Goal: Task Accomplishment & Management: Complete application form

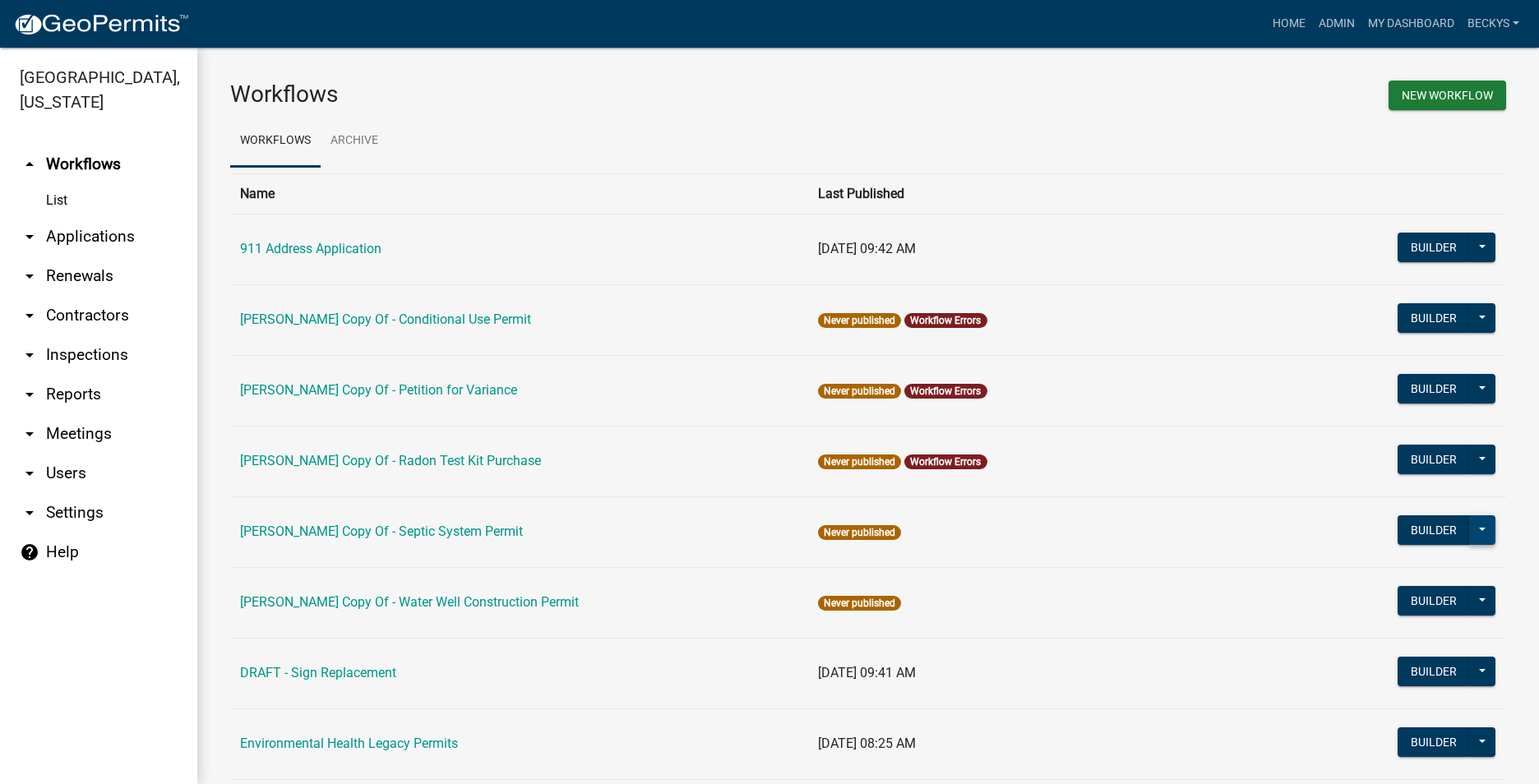
scroll to position [405, 0]
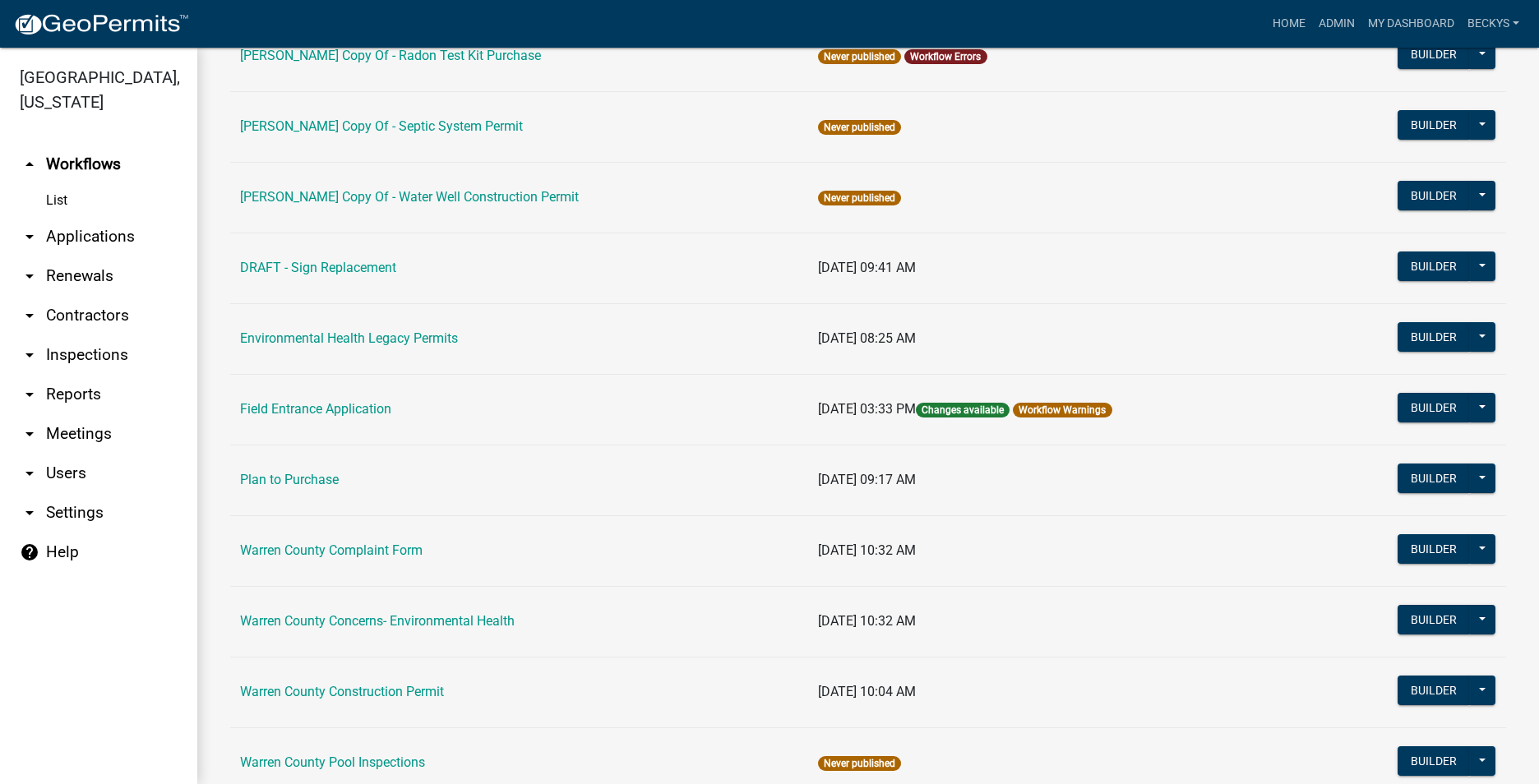
click at [96, 220] on link "arrow_drop_down Applications" at bounding box center [98, 236] width 197 height 39
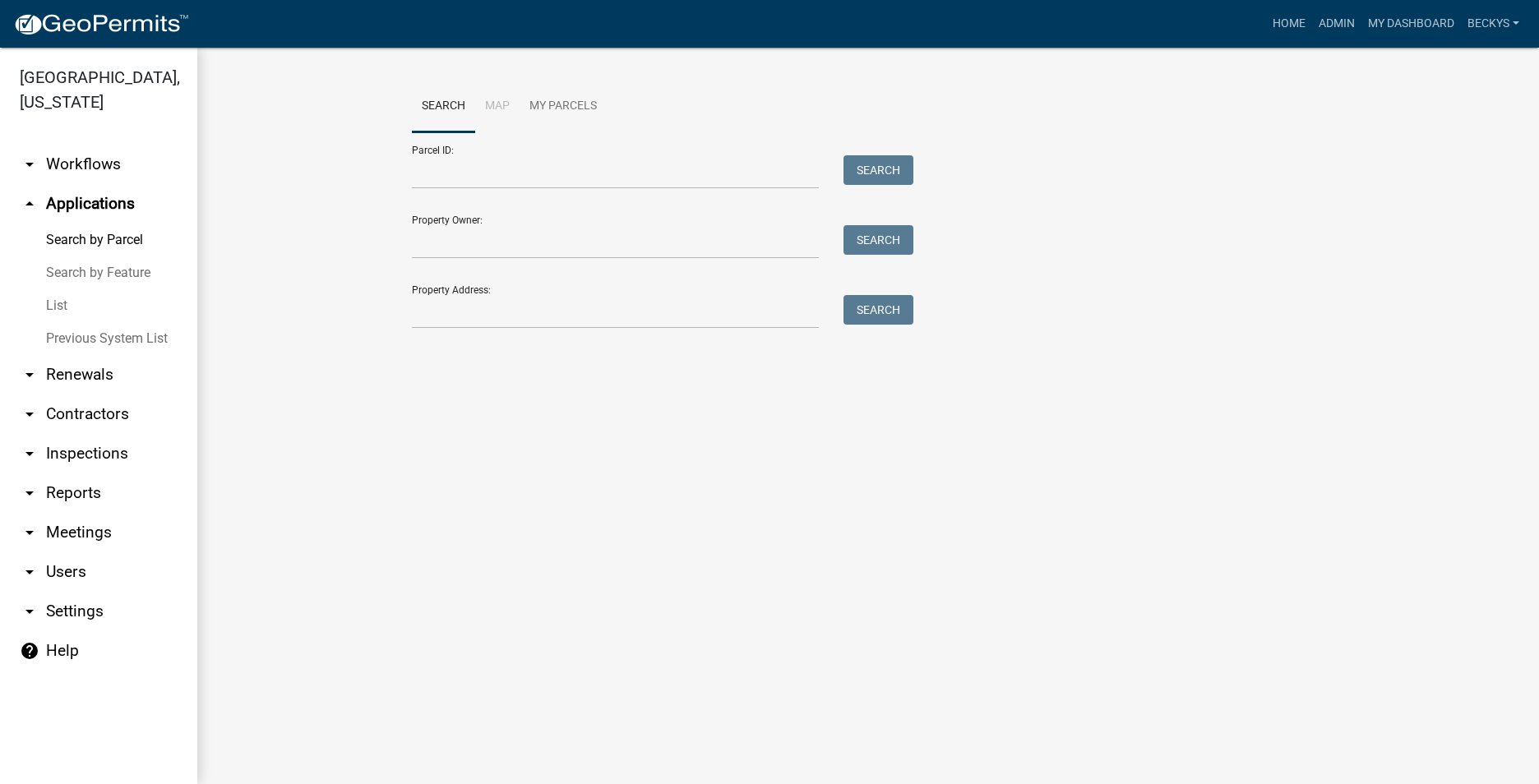
click at [61, 289] on link "List" at bounding box center [98, 305] width 197 height 33
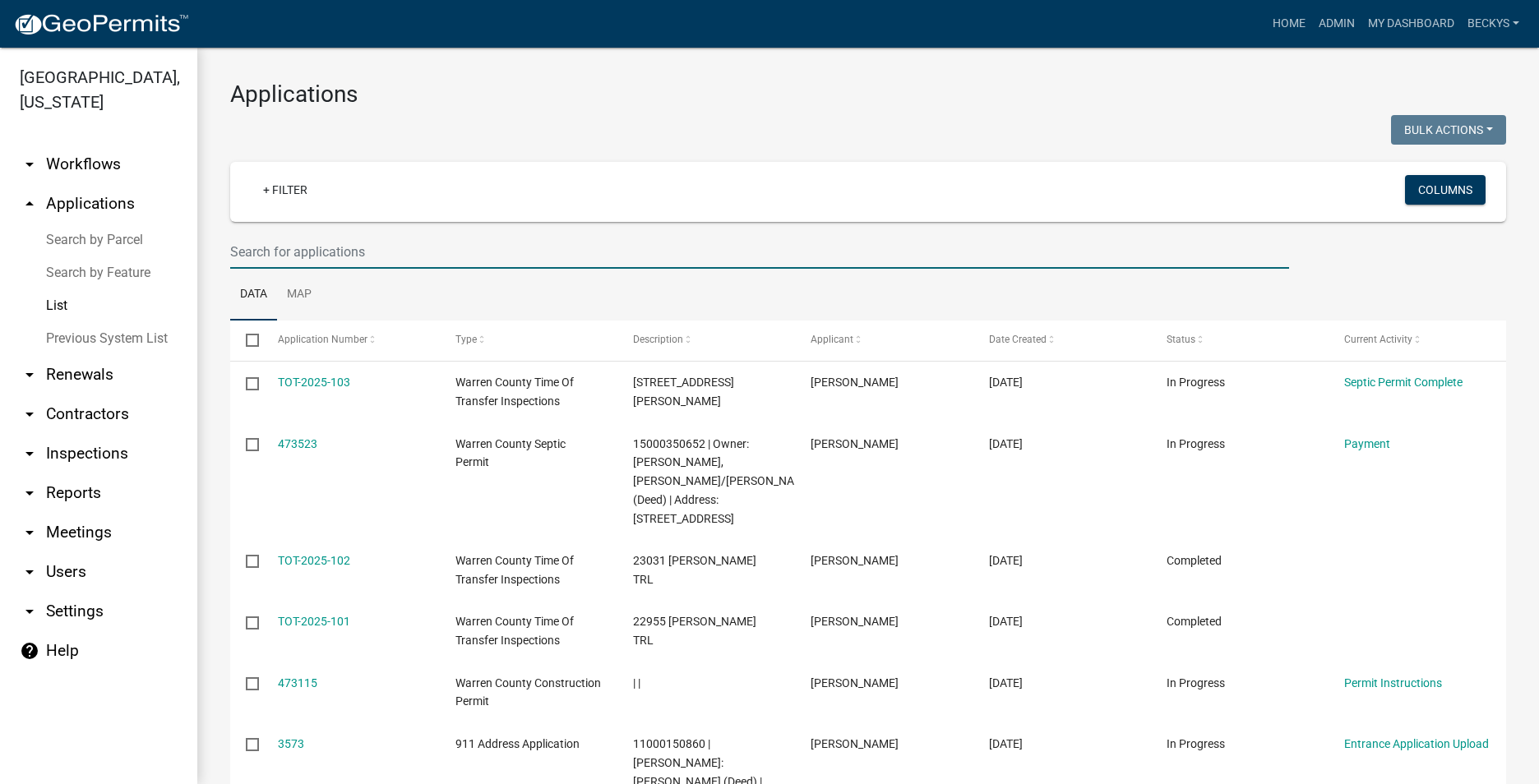
click at [275, 256] on input "text" at bounding box center [760, 251] width 1059 height 33
type input "BP-440"
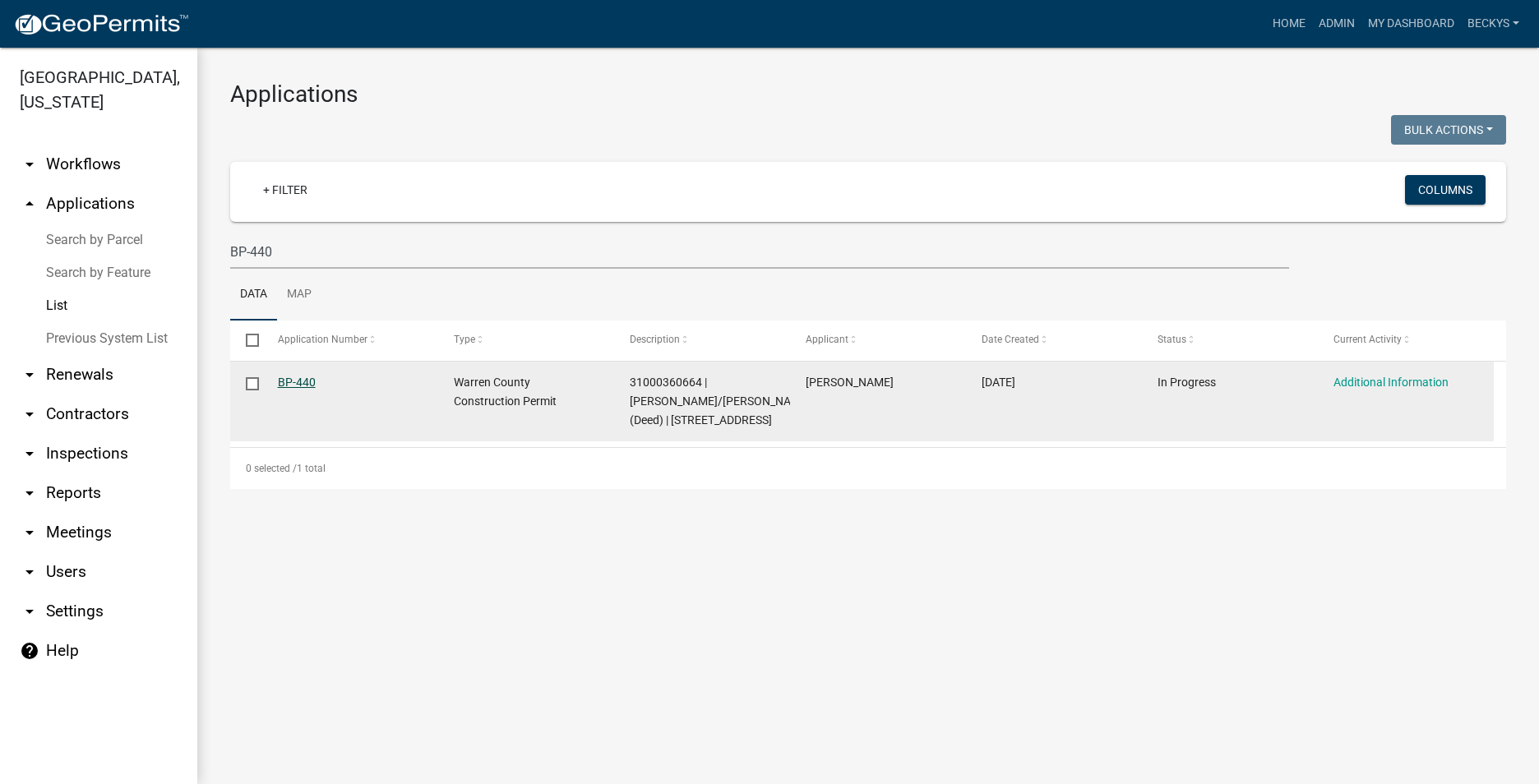
click at [300, 382] on link "BP-440" at bounding box center [297, 382] width 38 height 13
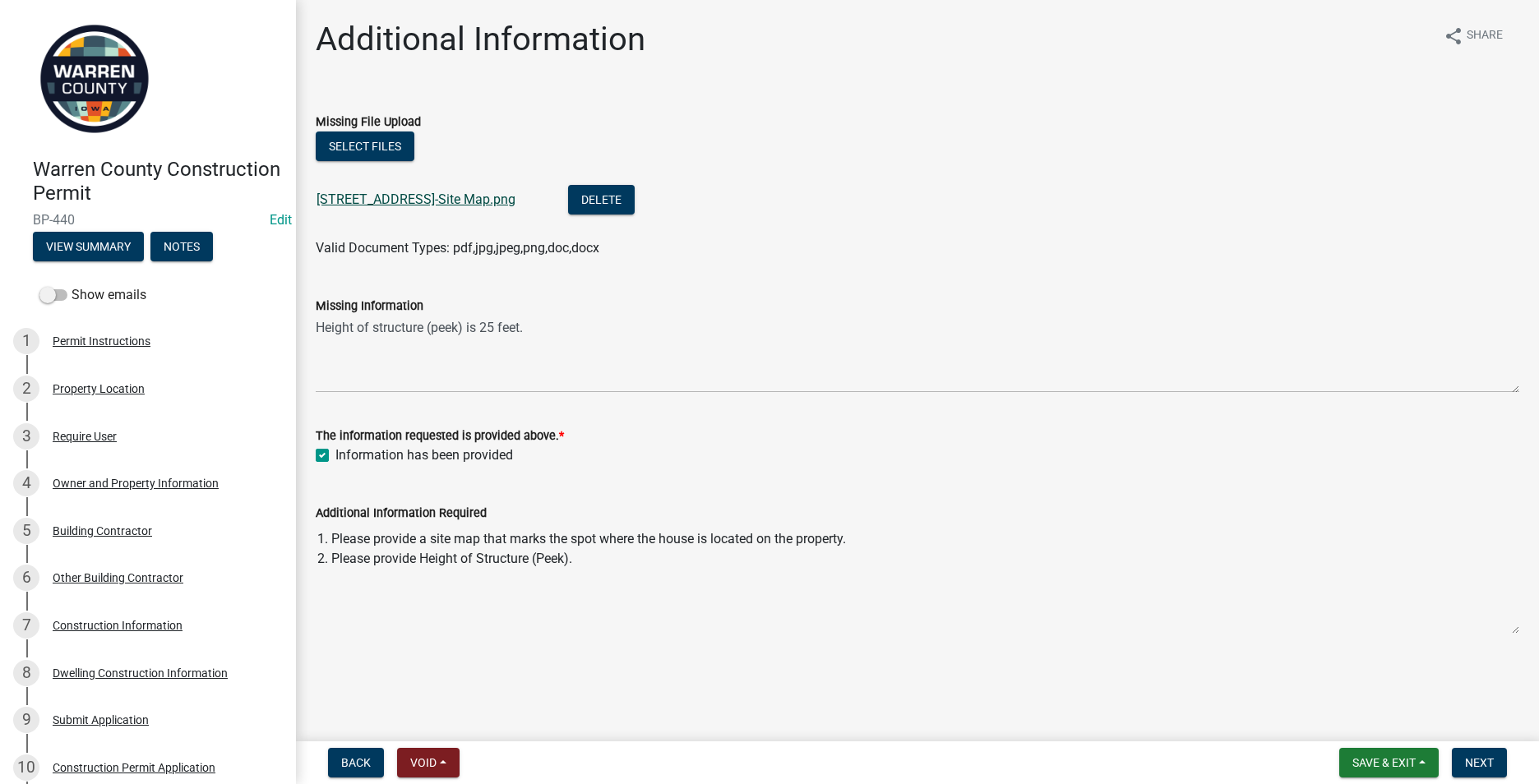
click at [383, 198] on link "[STREET_ADDRESS]-Site Map.png" at bounding box center [416, 199] width 199 height 15
click at [96, 668] on div "Dwelling Construction Information" at bounding box center [140, 674] width 175 height 11
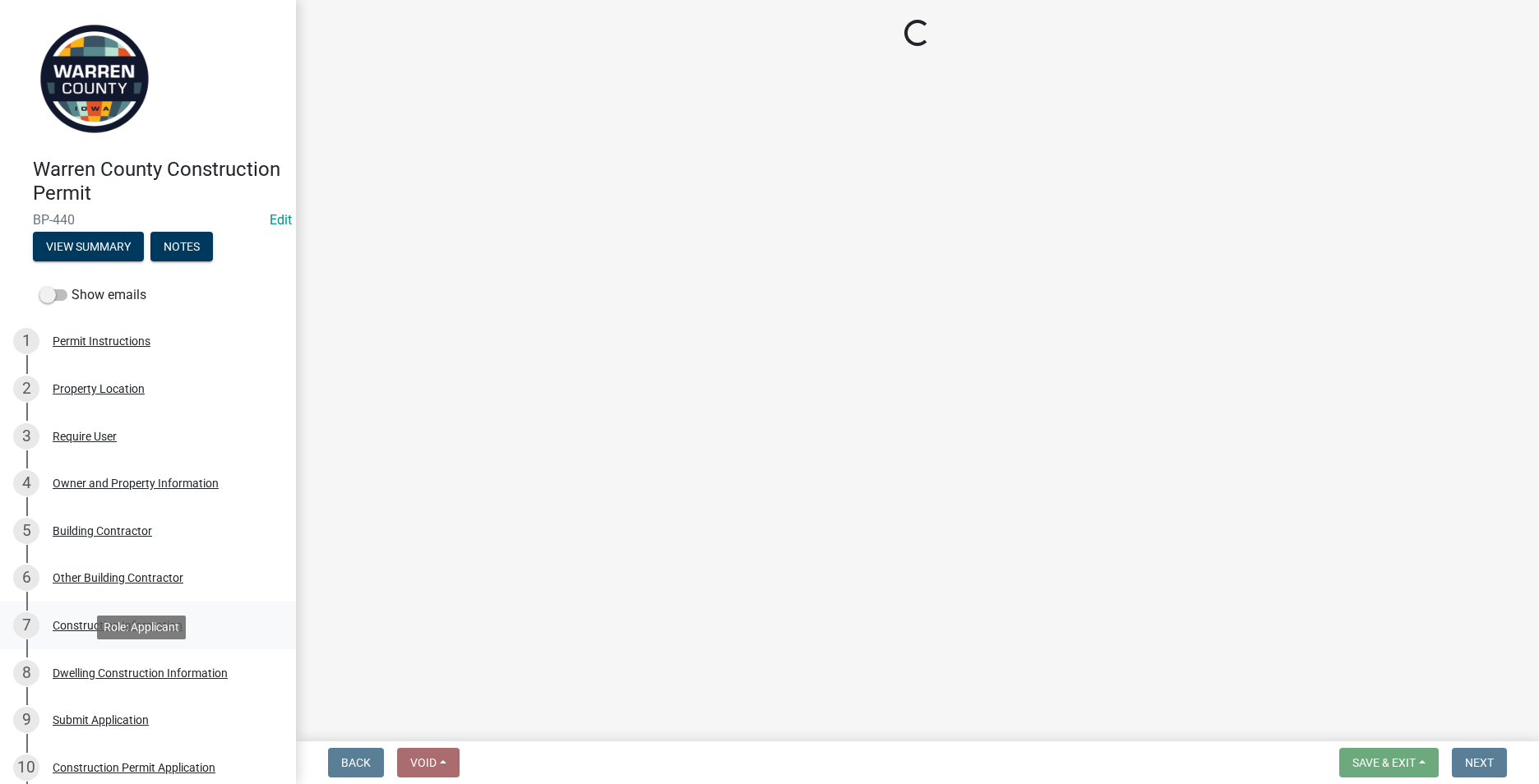
select select "6be2891c-b014-4eb5-8316-9de7191813e4"
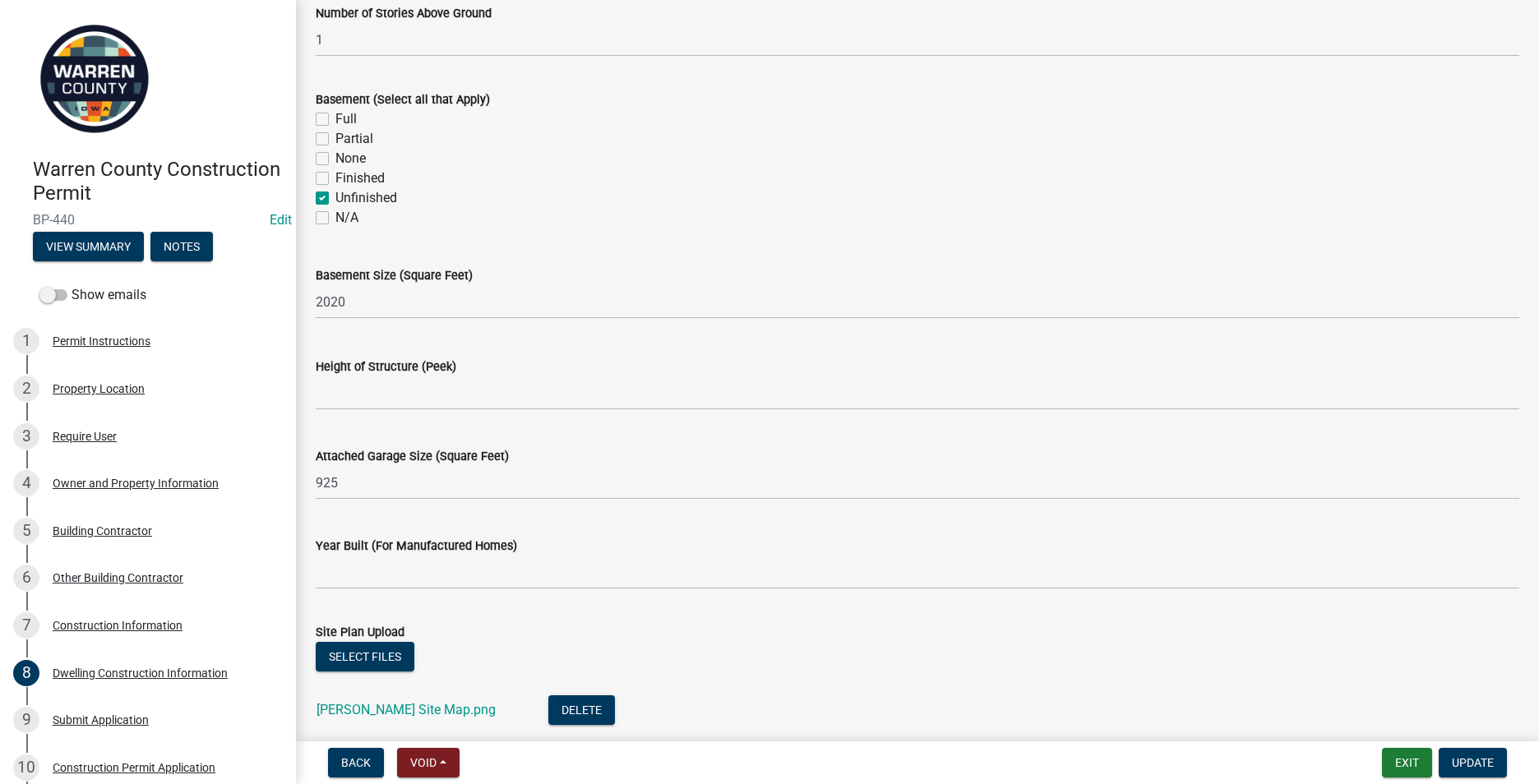
scroll to position [657, 0]
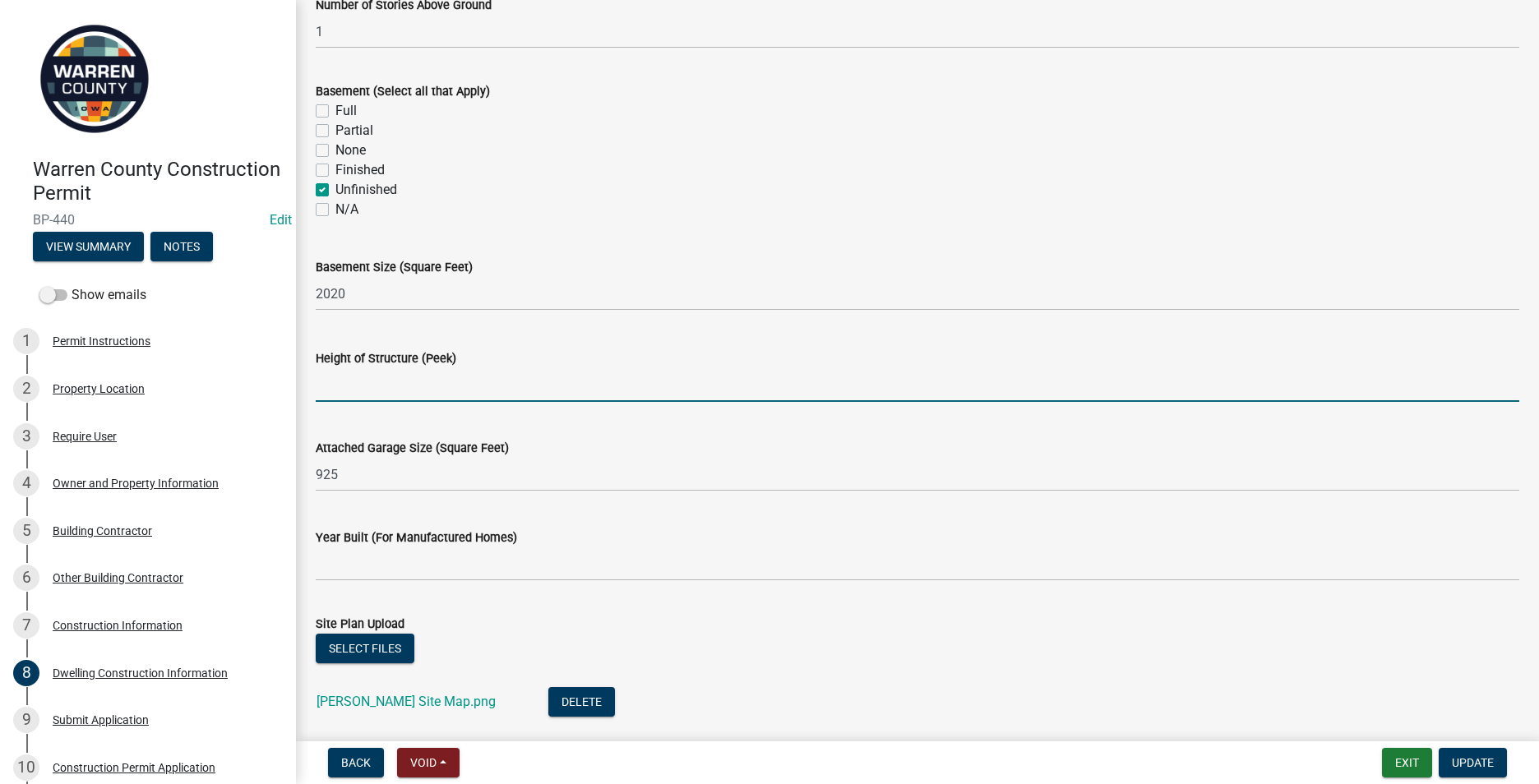
click at [330, 383] on input "Height of Structure (Peek)" at bounding box center [917, 384] width 1204 height 33
type input "25"
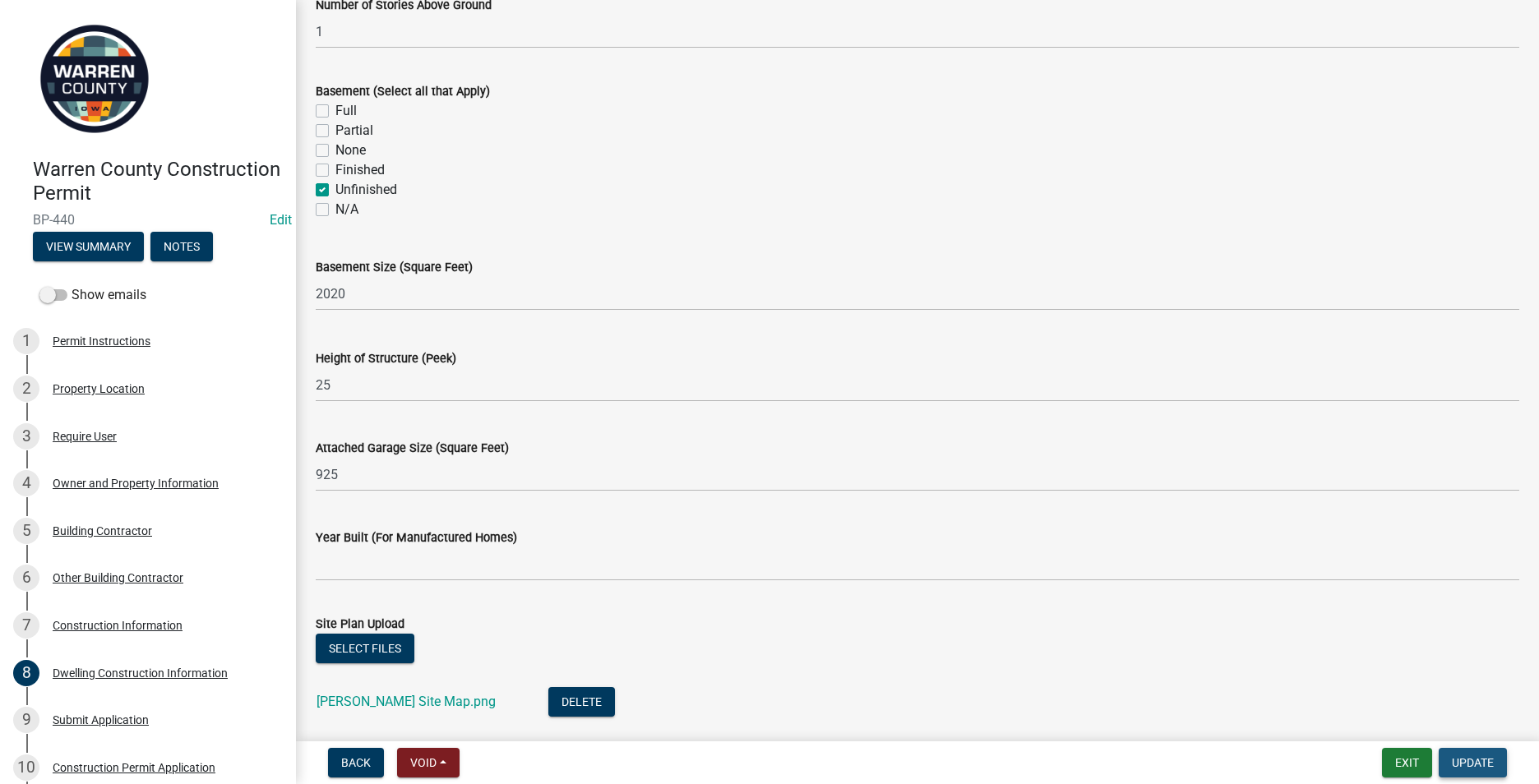
click at [1474, 757] on span "Update" at bounding box center [1473, 763] width 42 height 13
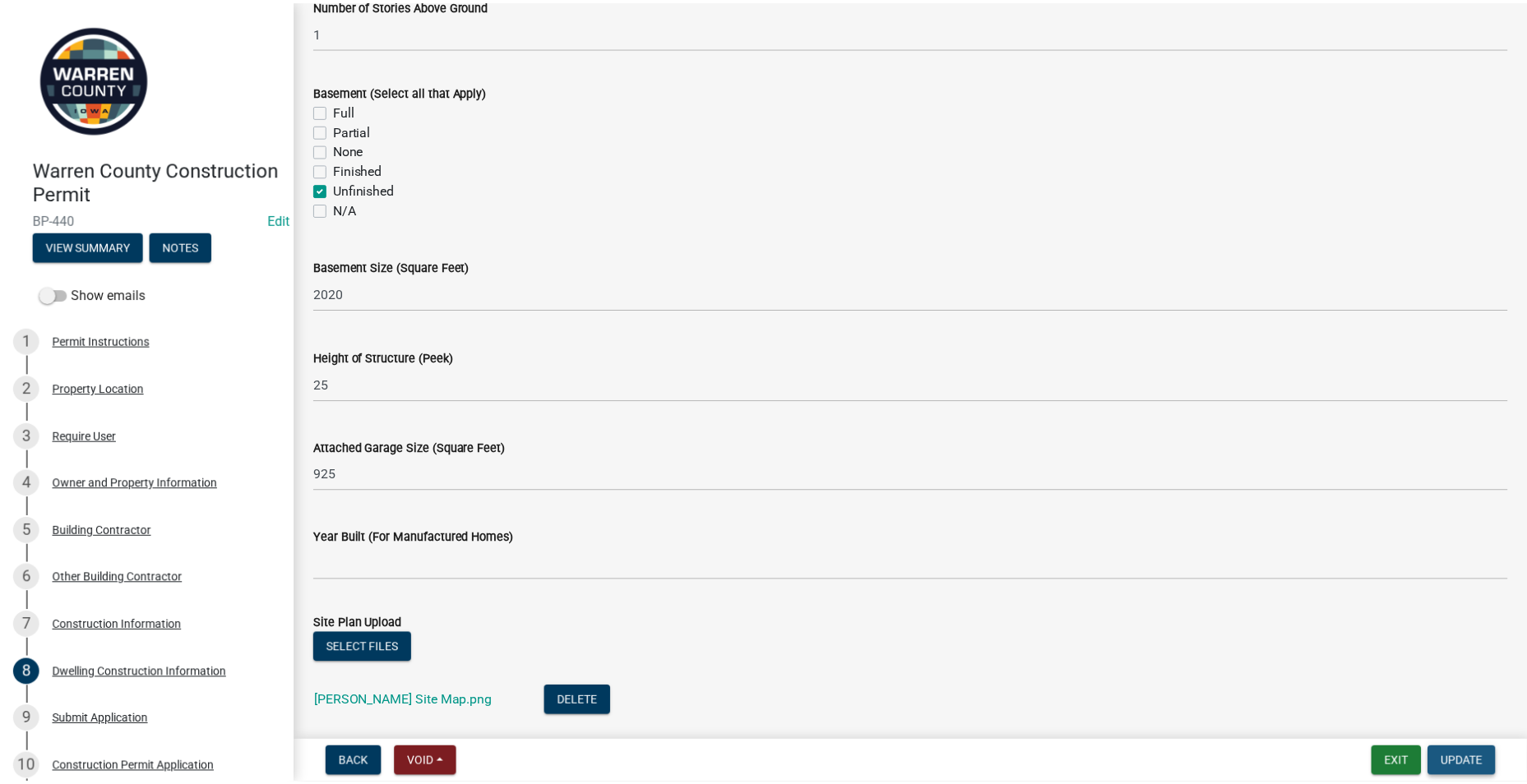
scroll to position [0, 0]
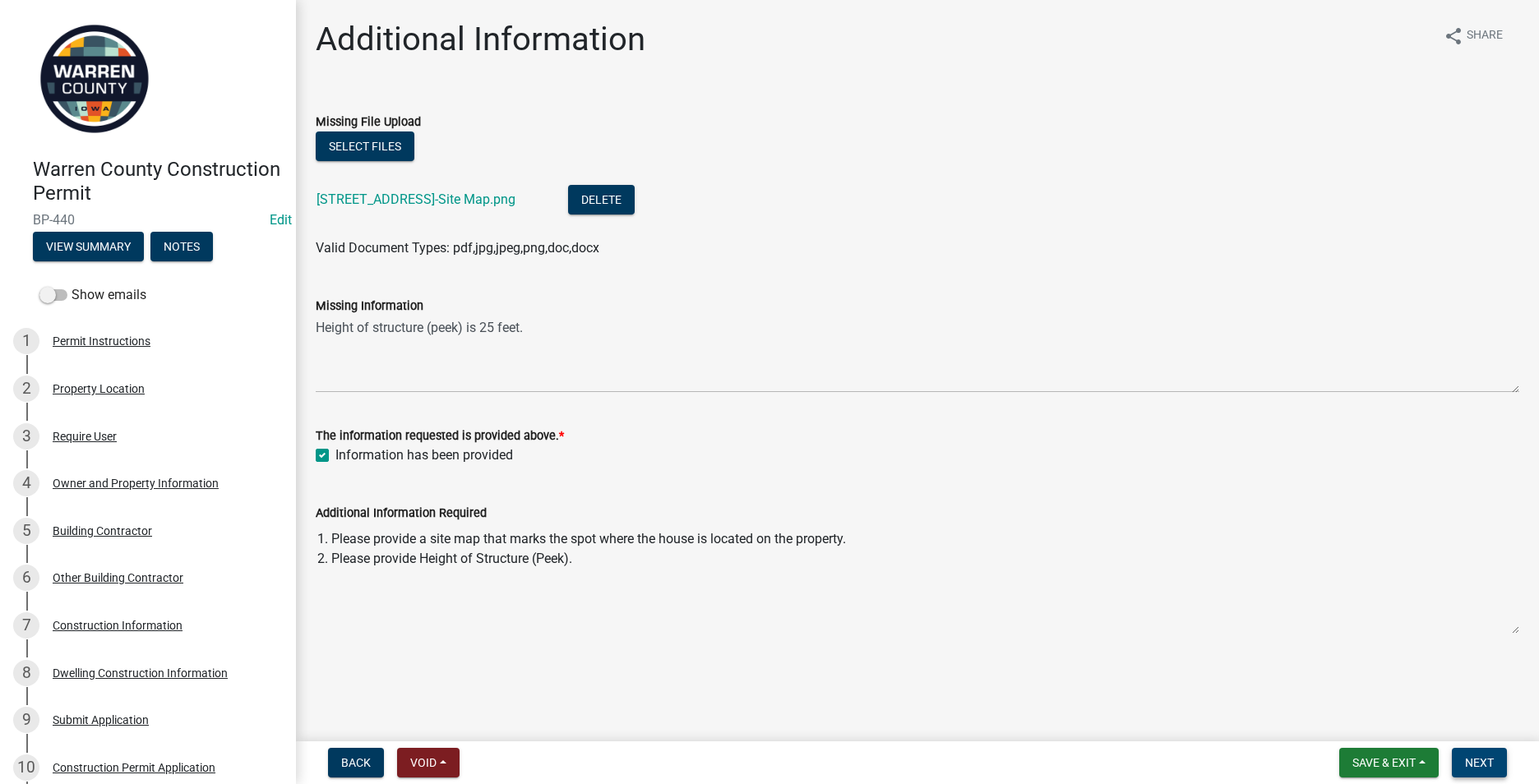
click at [1484, 758] on span "Next" at bounding box center [1480, 763] width 29 height 13
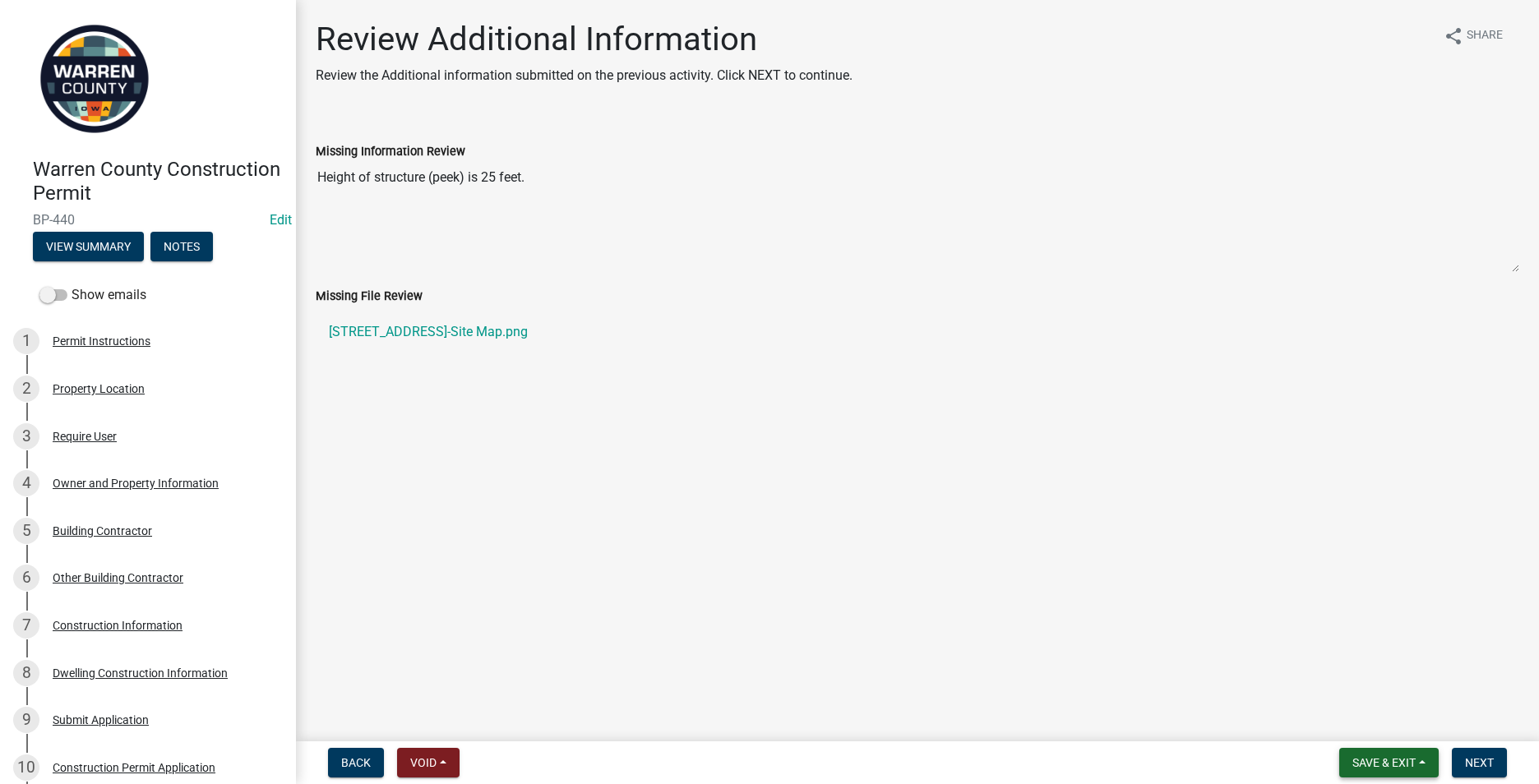
click at [1383, 761] on span "Save & Exit" at bounding box center [1384, 763] width 64 height 13
click at [1348, 719] on button "Save & Exit" at bounding box center [1373, 719] width 131 height 39
click at [1417, 764] on button "Save & Exit" at bounding box center [1389, 762] width 100 height 29
click at [1348, 711] on button "Save & Exit" at bounding box center [1373, 719] width 131 height 39
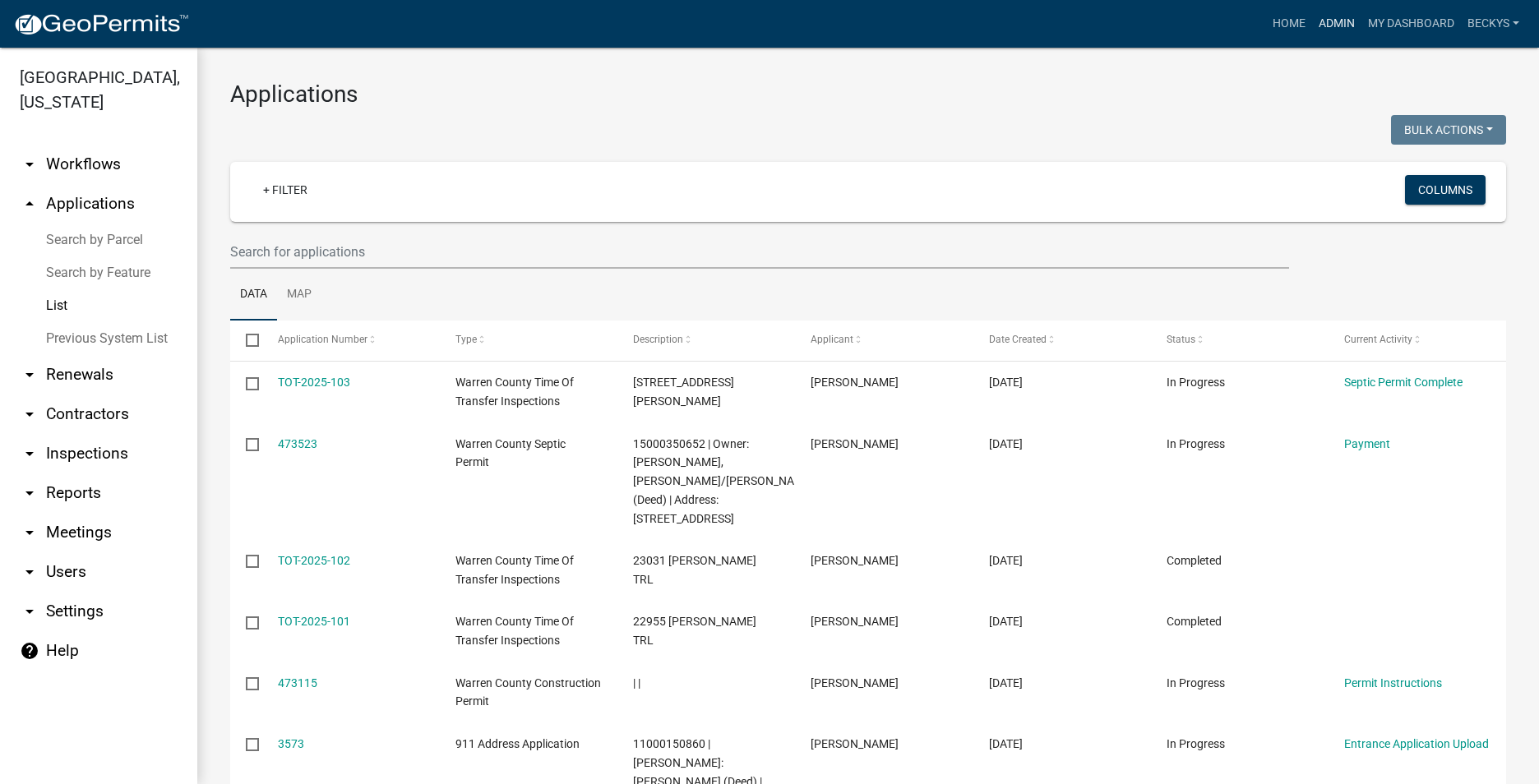
click at [1329, 21] on link "Admin" at bounding box center [1337, 24] width 49 height 31
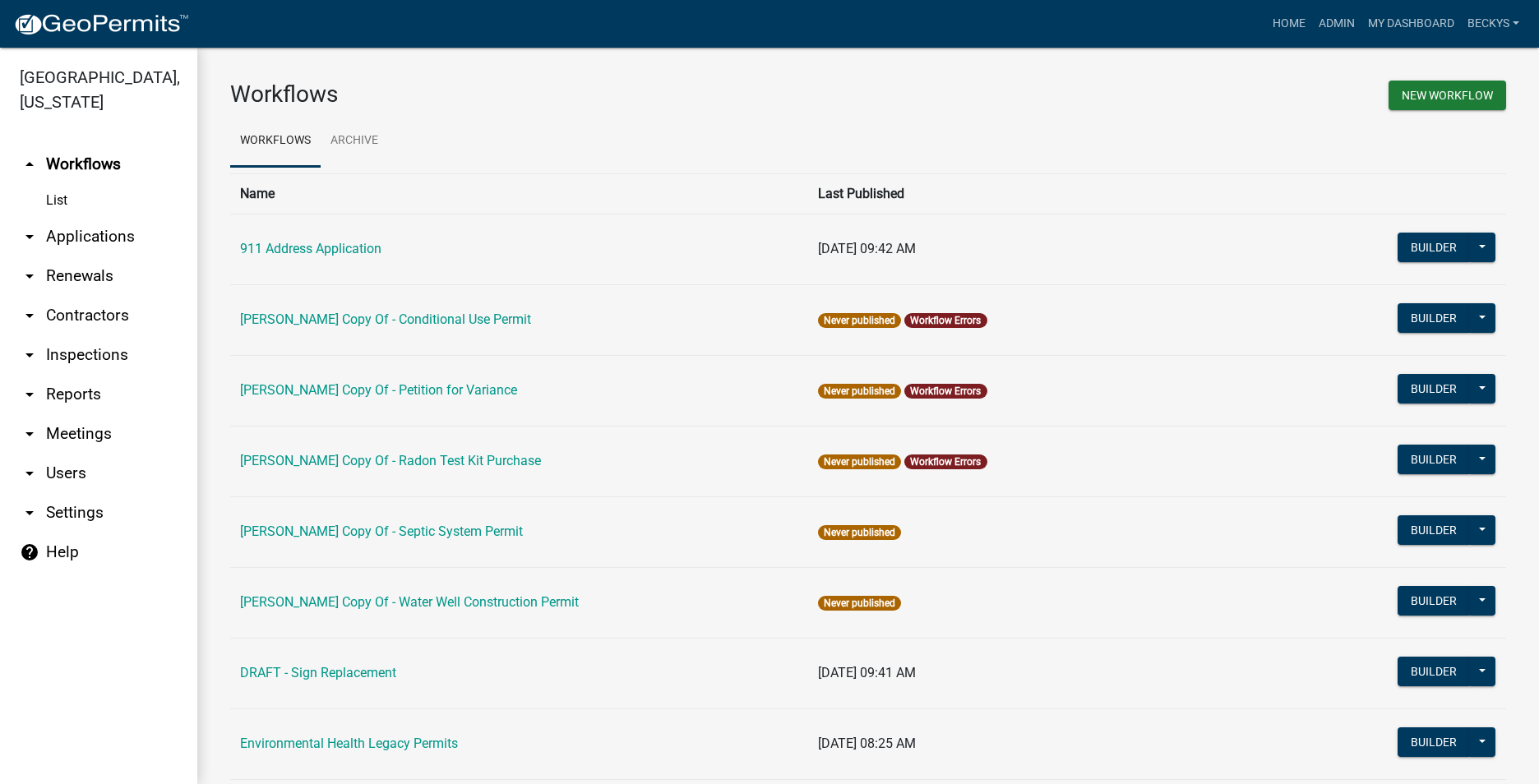
click at [95, 217] on link "arrow_drop_down Applications" at bounding box center [98, 236] width 197 height 39
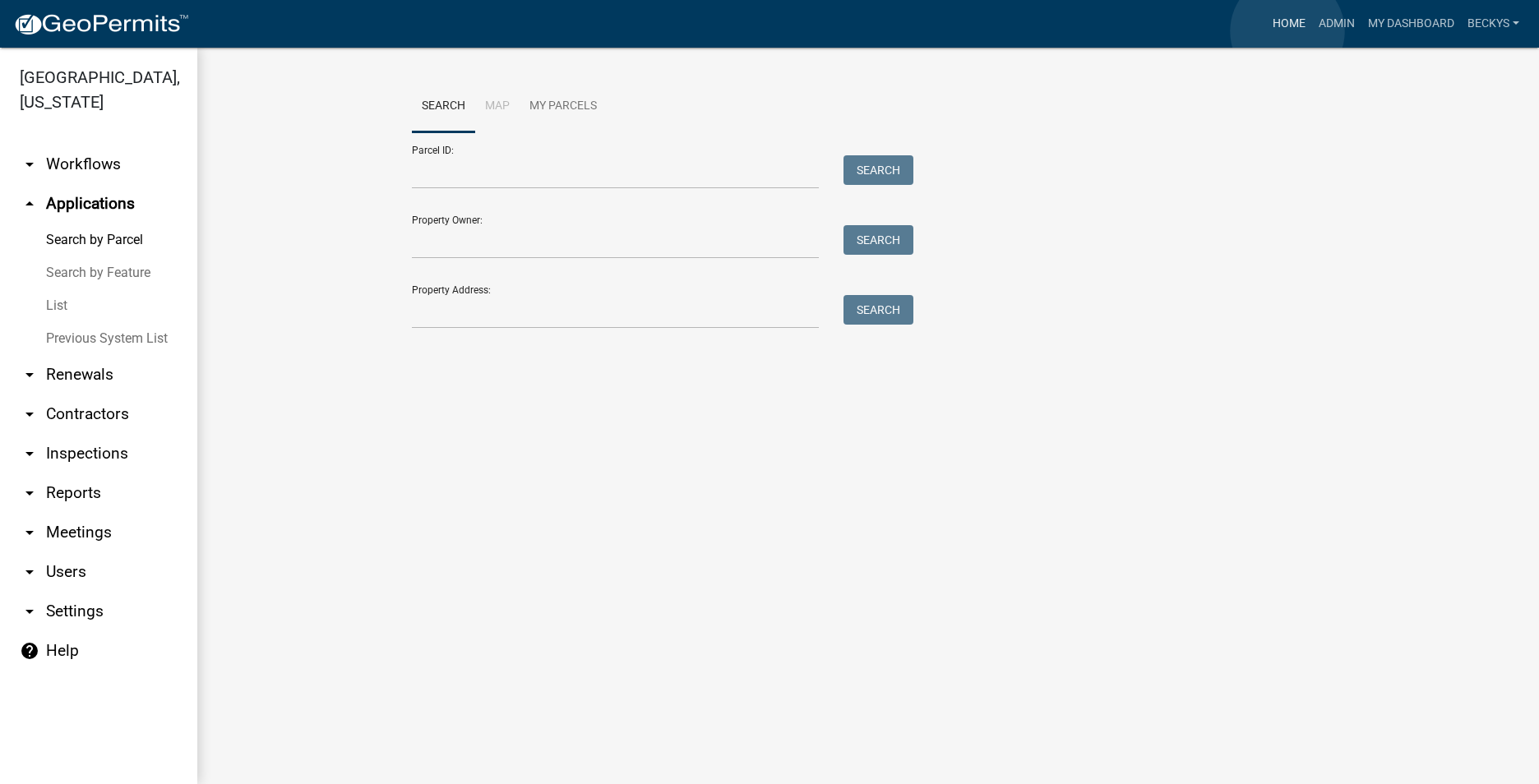
click at [1288, 31] on link "Home" at bounding box center [1290, 24] width 46 height 31
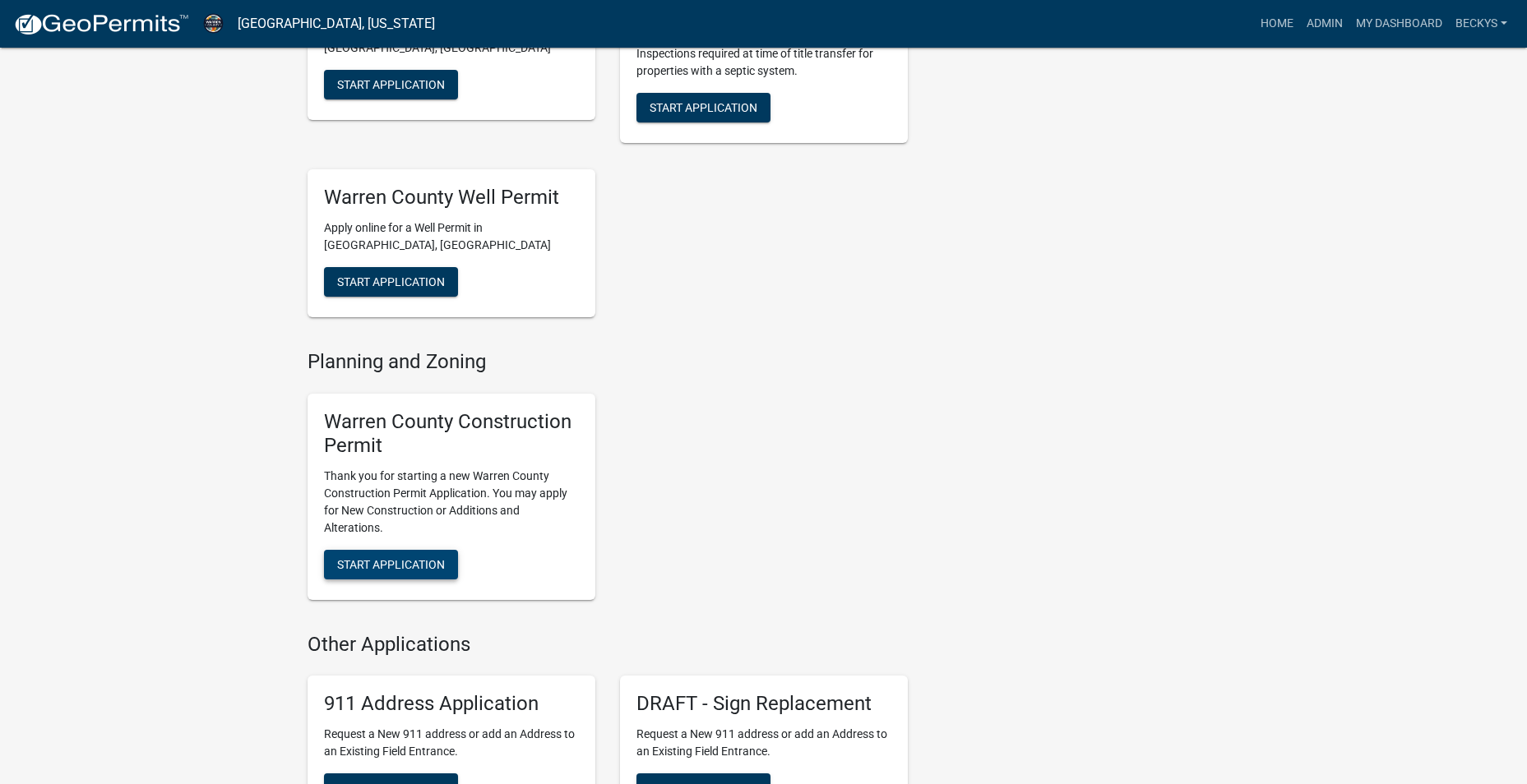
scroll to position [822, 0]
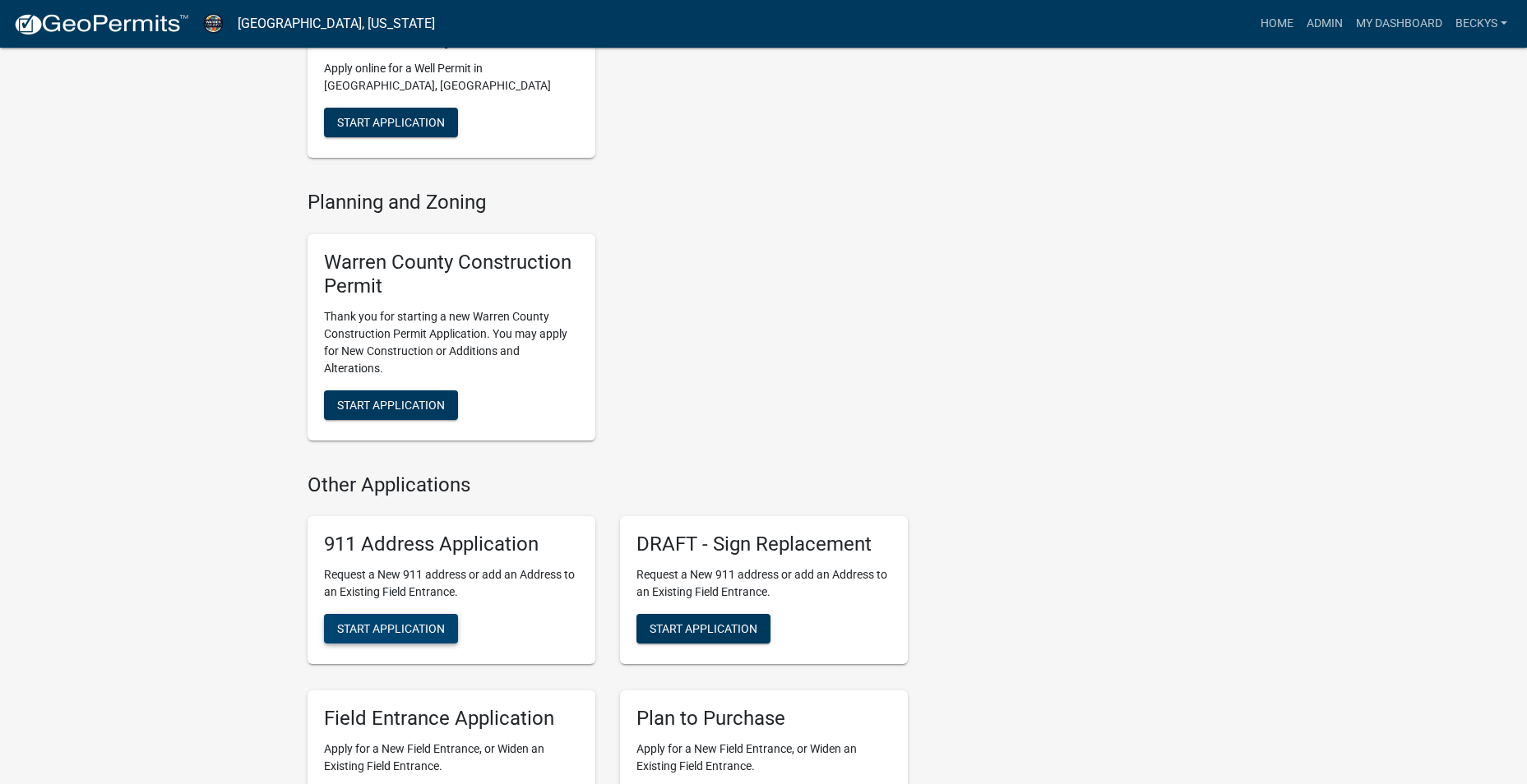
click at [377, 629] on span "Start Application" at bounding box center [390, 629] width 108 height 13
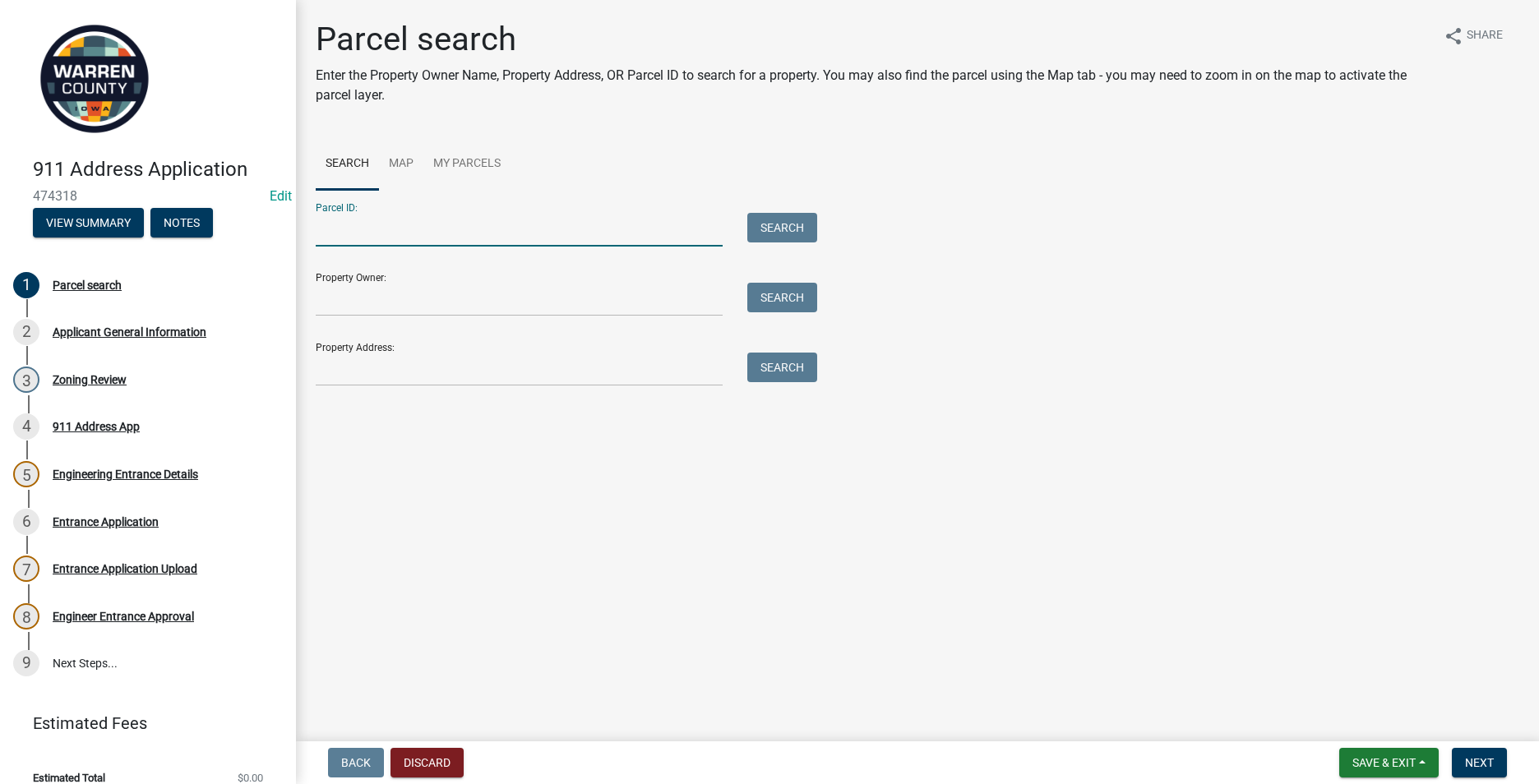
click at [330, 229] on input "Parcel ID:" at bounding box center [520, 229] width 407 height 33
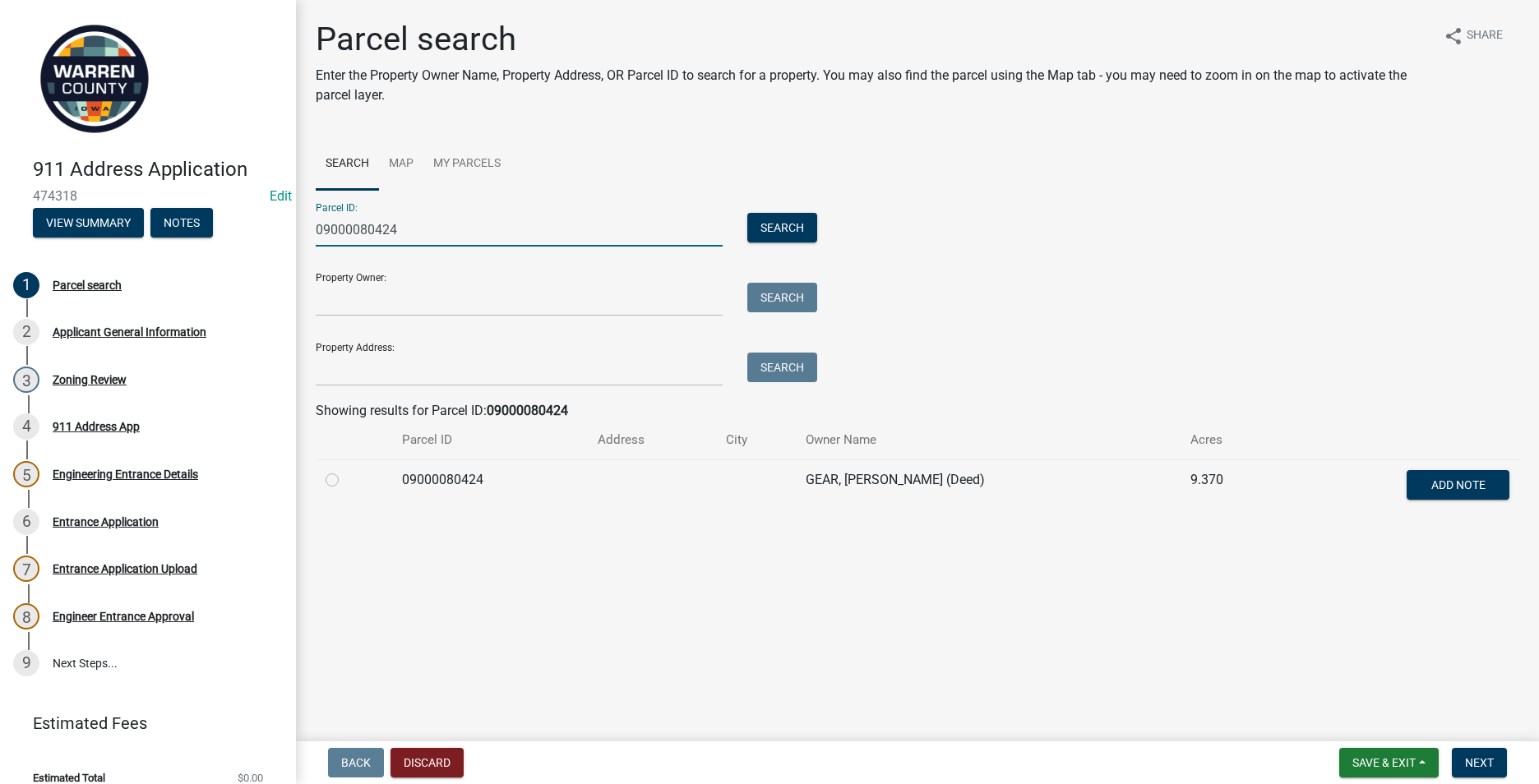
type input "09000080424"
click at [345, 470] on label at bounding box center [345, 470] width 0 height 0
click at [345, 477] on input "radio" at bounding box center [350, 475] width 10 height 10
radio input "true"
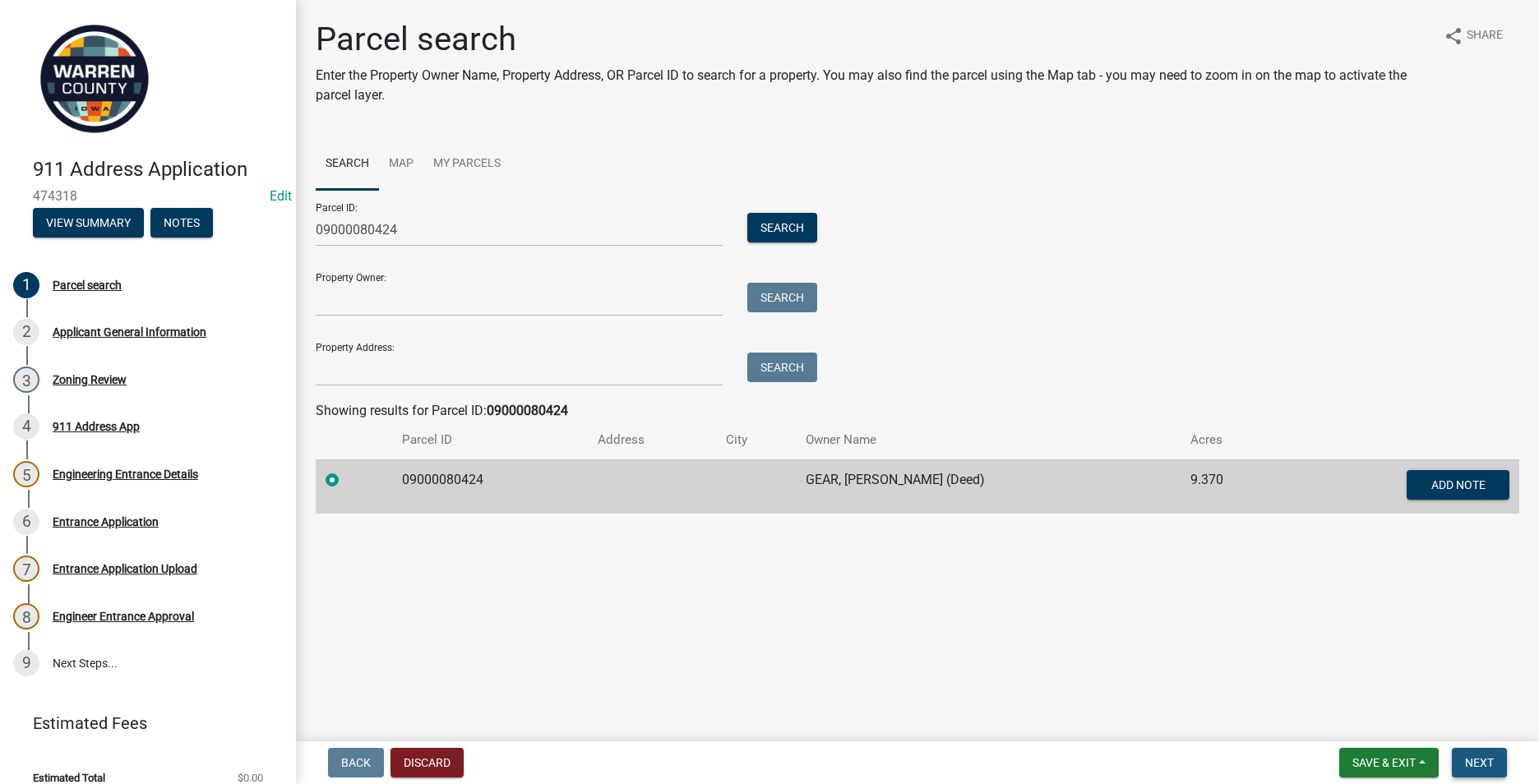
click at [1493, 759] on span "Next" at bounding box center [1480, 763] width 29 height 13
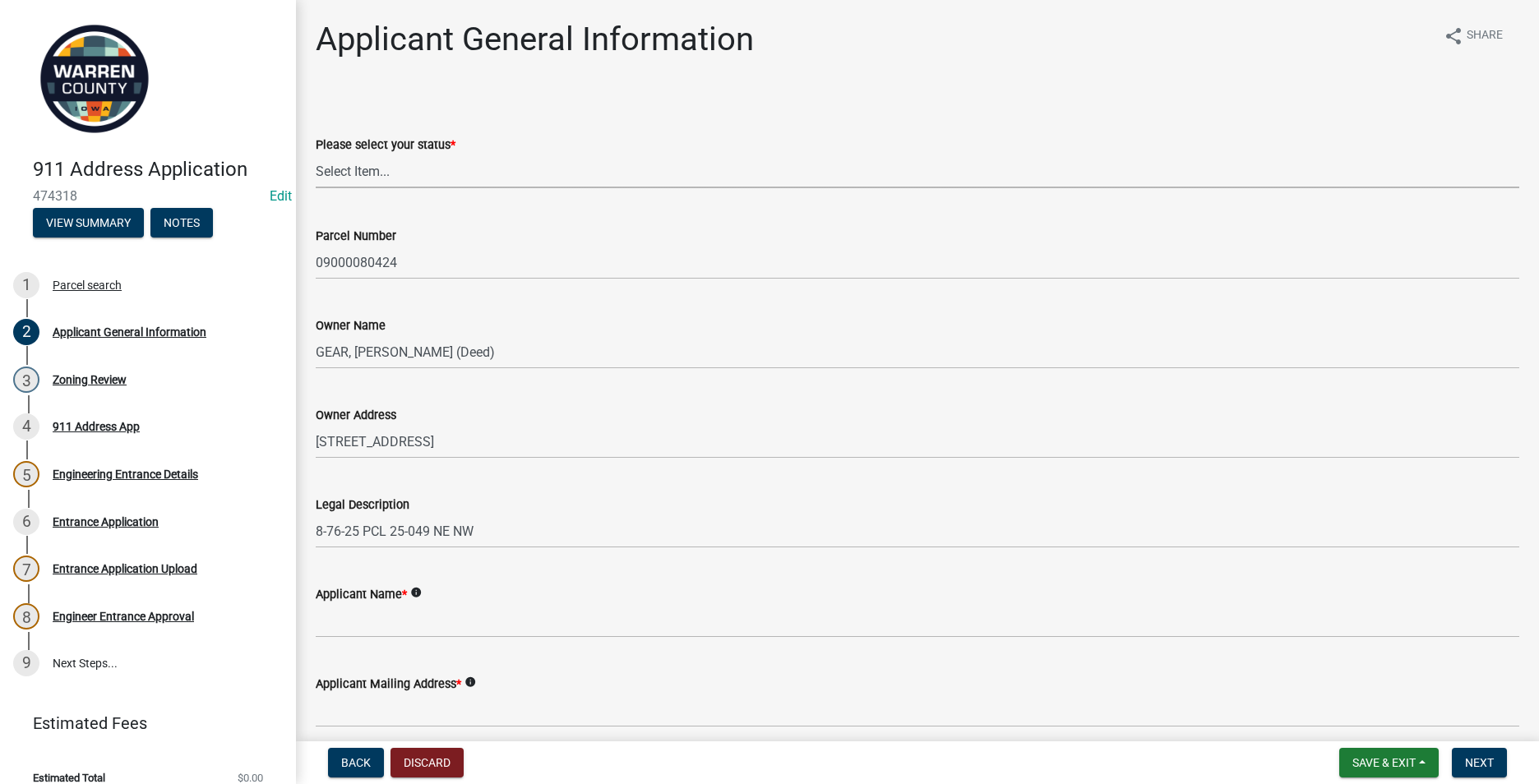
click at [360, 172] on select "Select Item... Owner Plan to Purchase Buyer's Representative Builder/Contractor…" at bounding box center [917, 170] width 1204 height 33
click at [316, 154] on select "Select Item... Owner Plan to Purchase Buyer's Representative Builder/Contractor…" at bounding box center [917, 170] width 1204 height 33
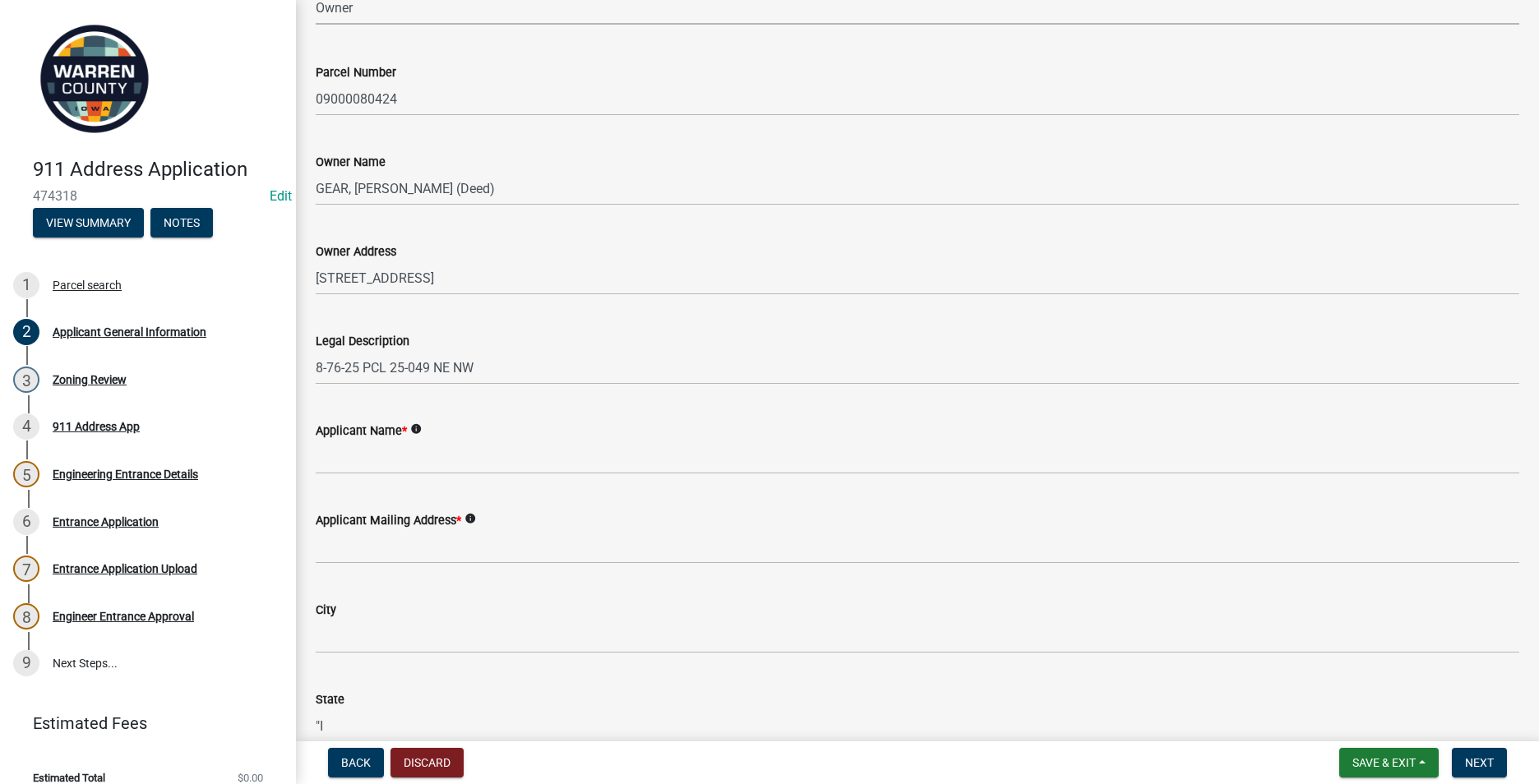
scroll to position [165, 0]
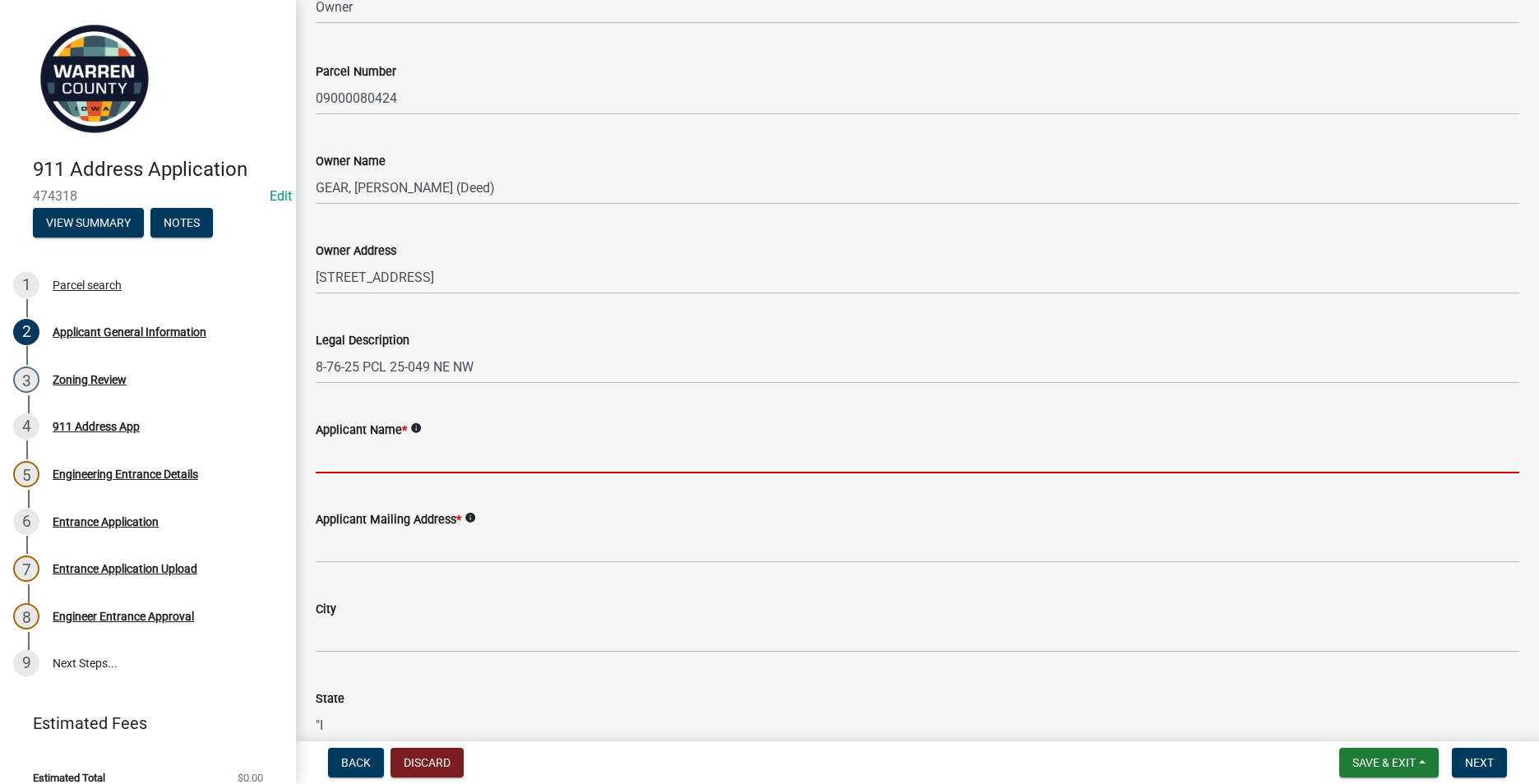
click at [367, 457] on input "Applicant Name *" at bounding box center [917, 456] width 1204 height 33
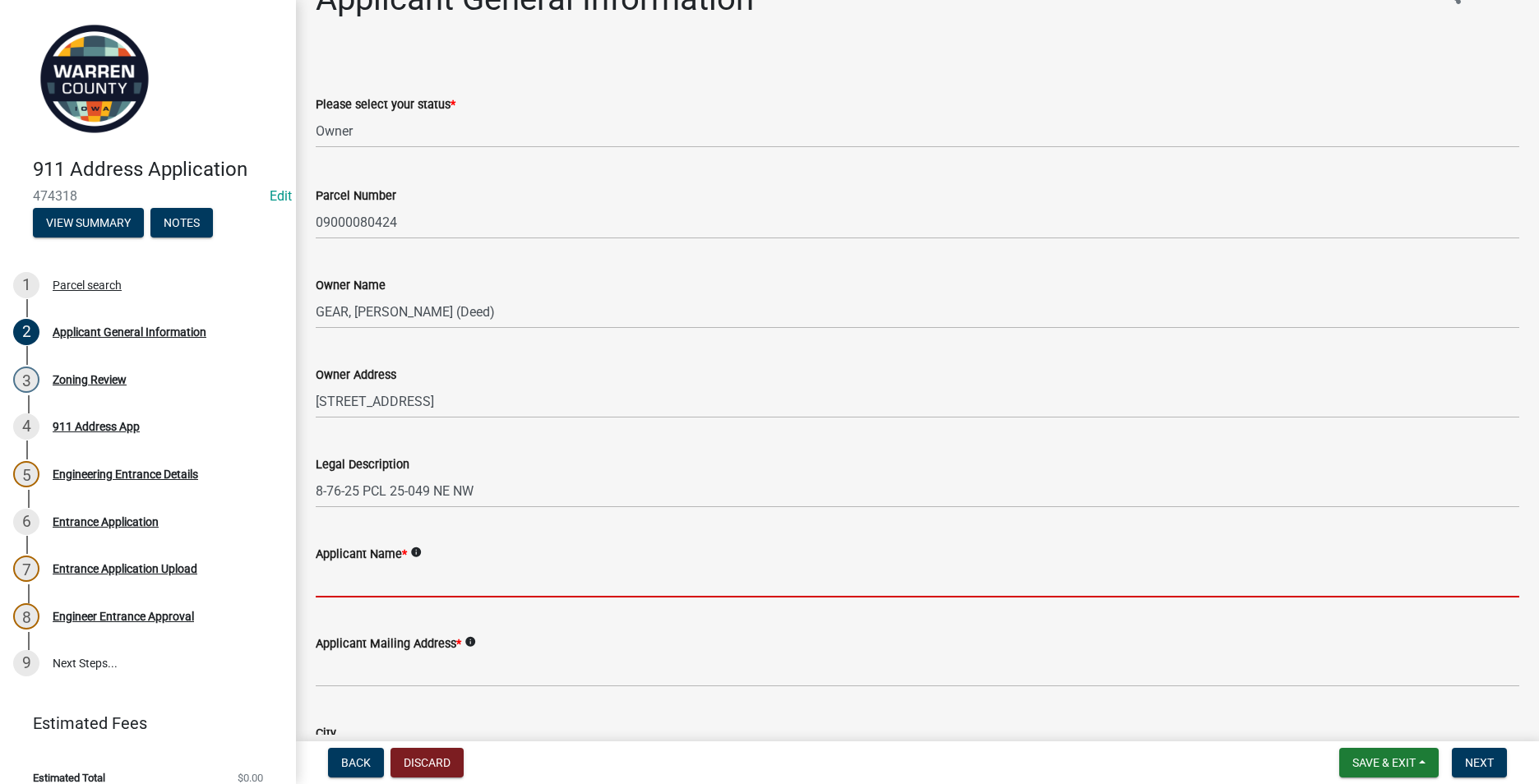
scroll to position [0, 0]
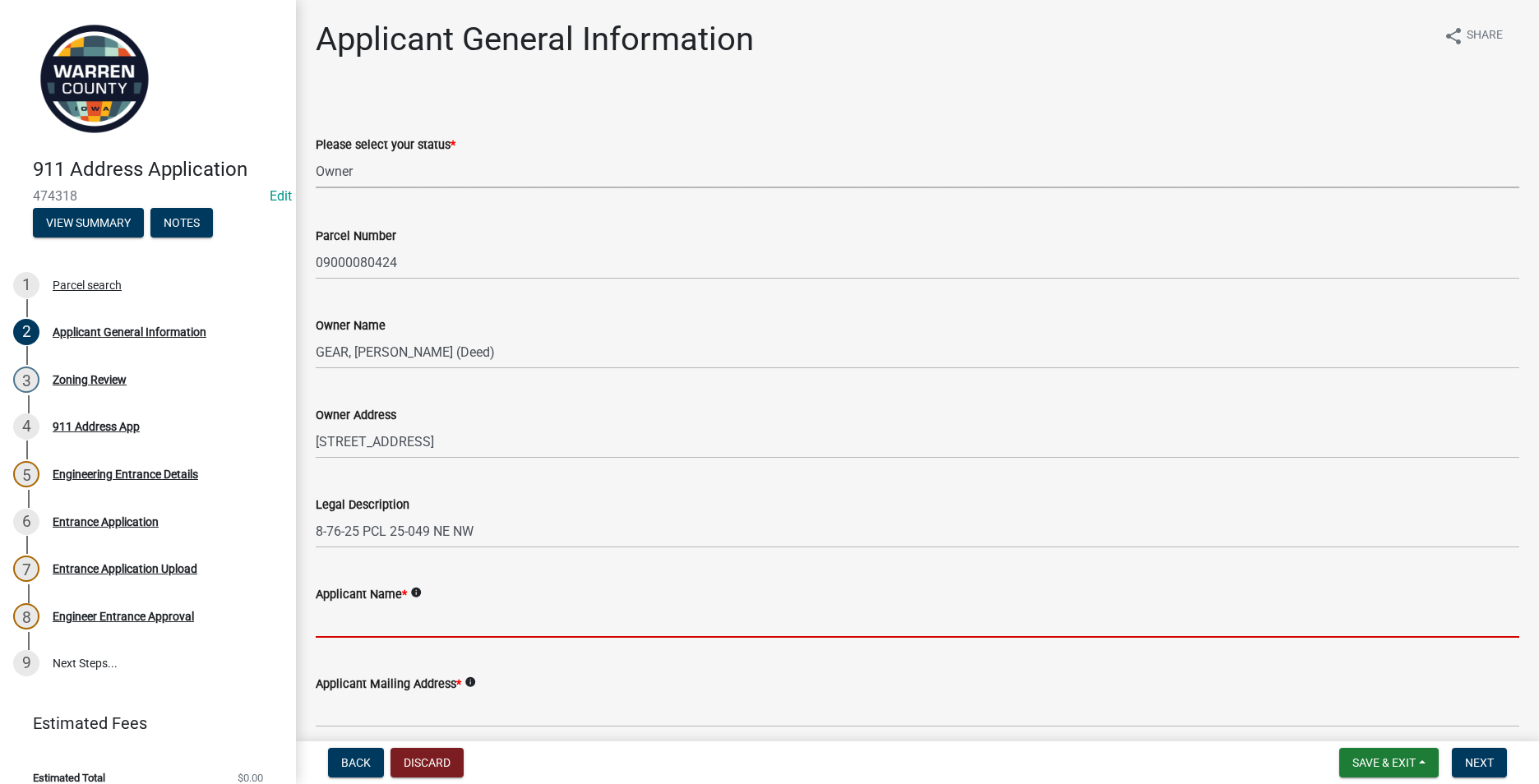
click at [384, 169] on select "Select Item... Owner Plan to Purchase Buyer's Representative Builder/Contractor…" at bounding box center [917, 170] width 1204 height 33
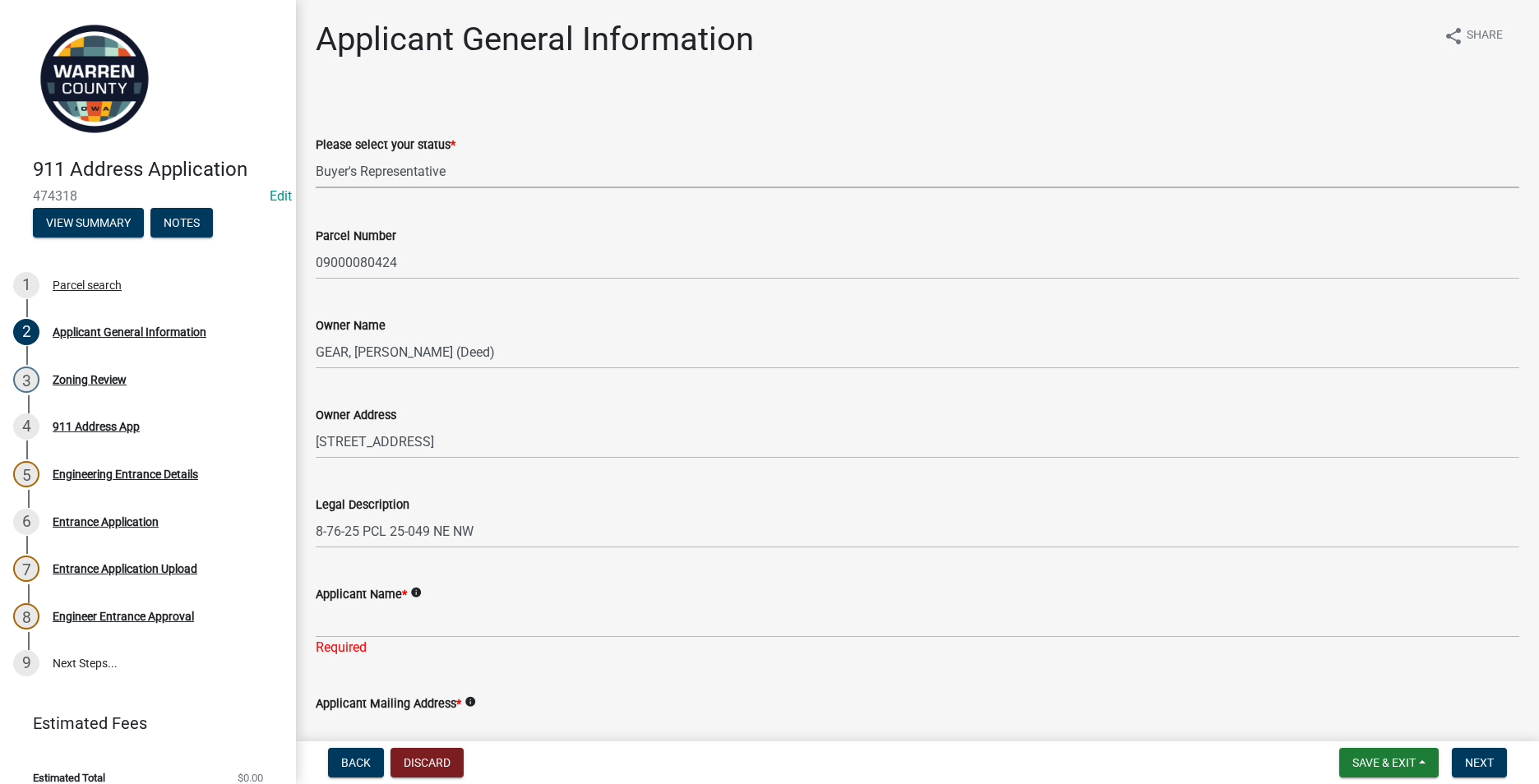
click at [316, 154] on select "Select Item... Owner Plan to Purchase Buyer's Representative Builder/Contractor…" at bounding box center [917, 170] width 1204 height 33
select select "5294bb98-6a39-4baa-a5b0-d6e883f55b41"
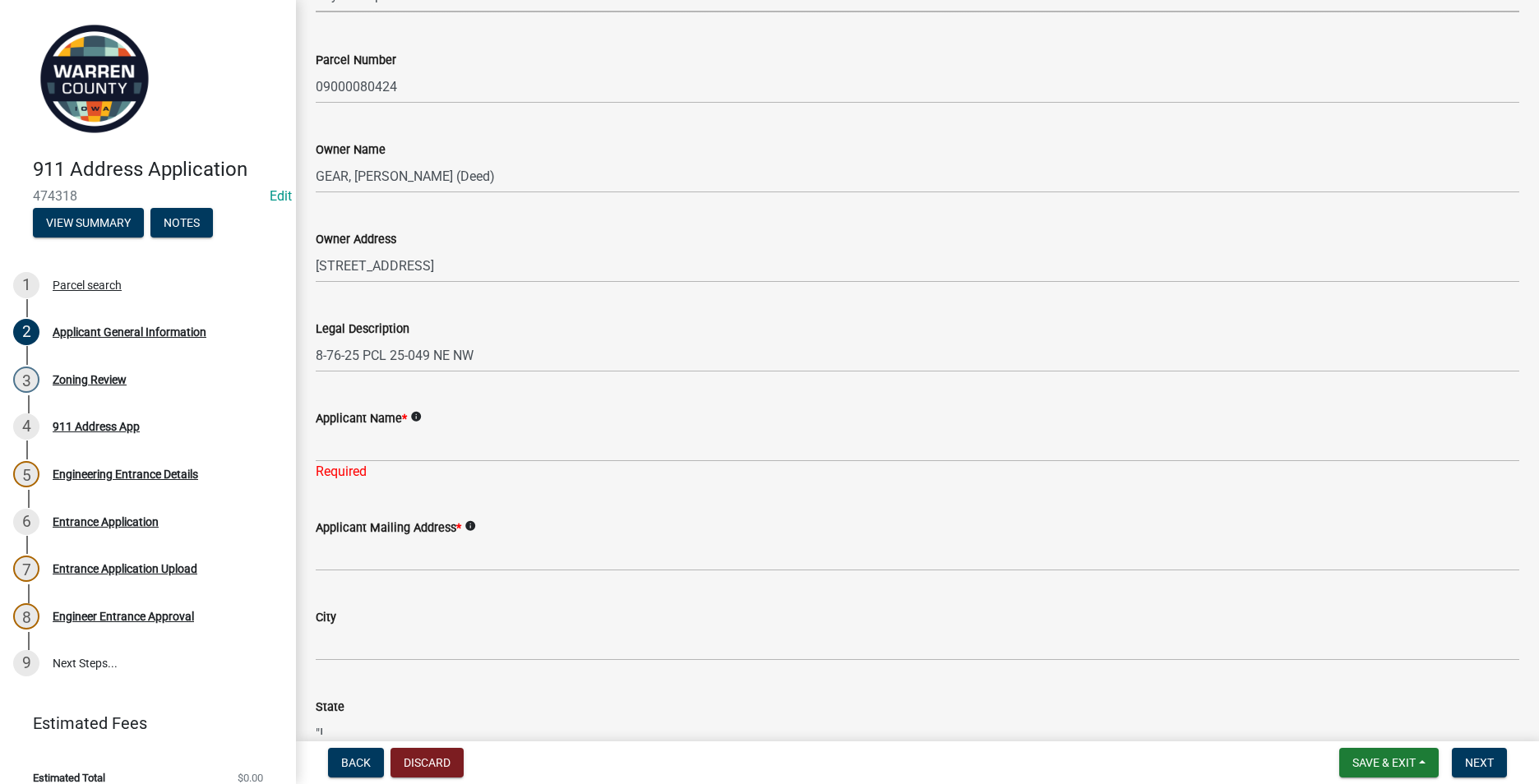
scroll to position [246, 0]
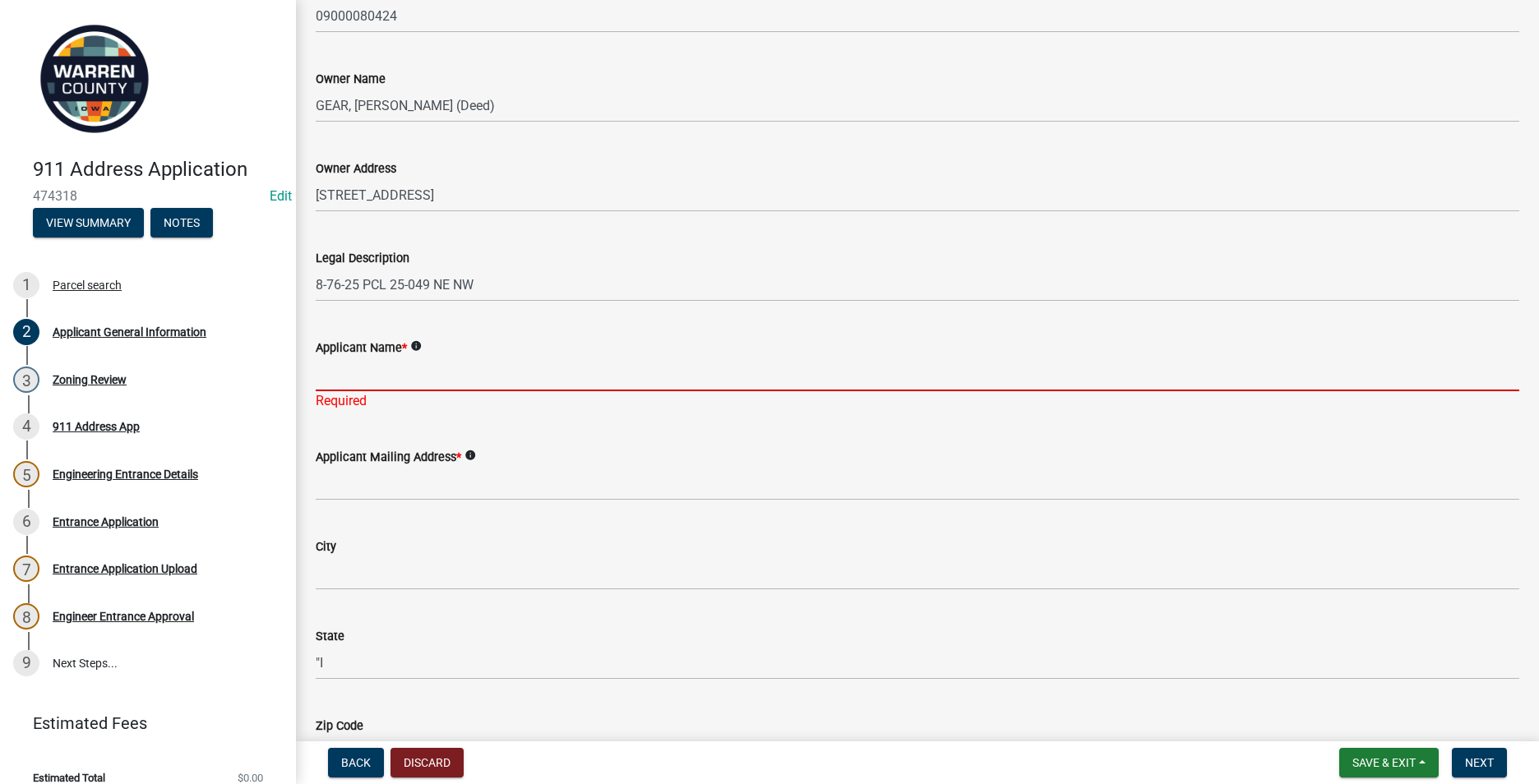
click at [345, 365] on input "Applicant Name *" at bounding box center [917, 374] width 1204 height 33
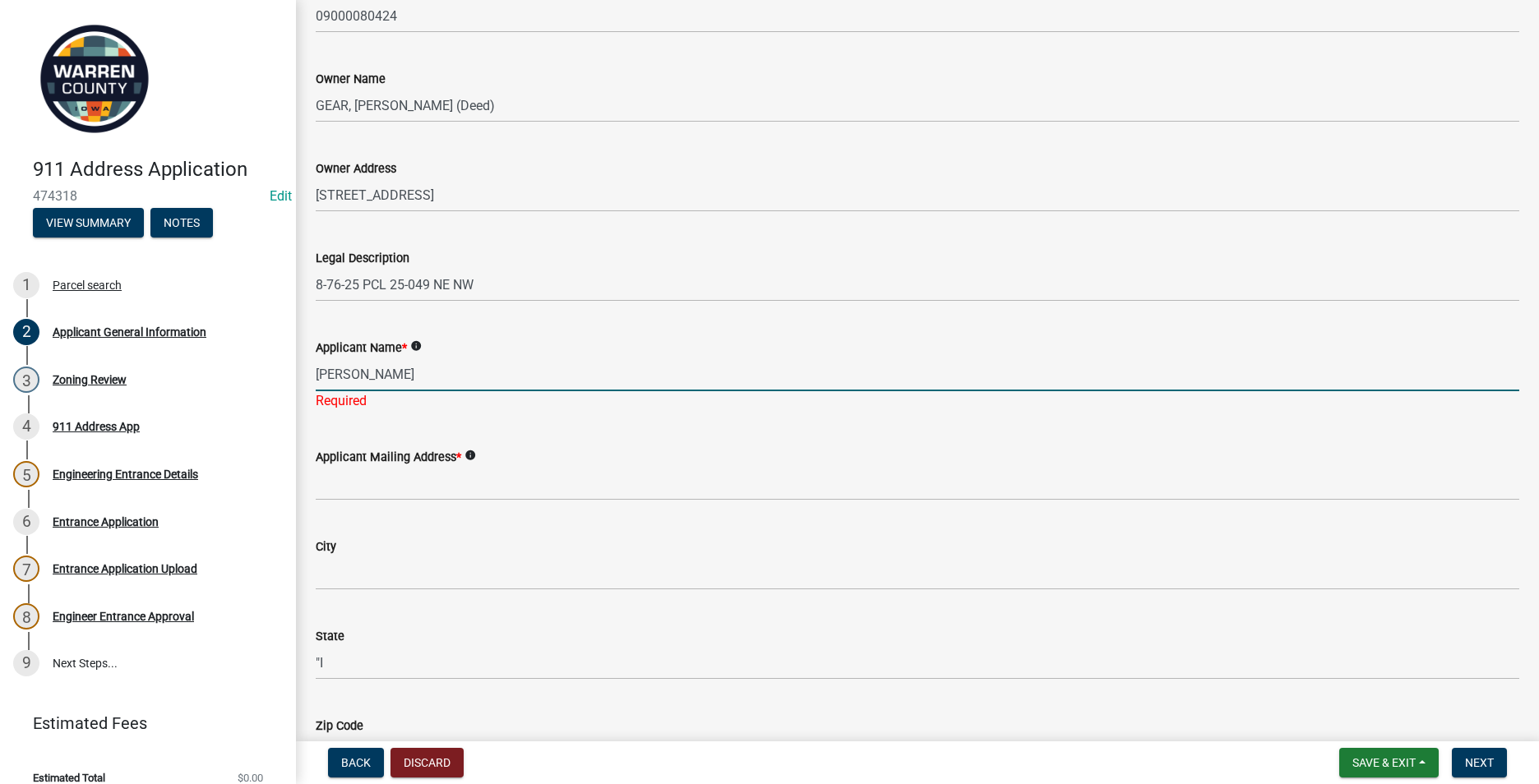
type input "[PERSON_NAME]"
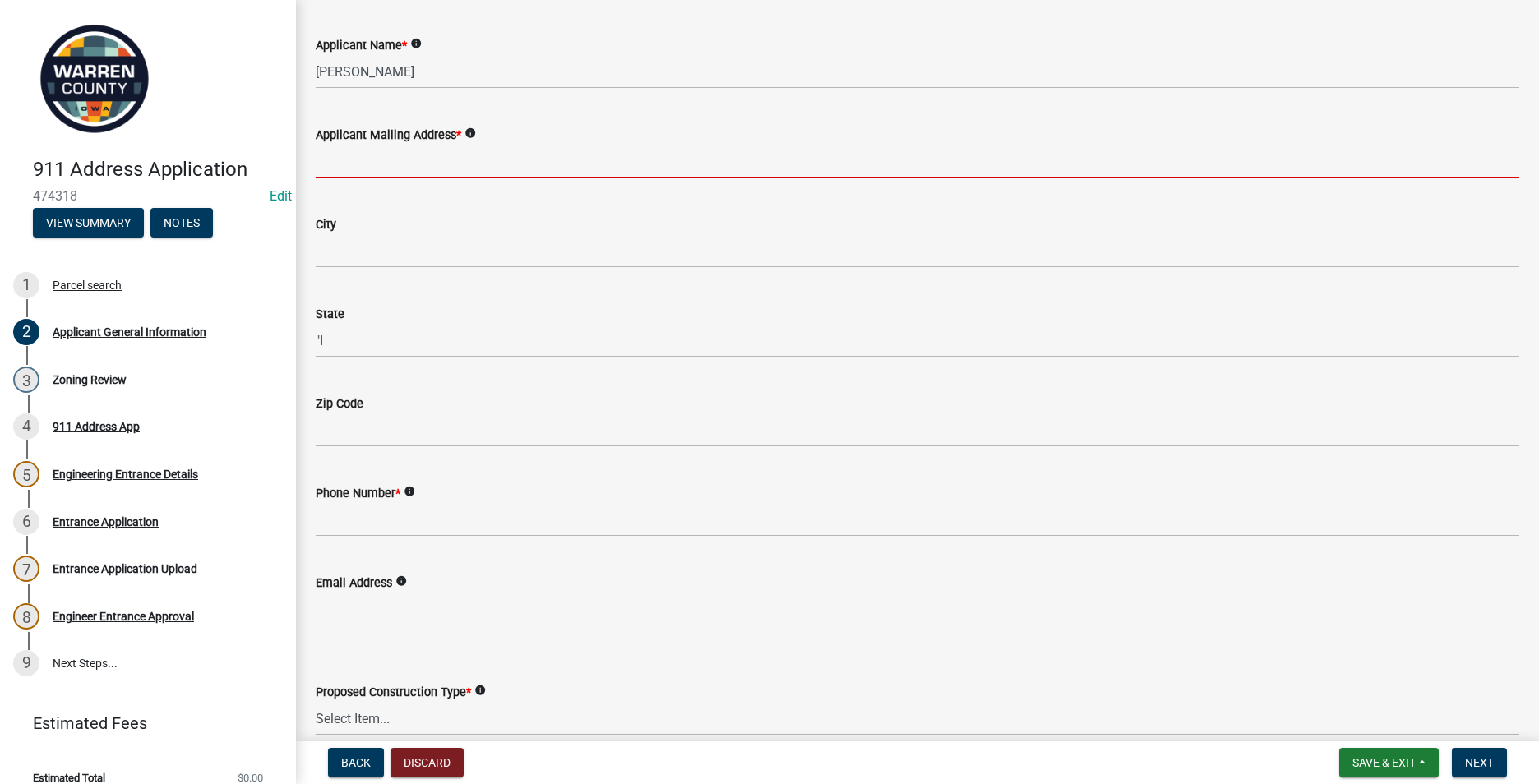
scroll to position [576, 0]
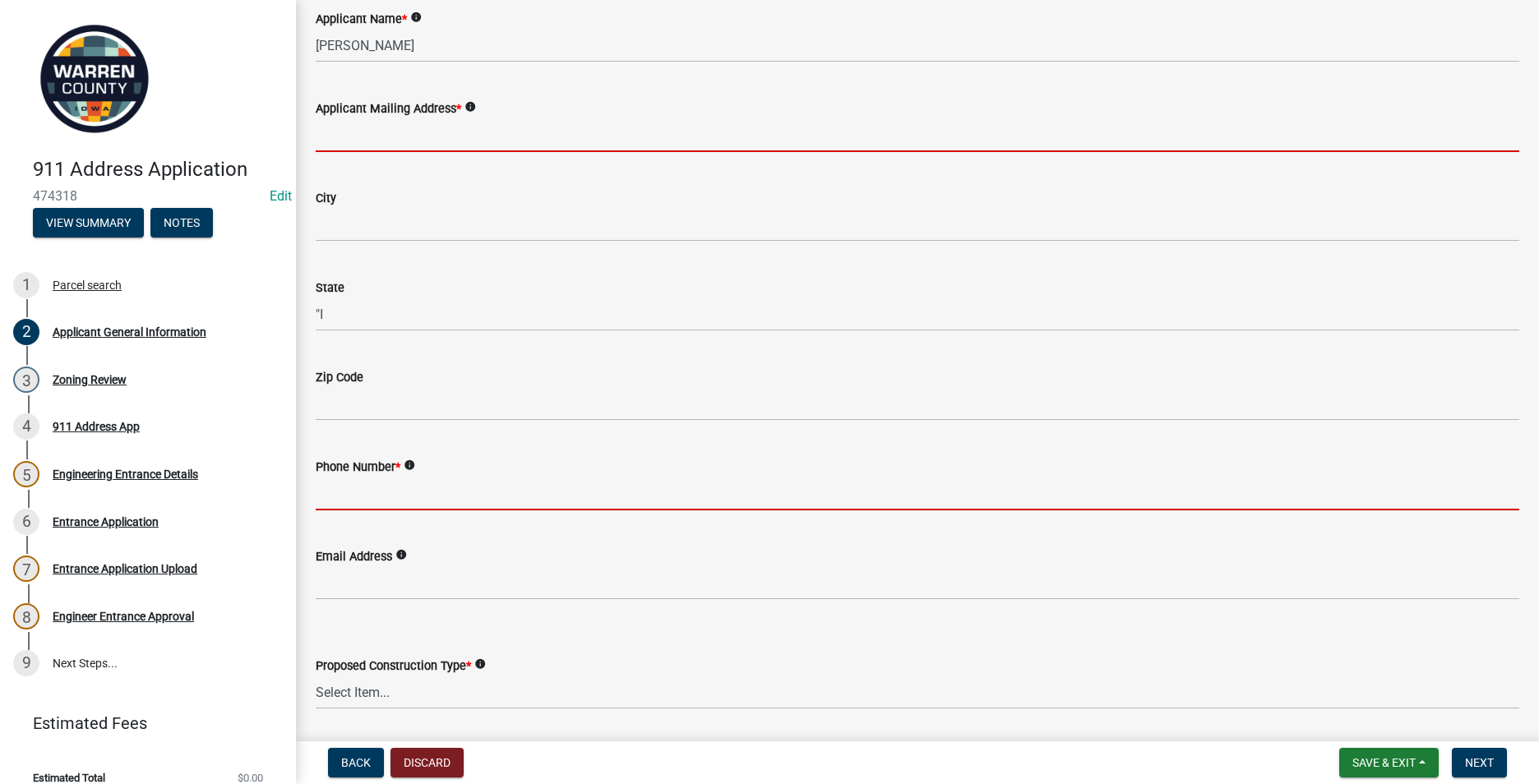
click at [332, 499] on input "Phone Number *" at bounding box center [917, 493] width 1204 height 33
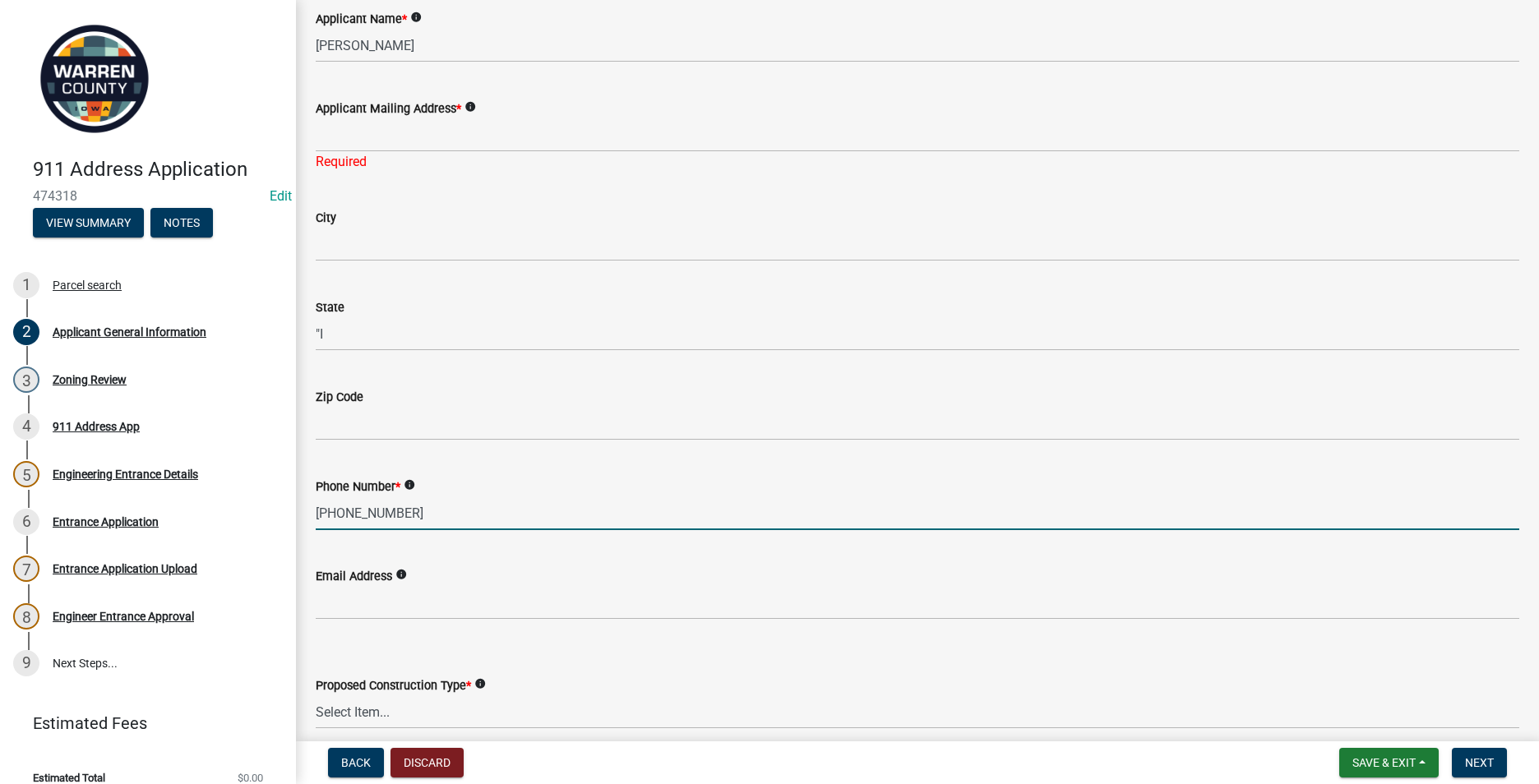
type input "[PHONE_NUMBER]"
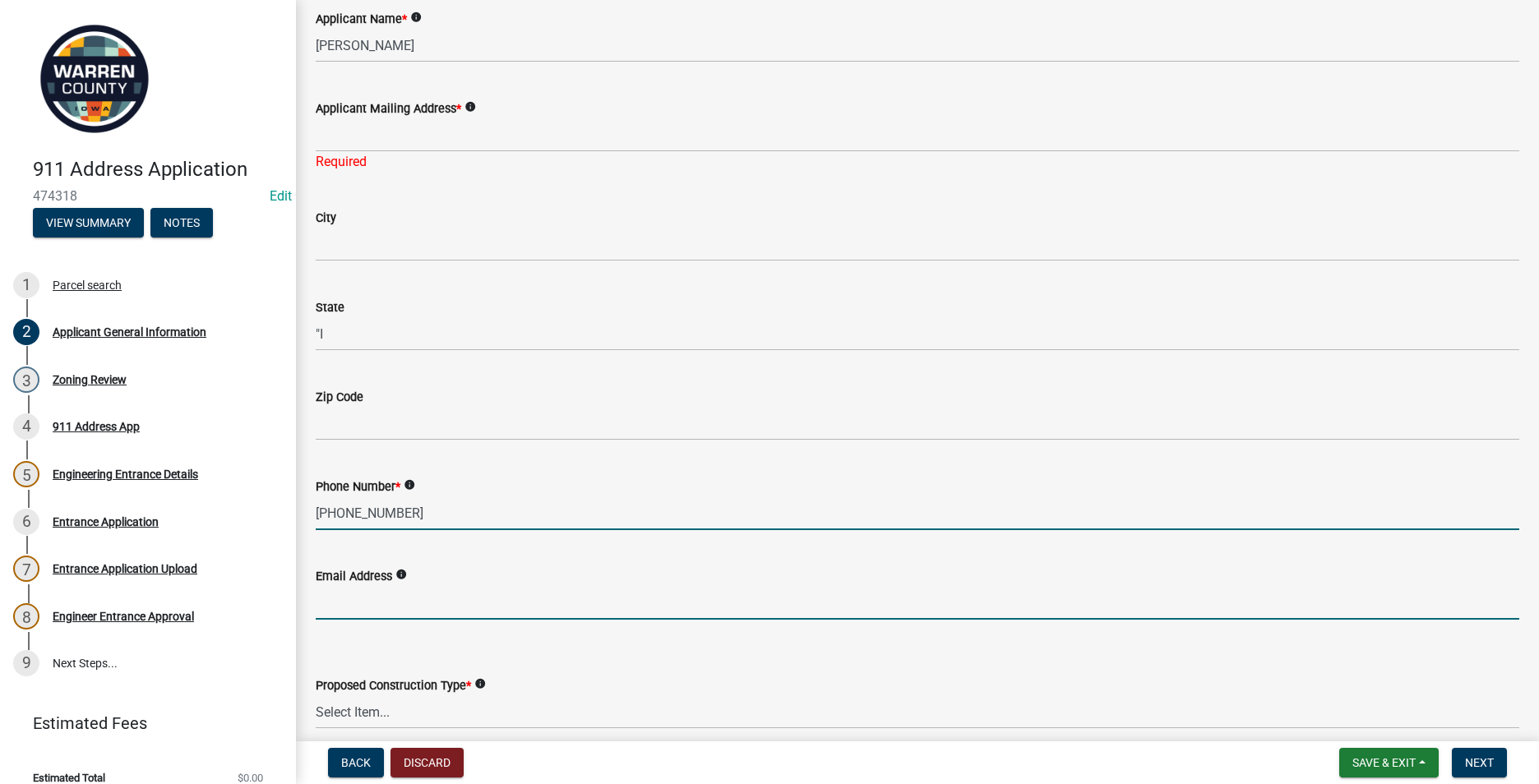
click at [328, 602] on input "Email Address" at bounding box center [917, 602] width 1204 height 33
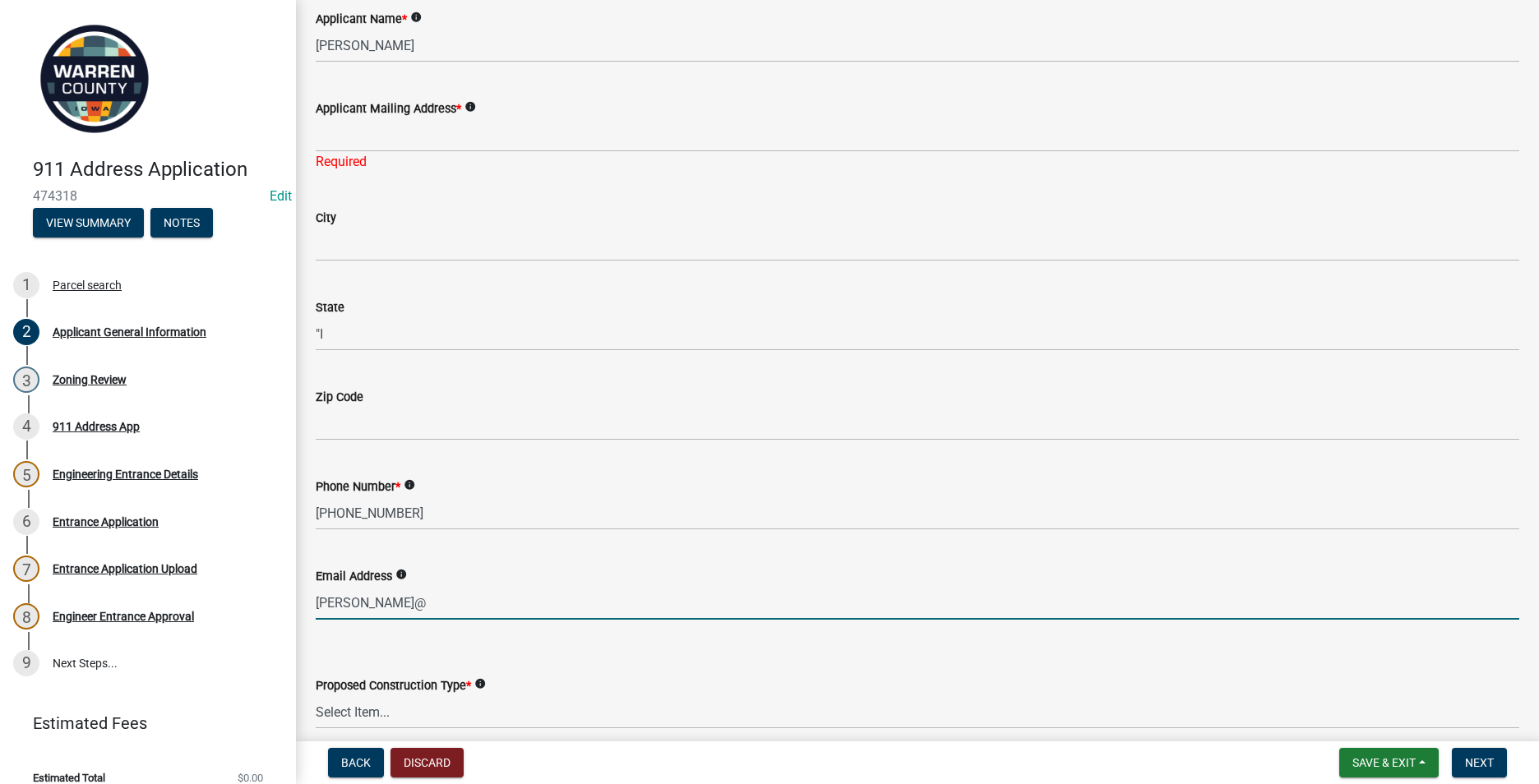
type input "[PERSON_NAME][EMAIL_ADDRESS][DOMAIN_NAME]"
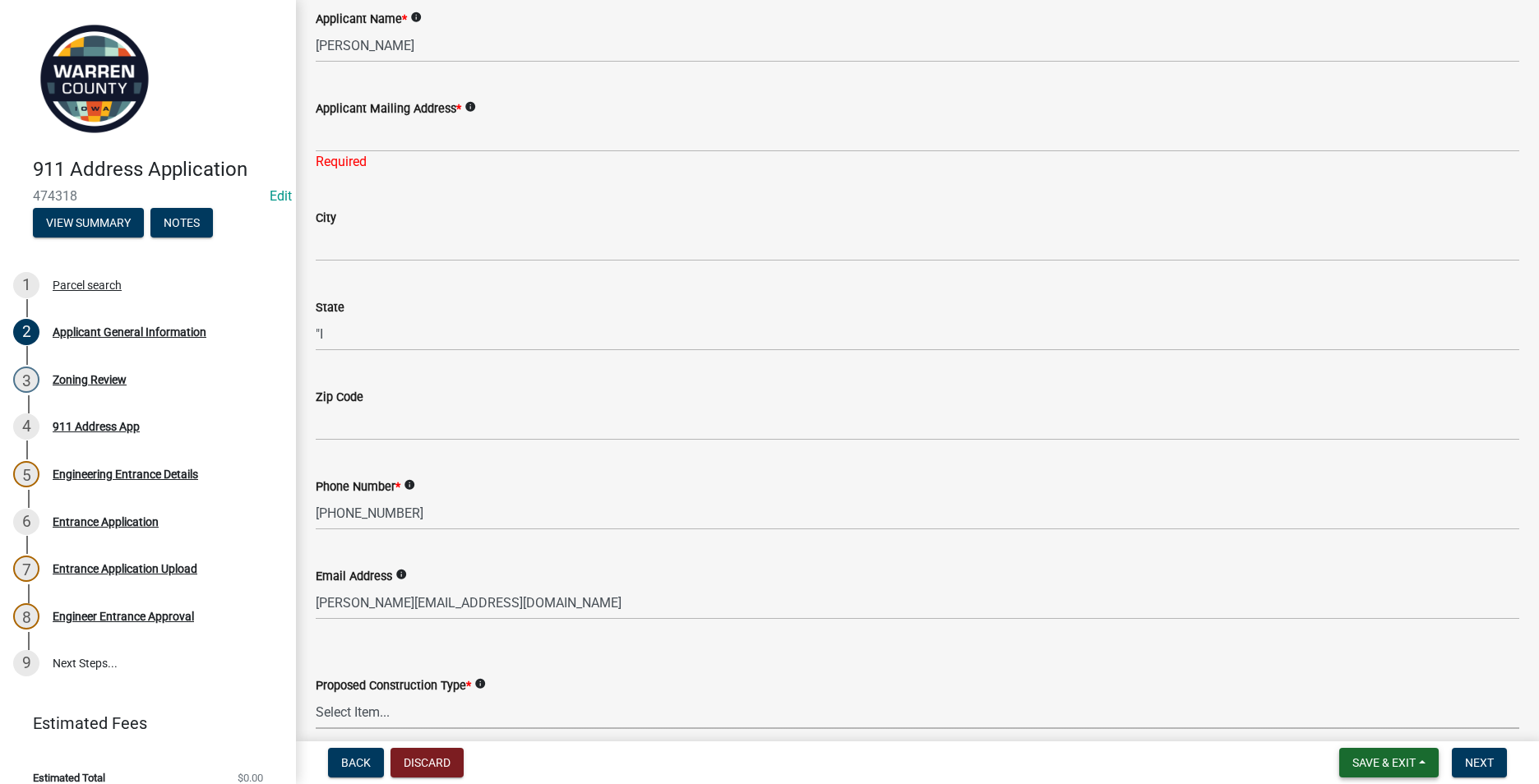
drag, startPoint x: 1392, startPoint y: 755, endPoint x: 1392, endPoint y: 744, distance: 11.0
click at [1392, 755] on button "Save & Exit" at bounding box center [1389, 762] width 100 height 29
click at [1345, 688] on button "Save" at bounding box center [1373, 680] width 131 height 39
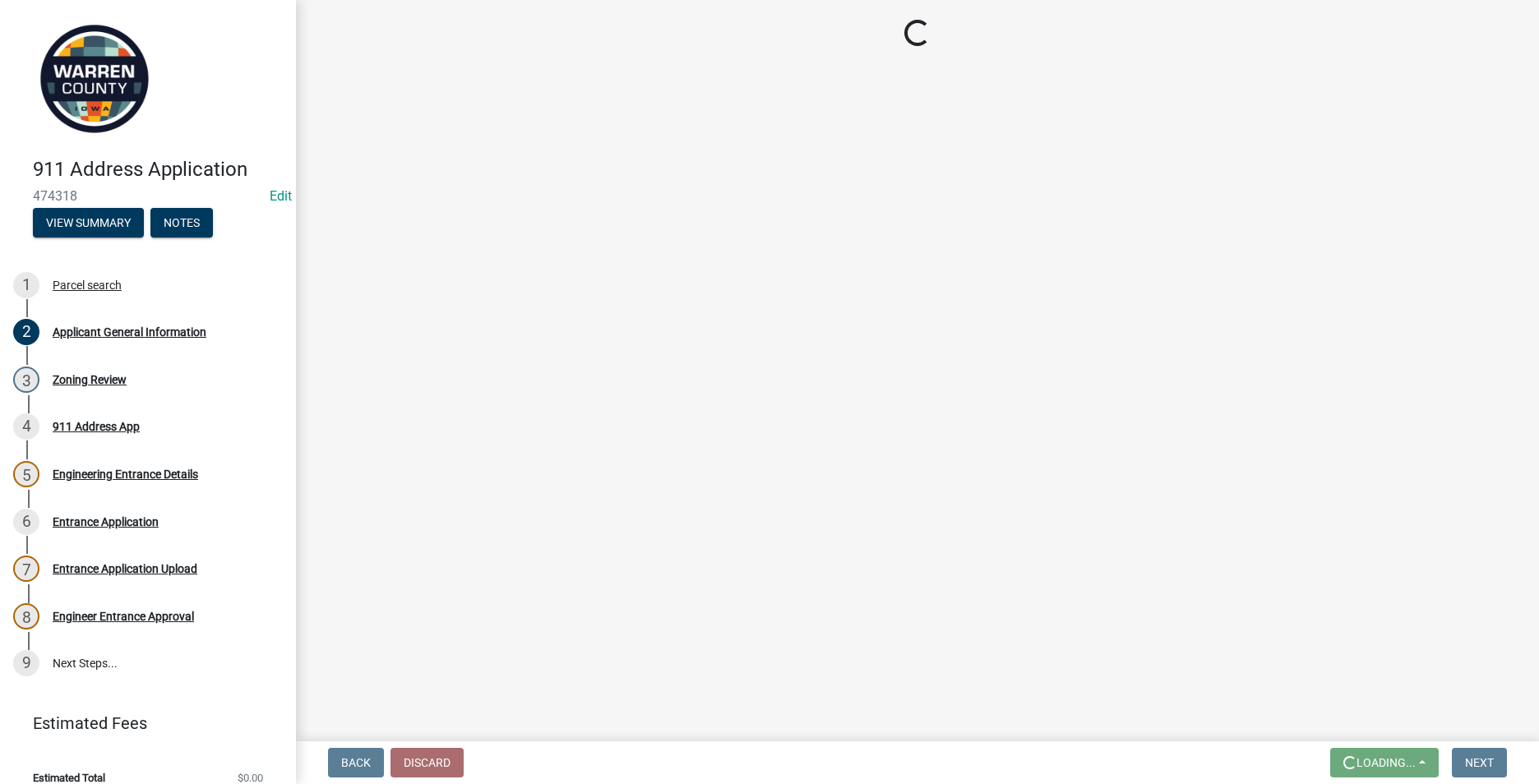
scroll to position [0, 0]
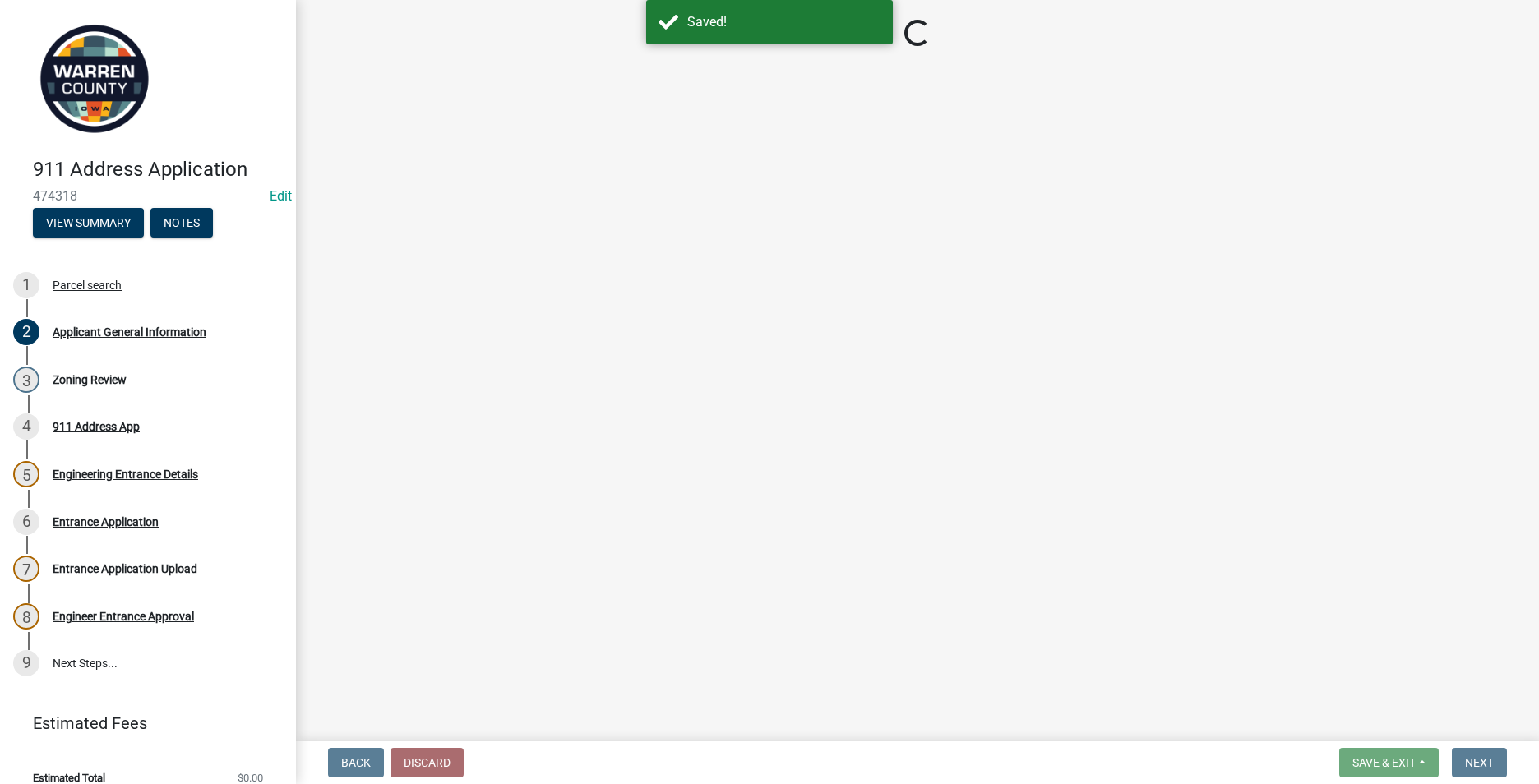
select select "5294bb98-6a39-4baa-a5b0-d6e883f55b41"
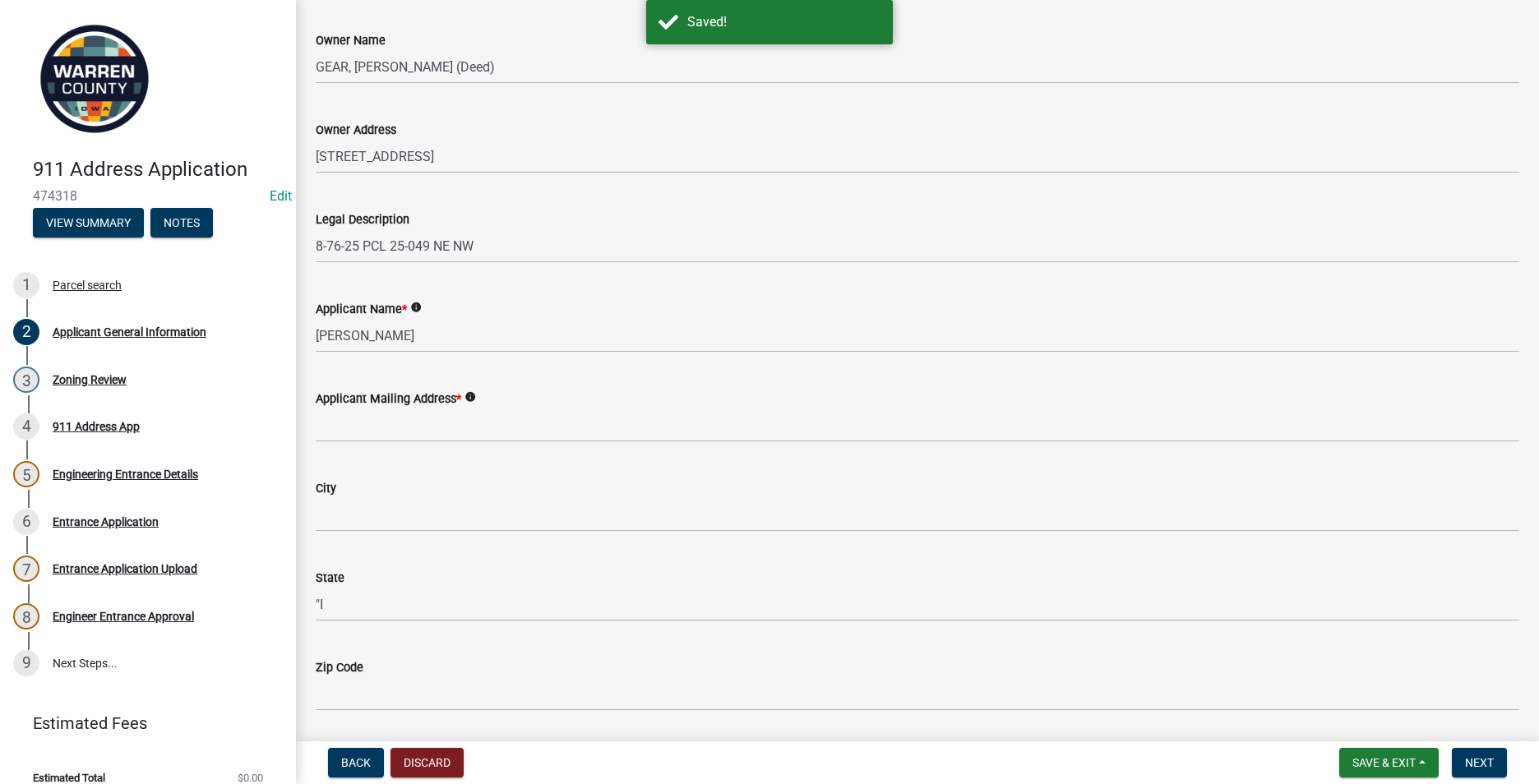
scroll to position [329, 0]
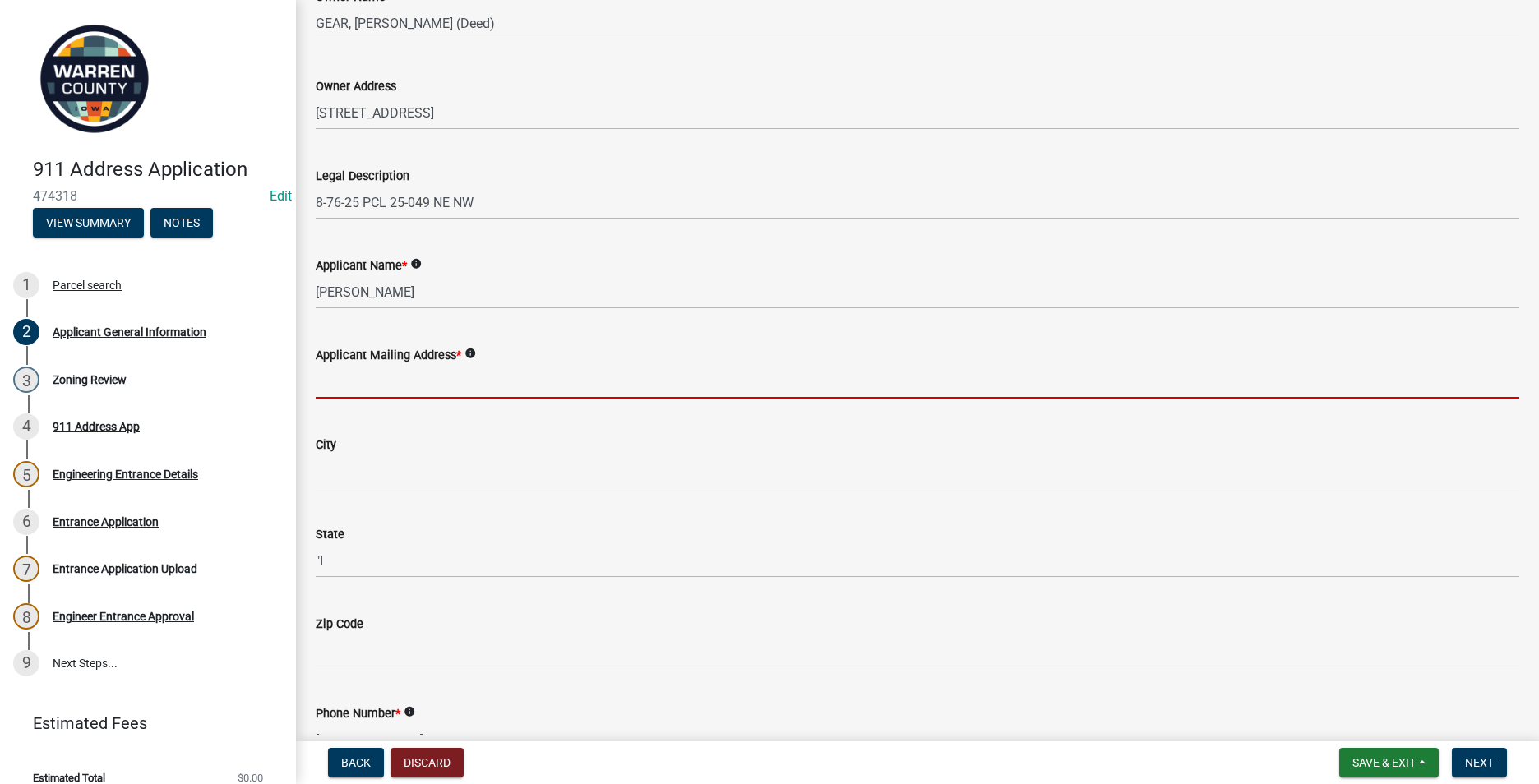
click at [327, 378] on input "Applicant Mailing Address *" at bounding box center [917, 382] width 1204 height 33
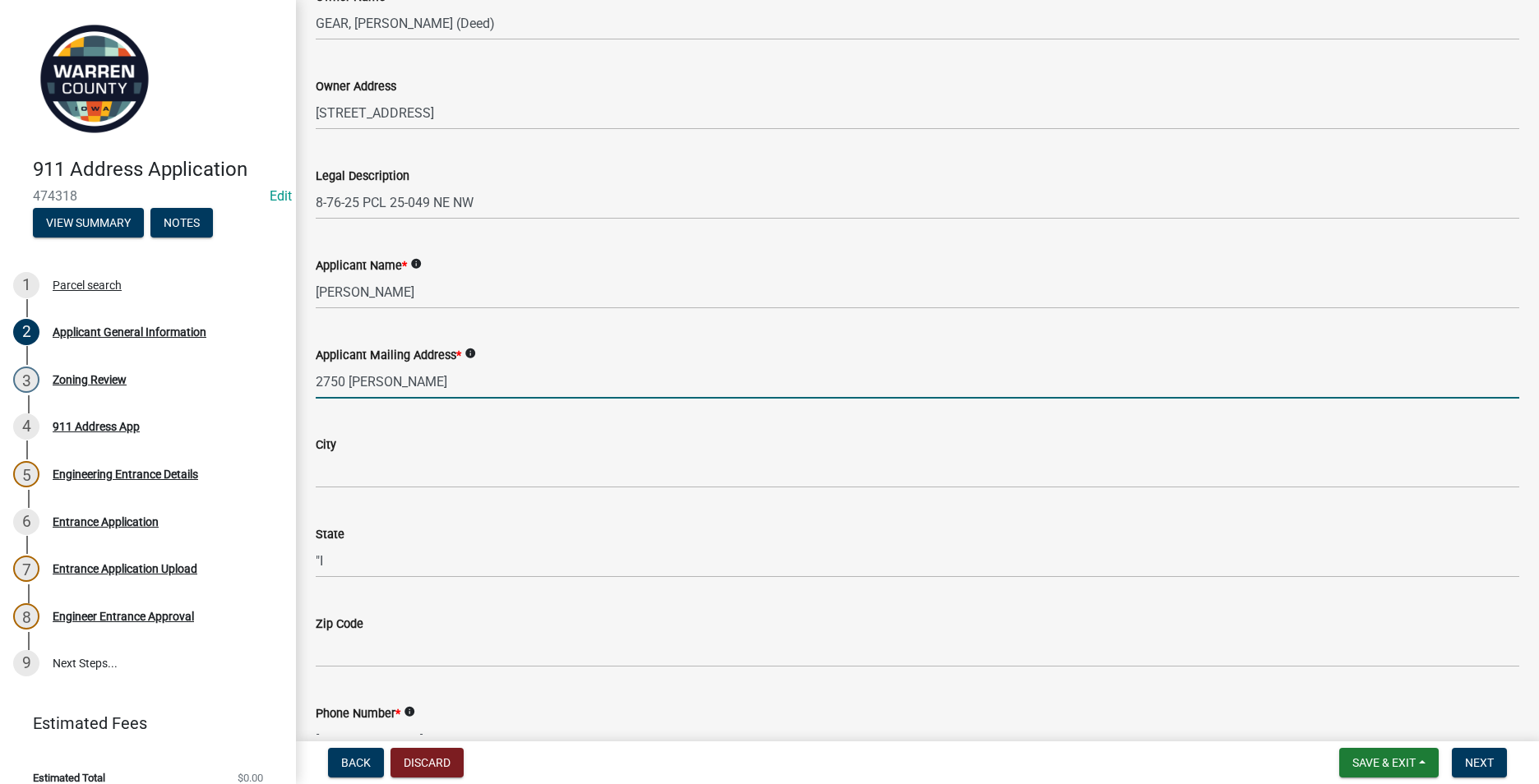
type input "[STREET_ADDRESS][PERSON_NAME]"
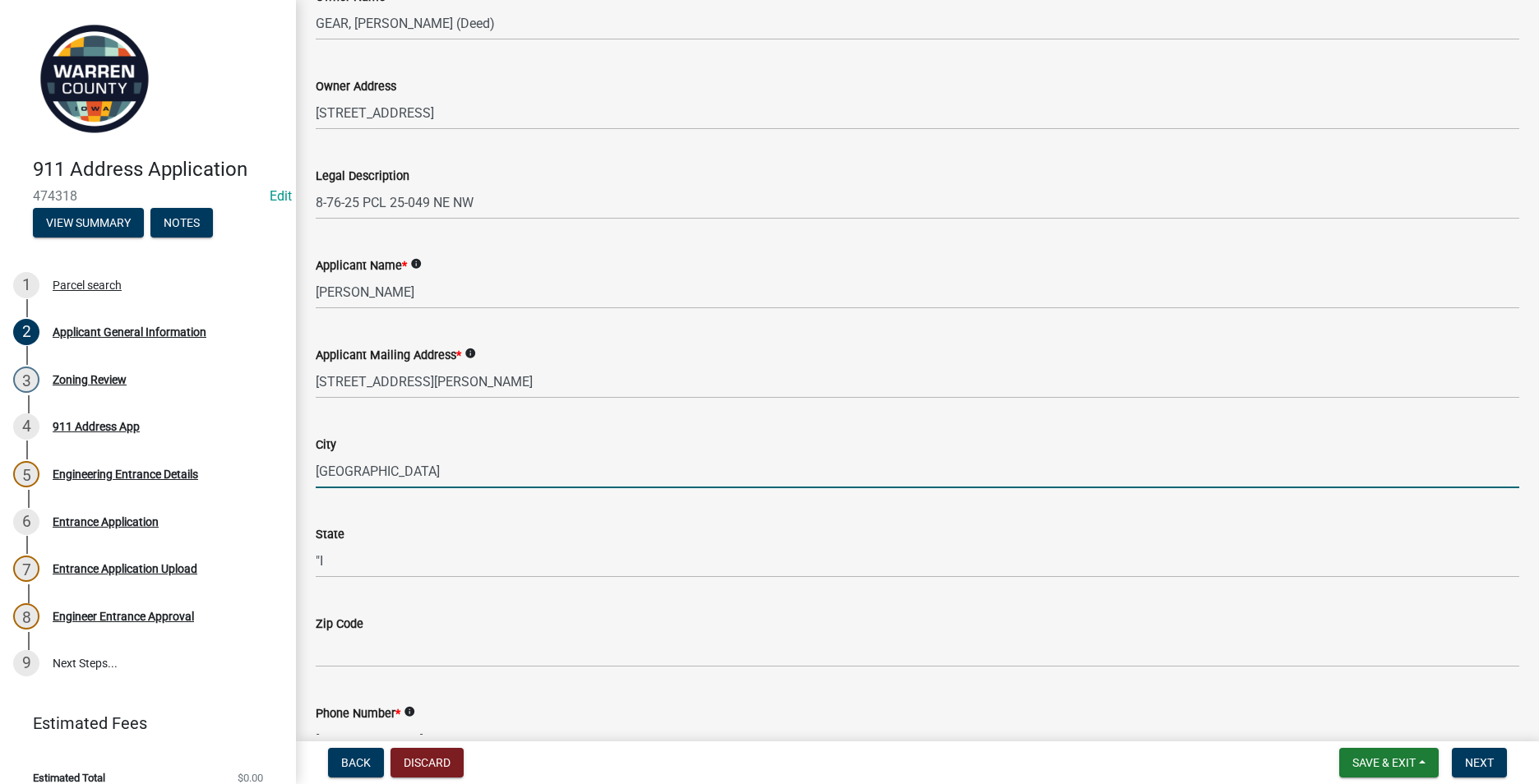
type input "[GEOGRAPHIC_DATA]"
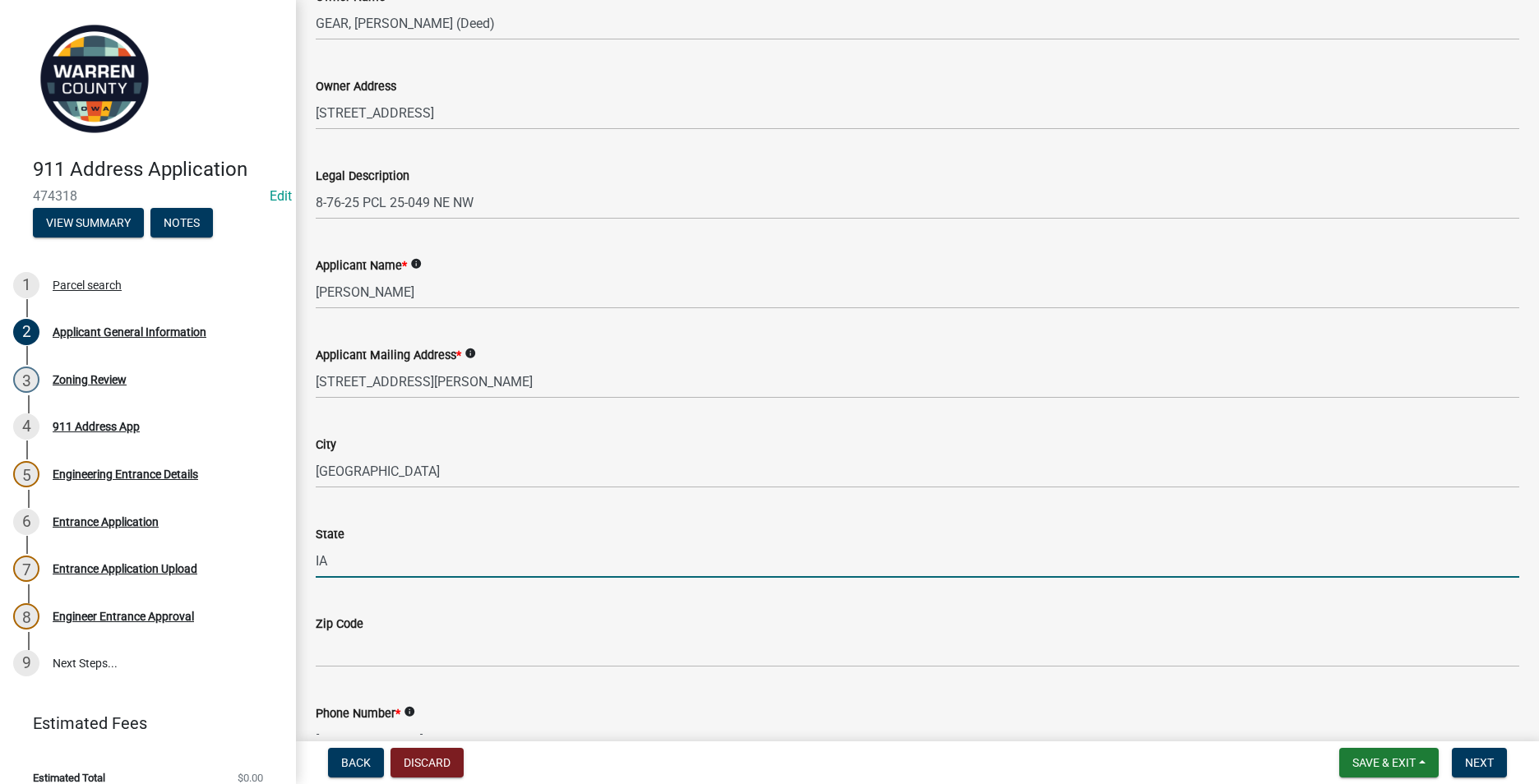
type input "IA"
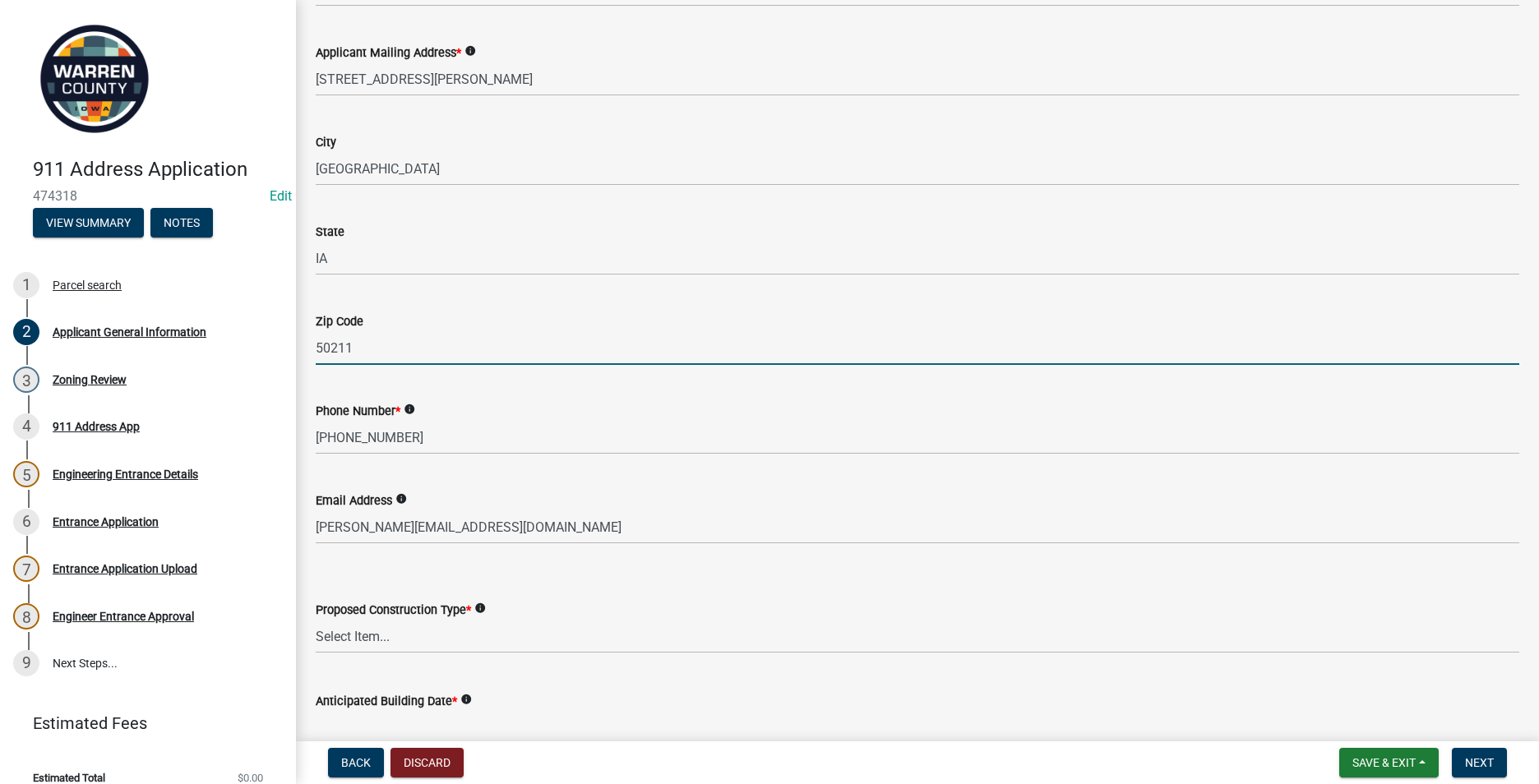
scroll to position [718, 0]
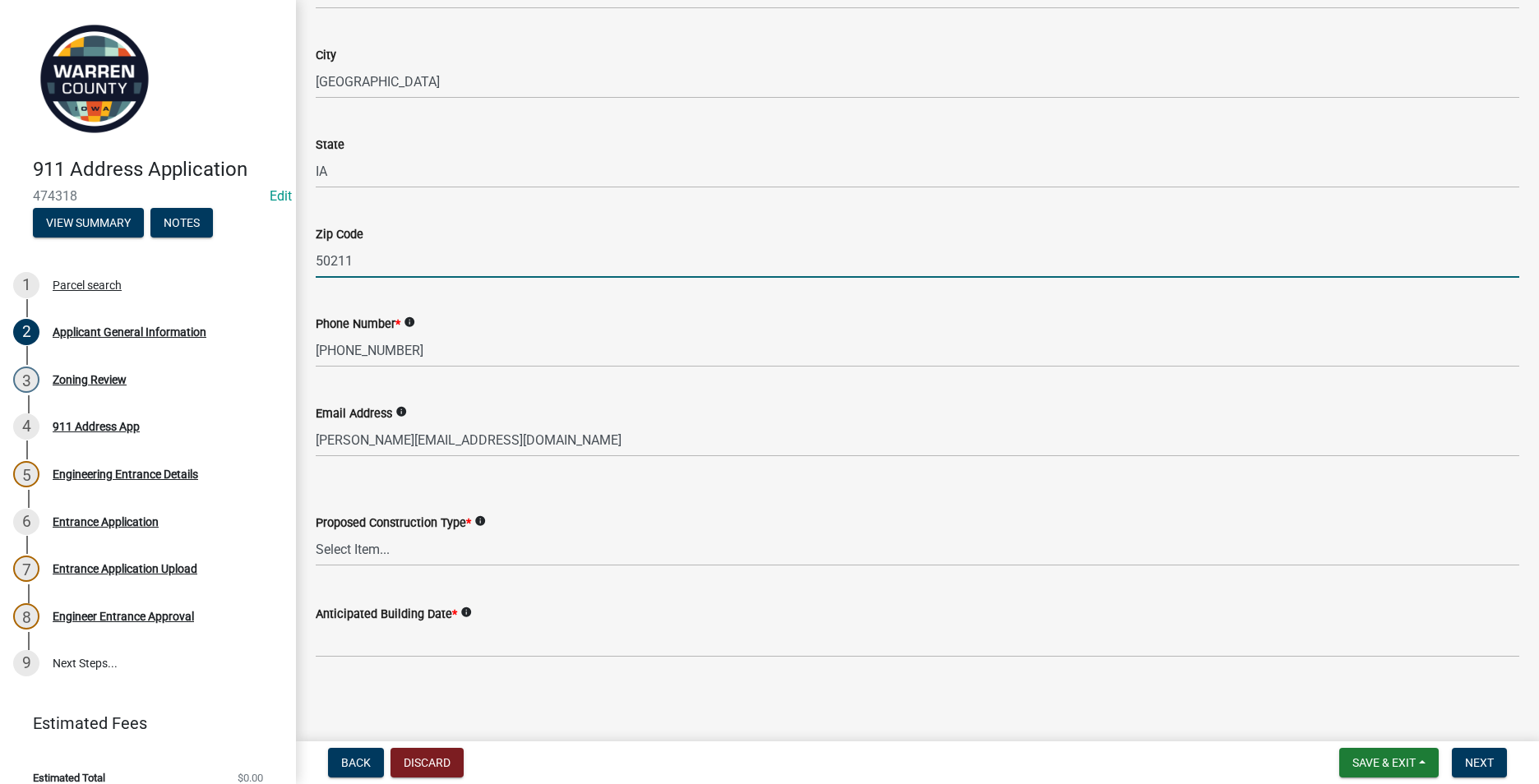
type input "50211"
click at [378, 545] on select "Select Item... Business Farm Entrance Cell Tower Multi-Family Unit New Business…" at bounding box center [917, 549] width 1204 height 33
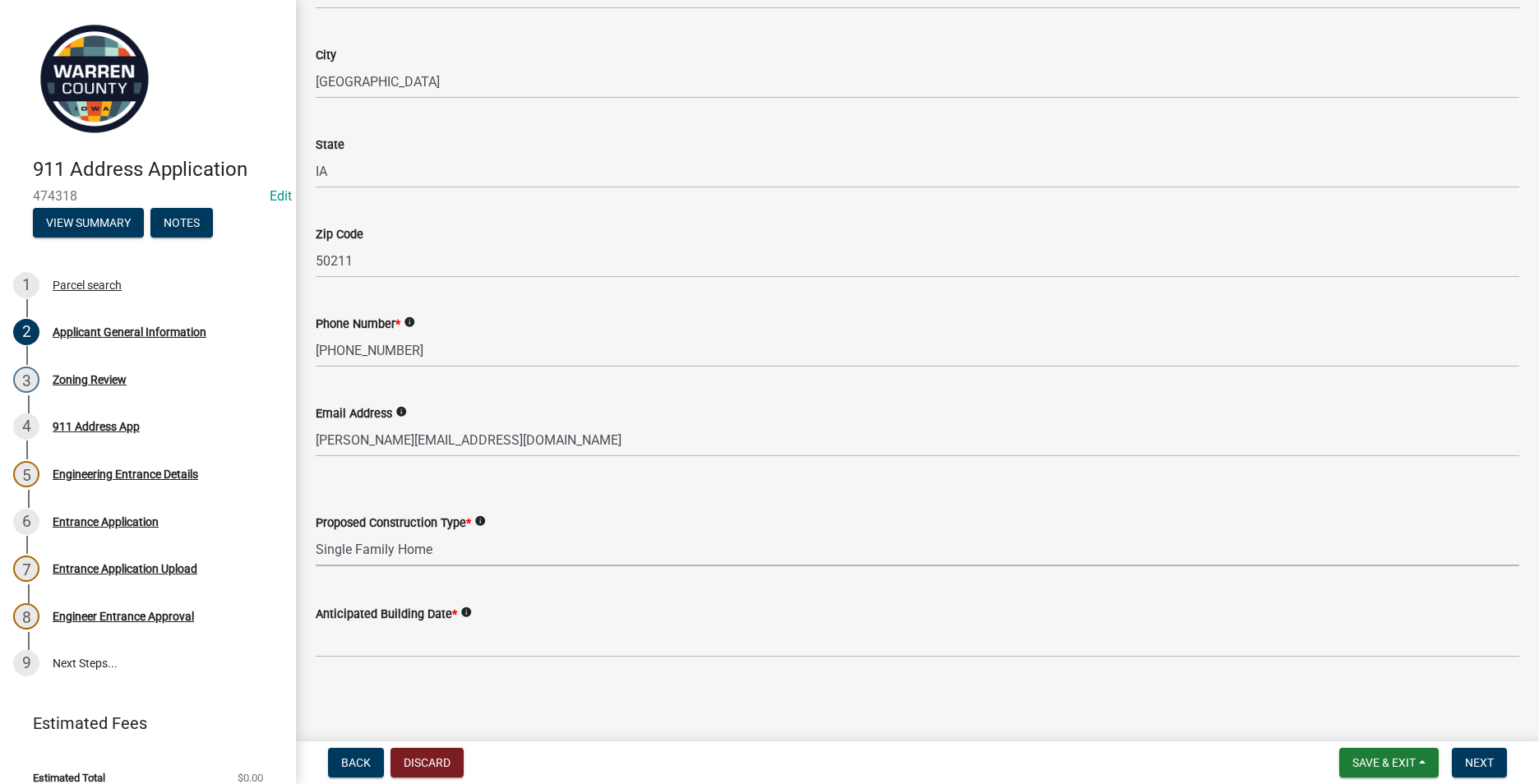
click at [316, 533] on select "Select Item... Business Farm Entrance Cell Tower Multi-Family Unit New Business…" at bounding box center [917, 549] width 1204 height 33
select select "baa9a041-e8ec-4bd9-b07e-af5a977dc1c8"
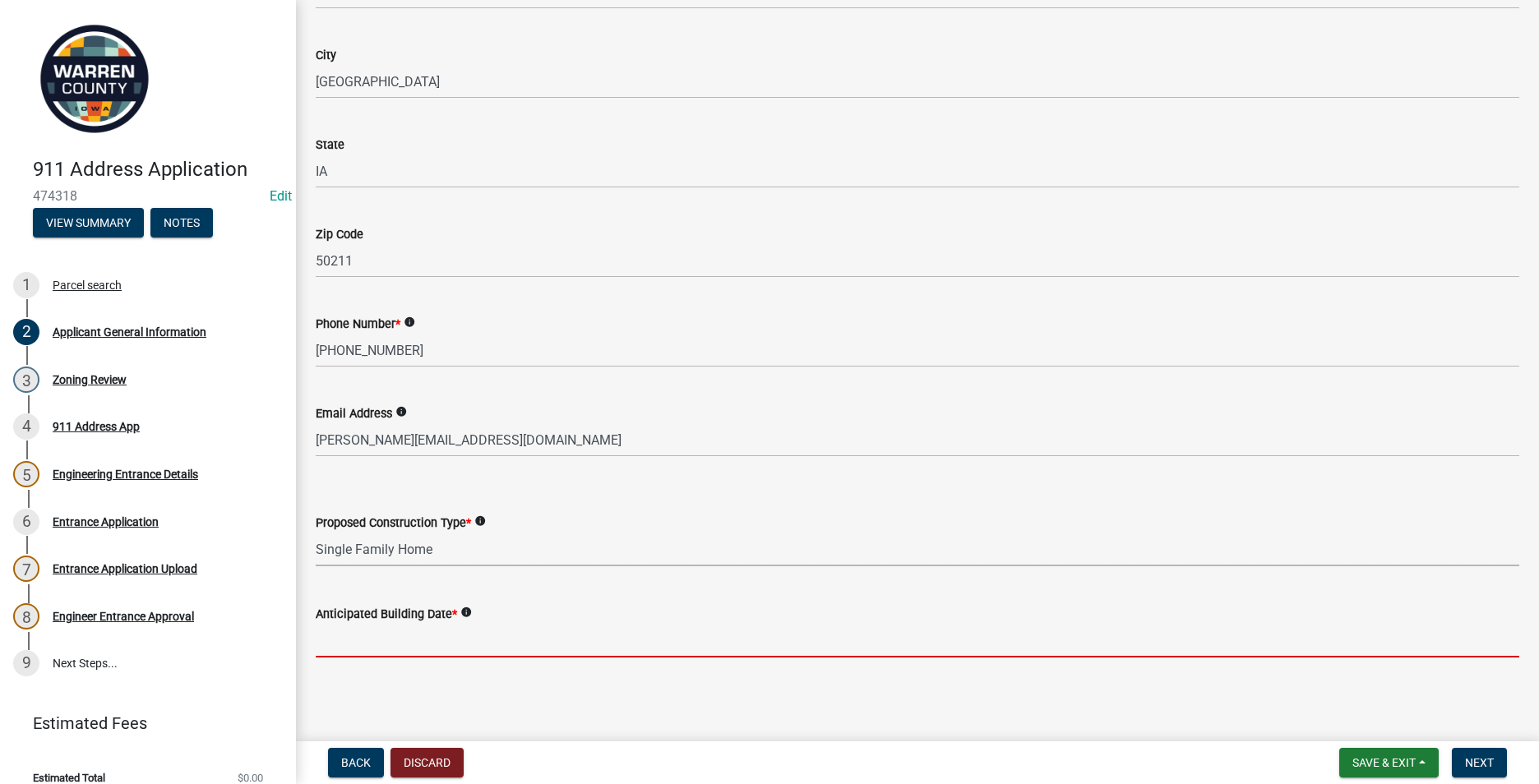
click at [332, 642] on input "Anticipated Building Date *" at bounding box center [917, 640] width 1204 height 33
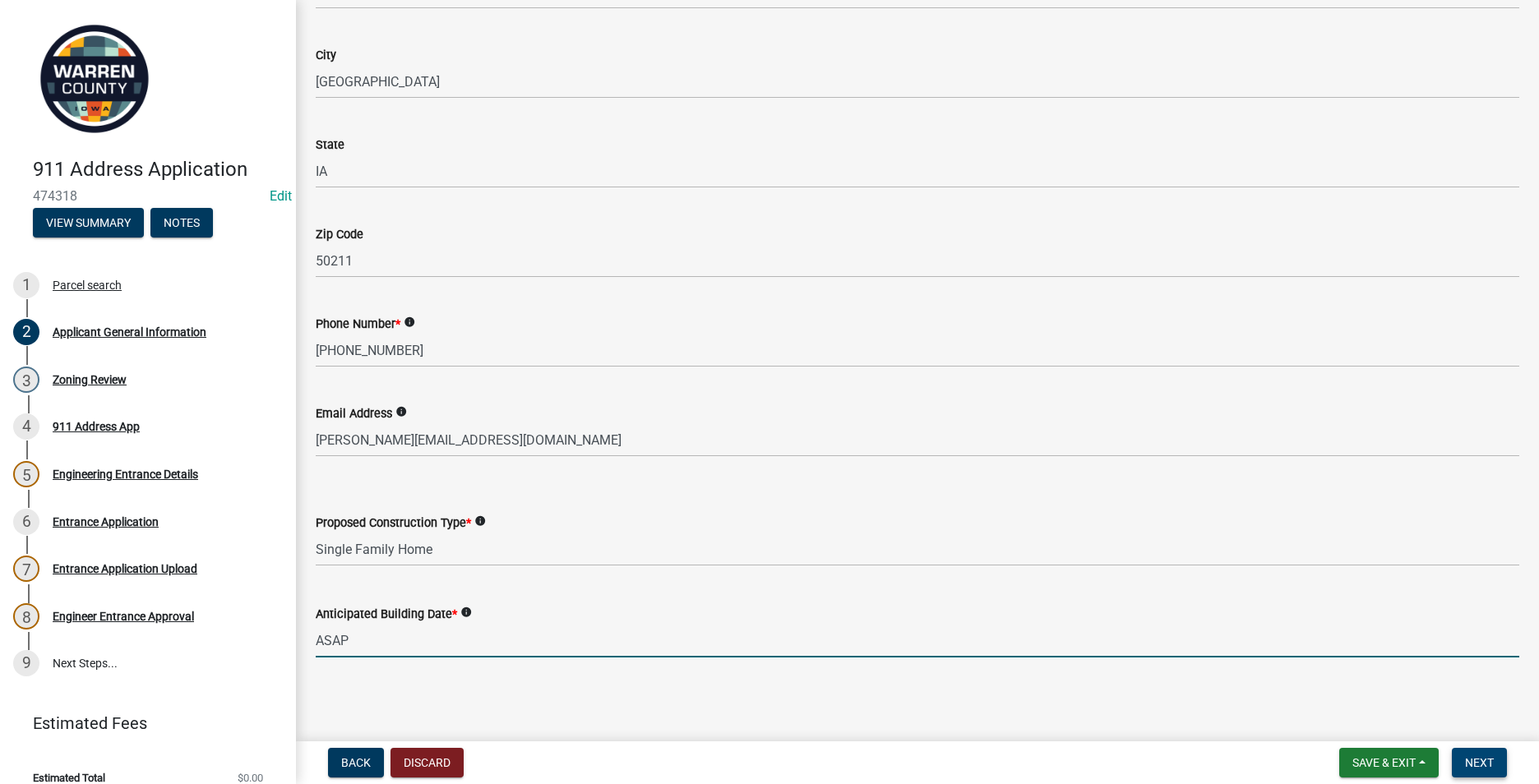
type input "ASAP"
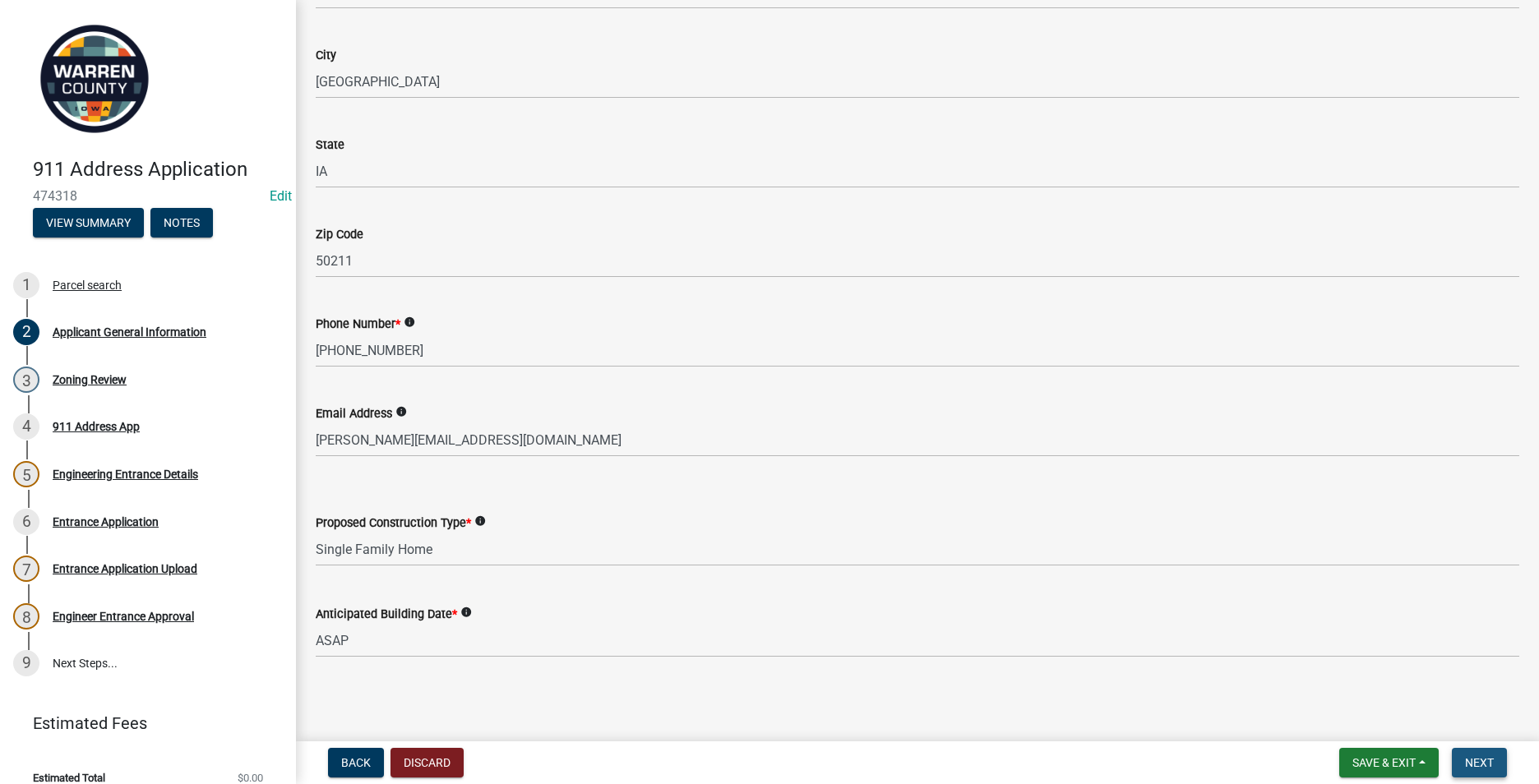
click at [1476, 764] on span "Next" at bounding box center [1480, 763] width 29 height 13
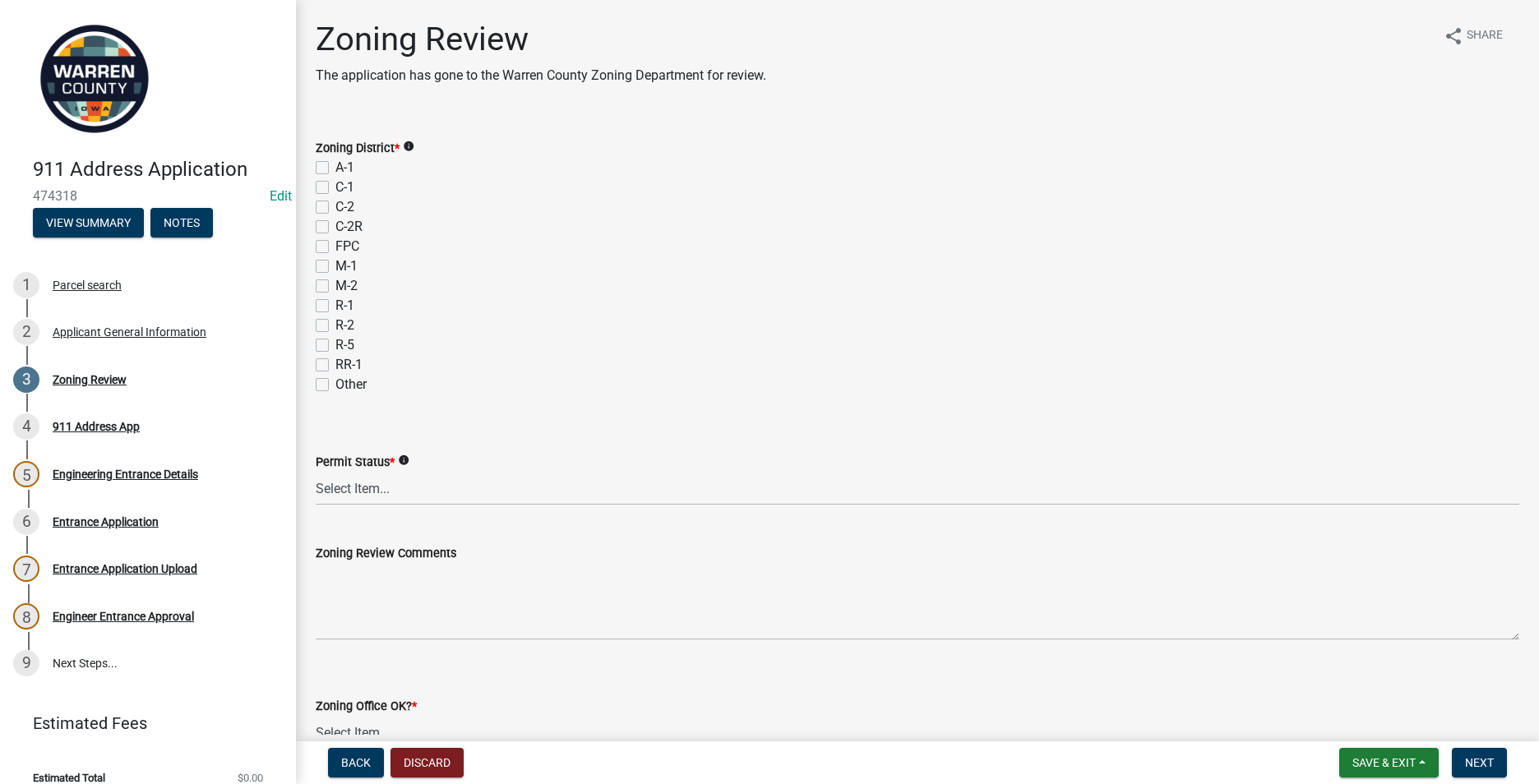
click at [336, 166] on label "A-1" at bounding box center [345, 167] width 19 height 20
click at [336, 166] on input "A-1" at bounding box center [341, 163] width 10 height 10
checkbox input "true"
checkbox input "false"
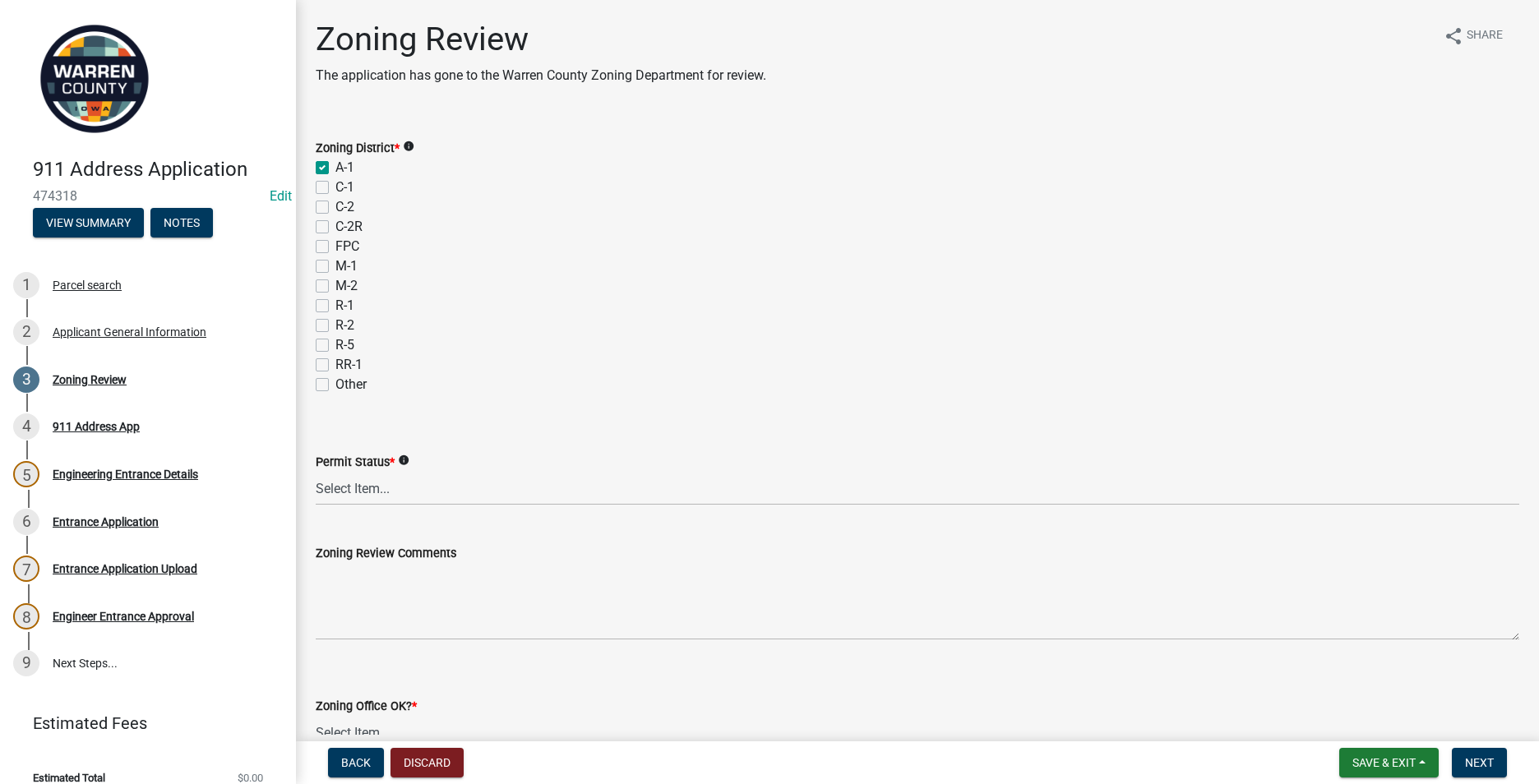
checkbox input "false"
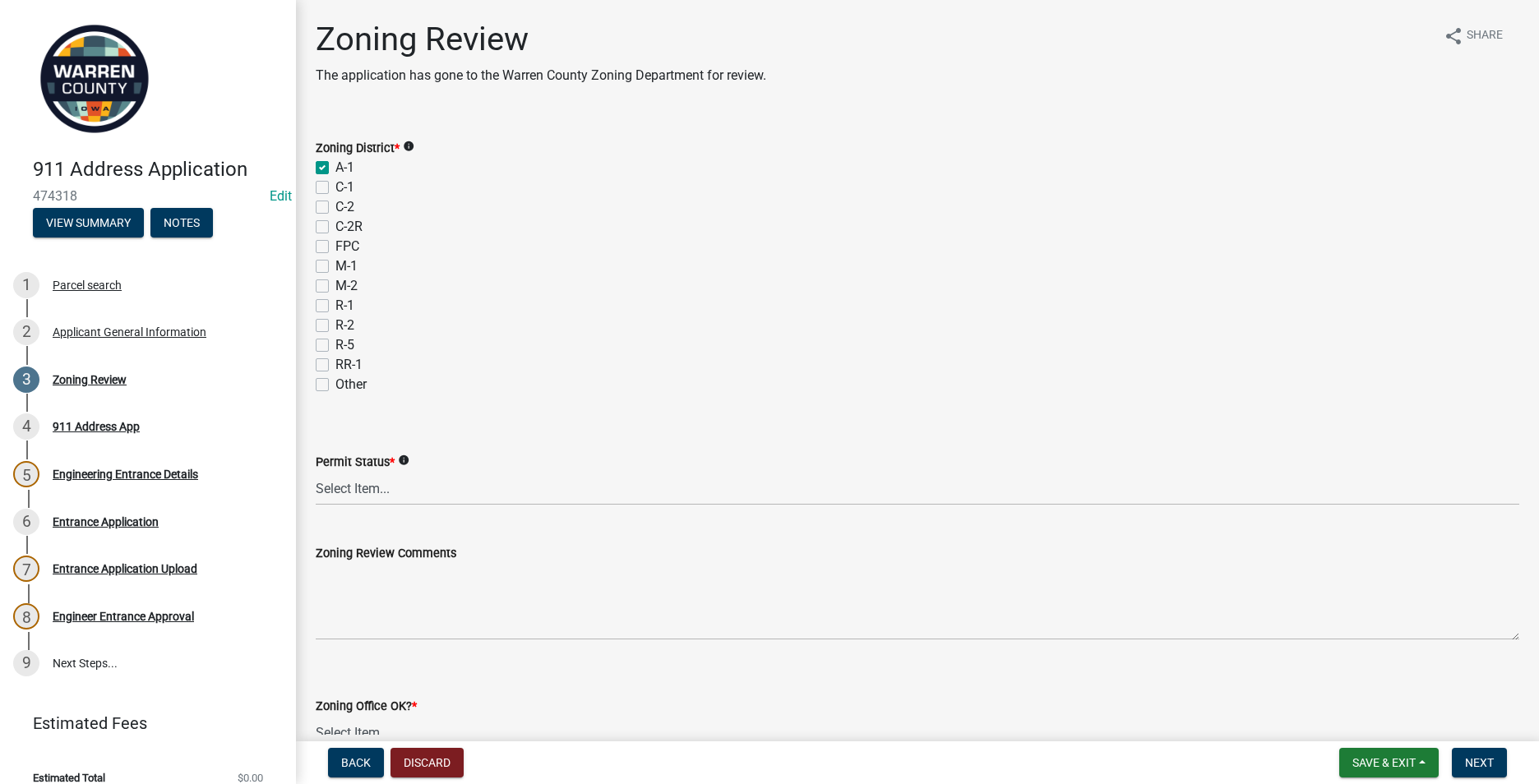
checkbox input "false"
click at [345, 479] on select "Select Item... Ag Exempt Applied For Not Applied For" at bounding box center [917, 488] width 1204 height 33
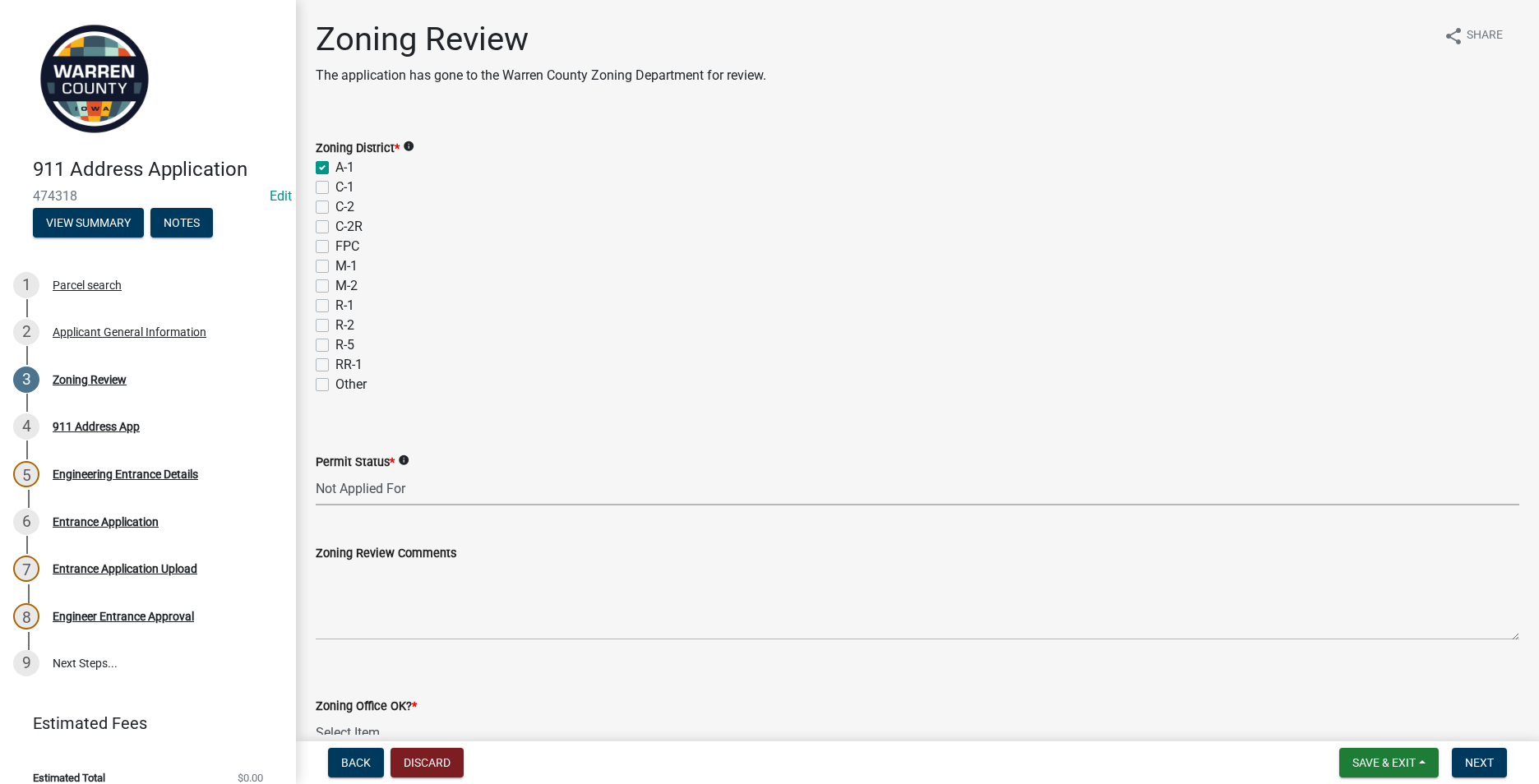
click at [316, 472] on select "Select Item... Ag Exempt Applied For Not Applied For" at bounding box center [917, 488] width 1204 height 33
select select "7f4095c2-83bb-4a30-93d4-5d4474f33330"
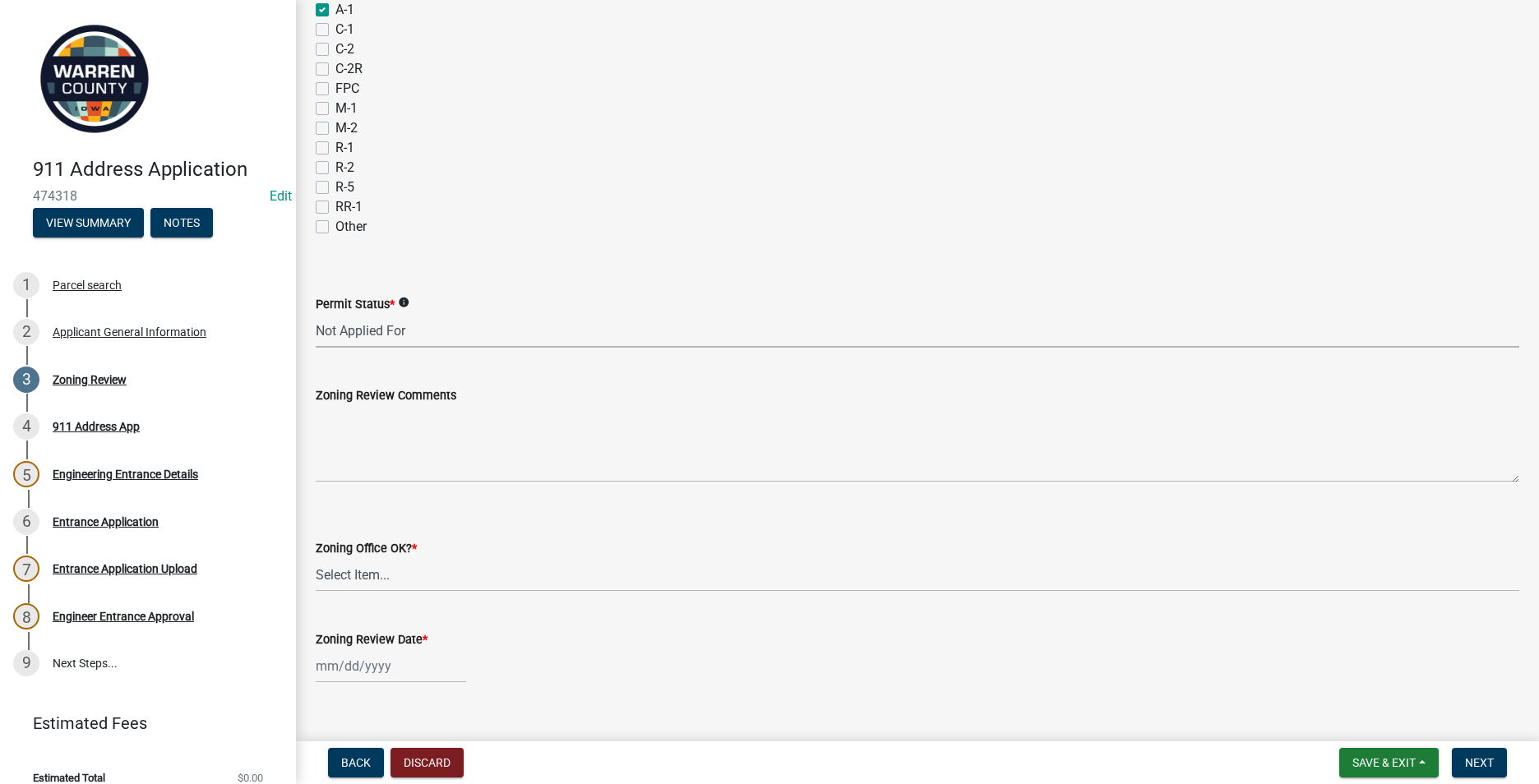
scroll to position [165, 0]
click at [356, 561] on select "Select Item... Yes No" at bounding box center [917, 568] width 1204 height 33
click at [316, 552] on select "Select Item... Yes No" at bounding box center [917, 568] width 1204 height 33
select select "22a6182a-d017-4f21-baaa-b72378e2c786"
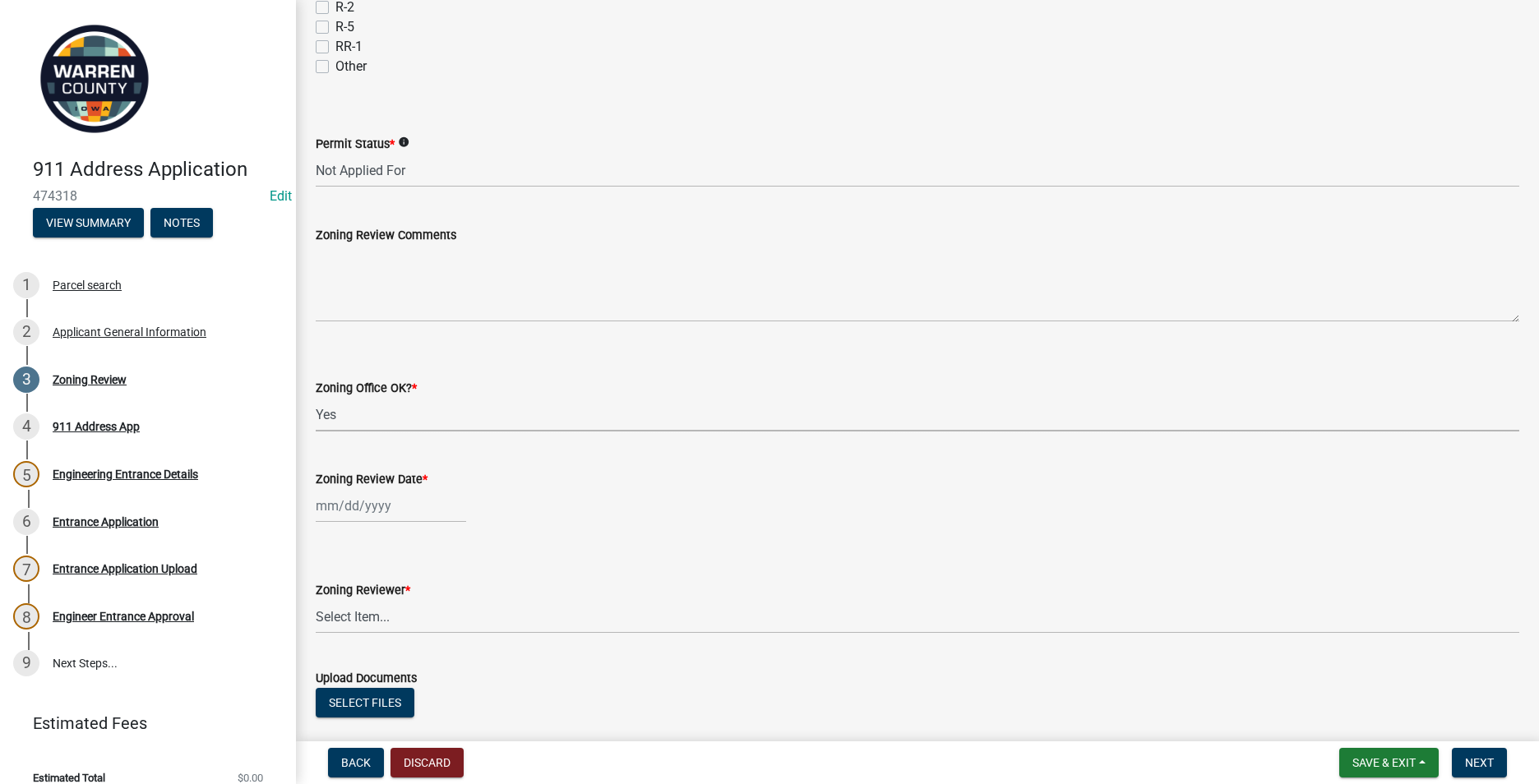
scroll to position [329, 0]
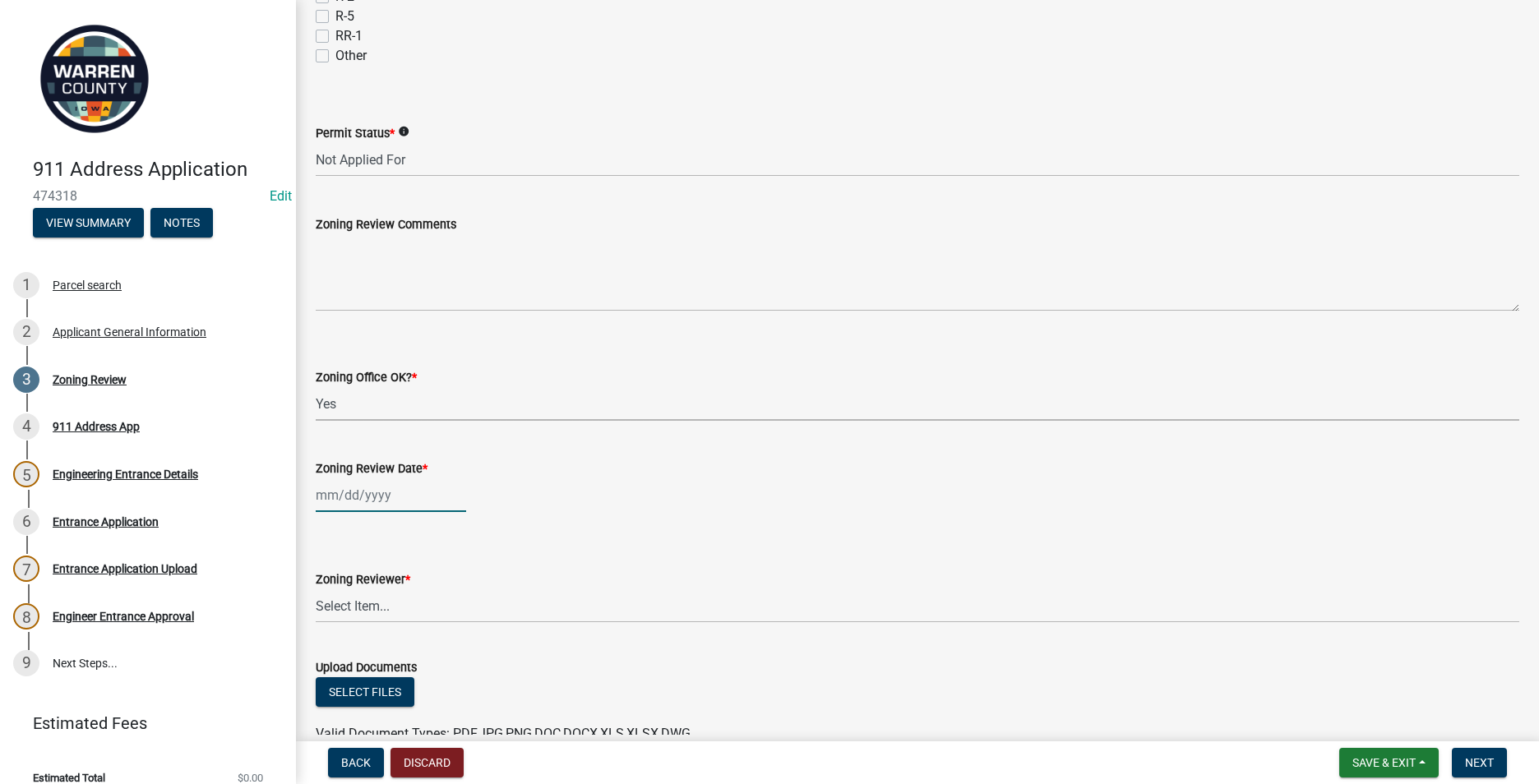
click at [344, 498] on div at bounding box center [391, 495] width 150 height 33
select select "9"
select select "2025"
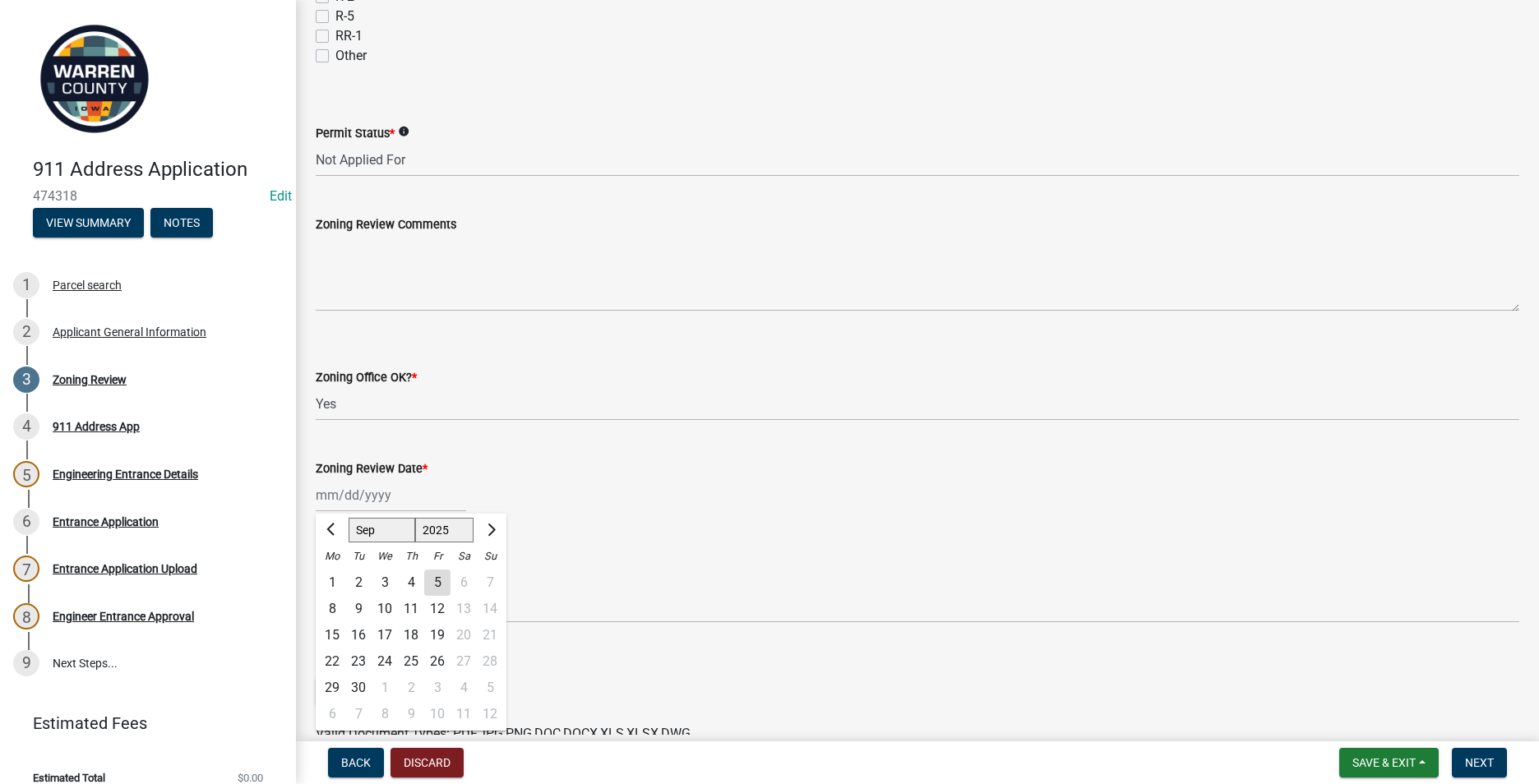
click at [444, 579] on div "5" at bounding box center [438, 583] width 27 height 27
type input "[DATE]"
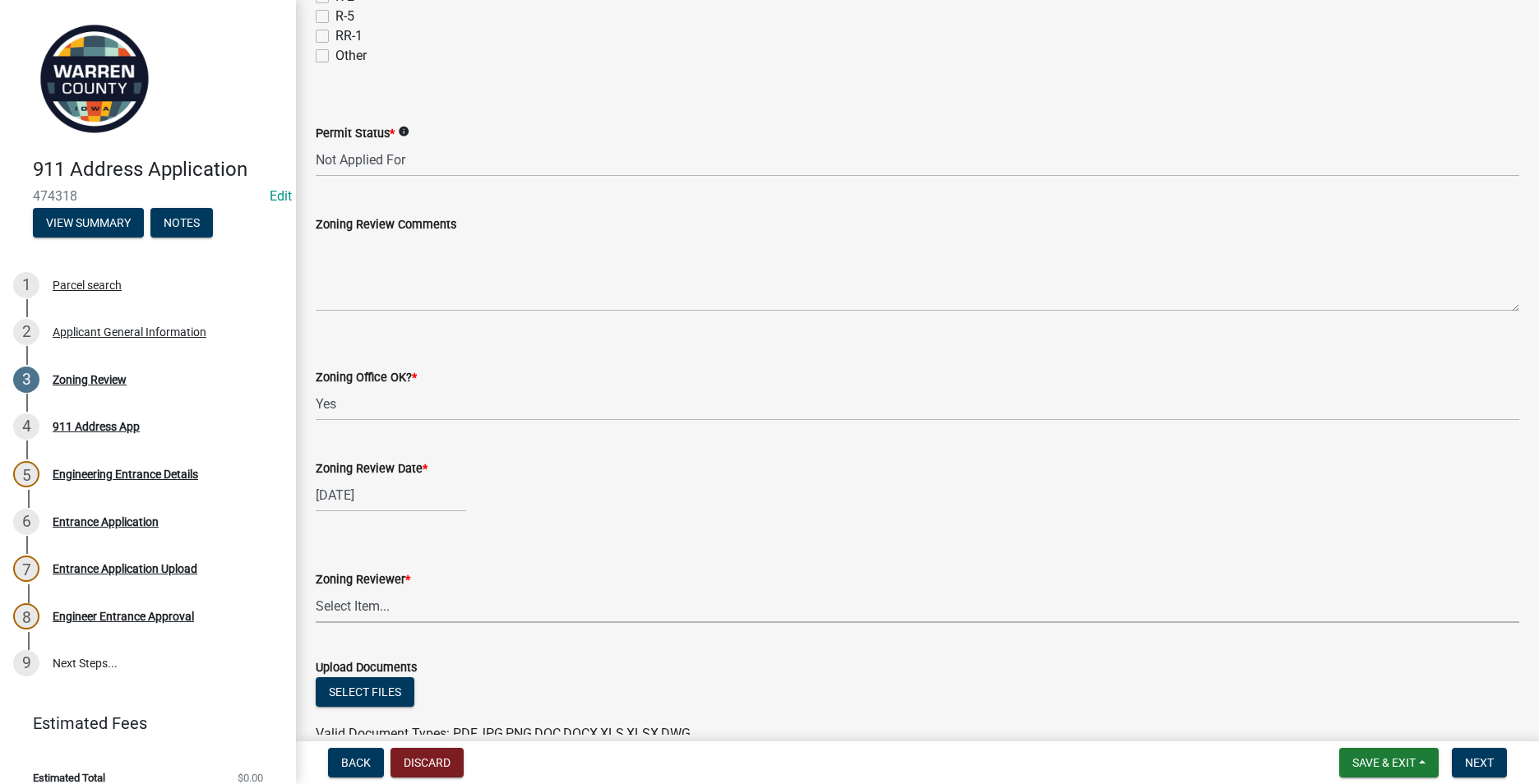
click at [339, 596] on select "Select Item... [PERSON_NAME] [PERSON_NAME] [PERSON_NAME]" at bounding box center [917, 605] width 1204 height 33
click at [316, 589] on select "Select Item... [PERSON_NAME] [PERSON_NAME] [PERSON_NAME]" at bounding box center [917, 605] width 1204 height 33
select select "ace9acd7-8034-4534-aef2-851af8cb1f05"
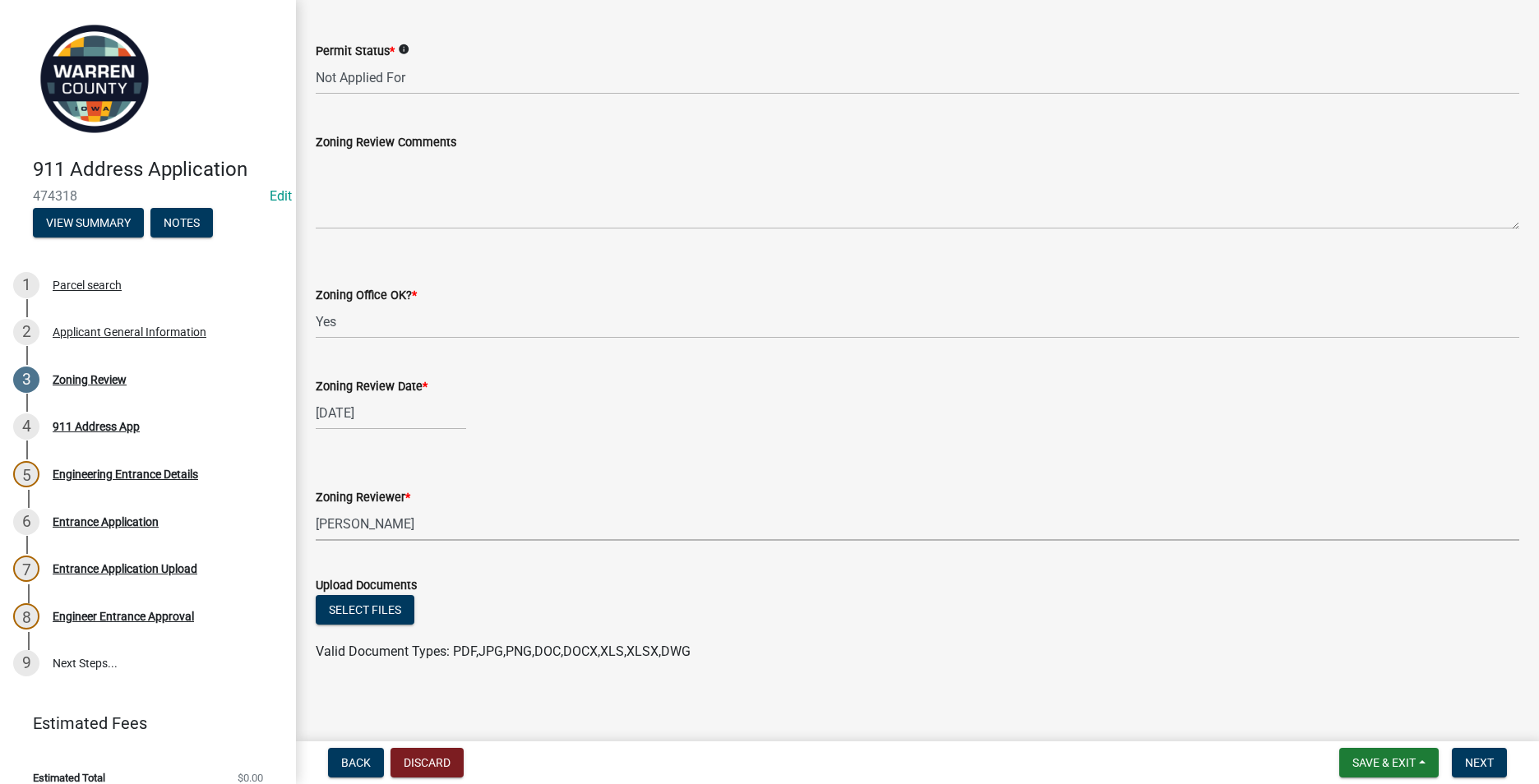
scroll to position [417, 0]
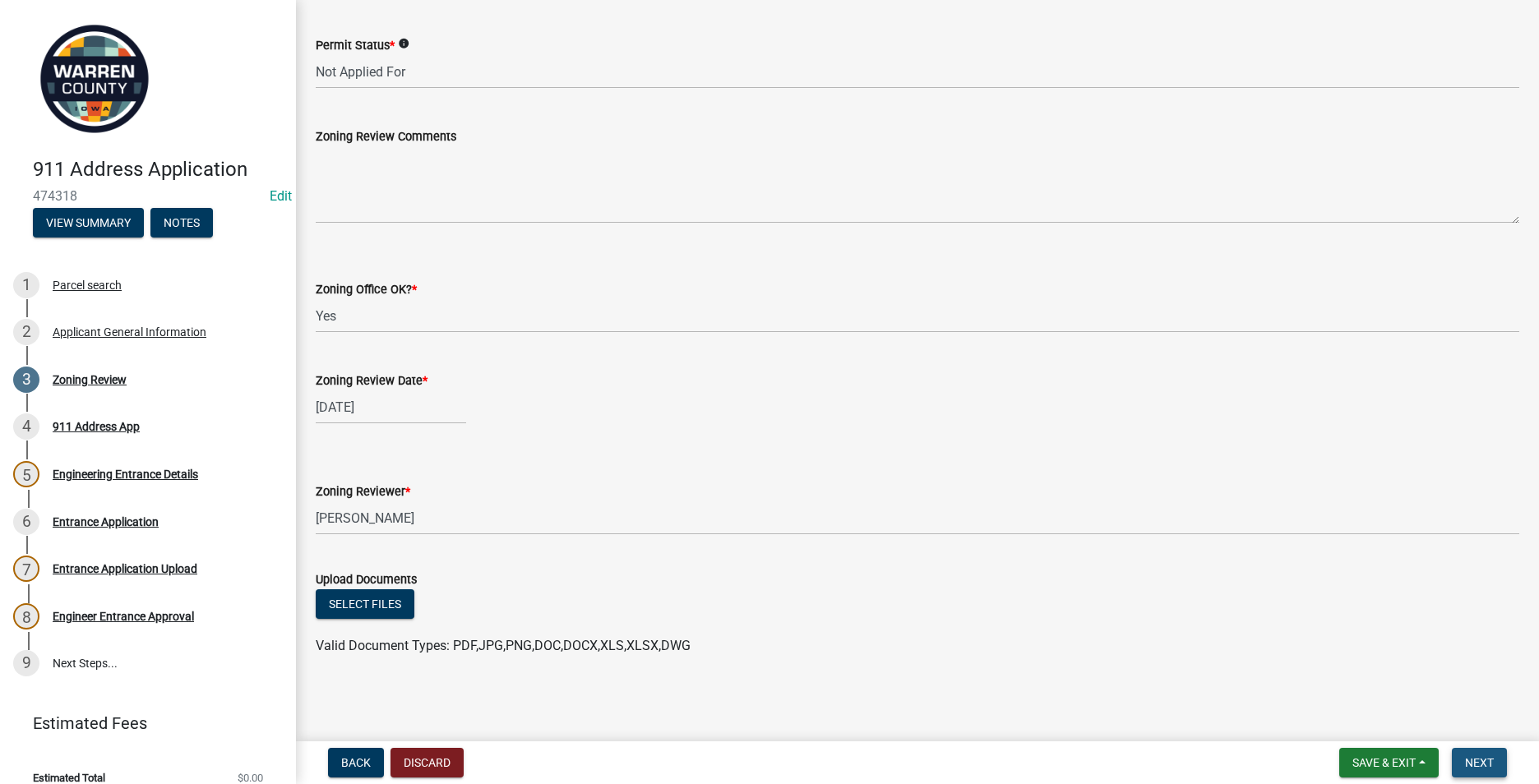
click at [1472, 764] on span "Next" at bounding box center [1480, 763] width 29 height 13
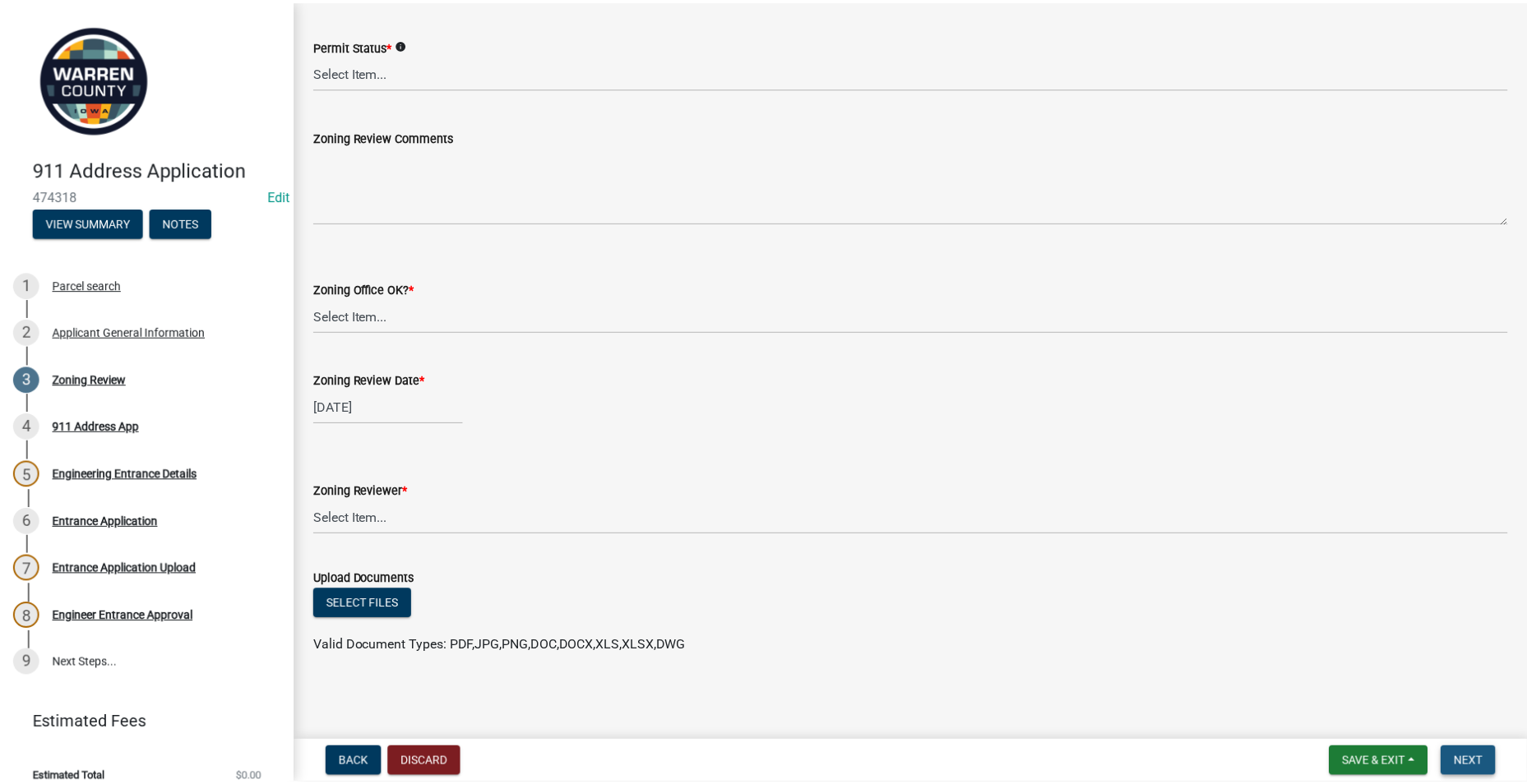
scroll to position [0, 0]
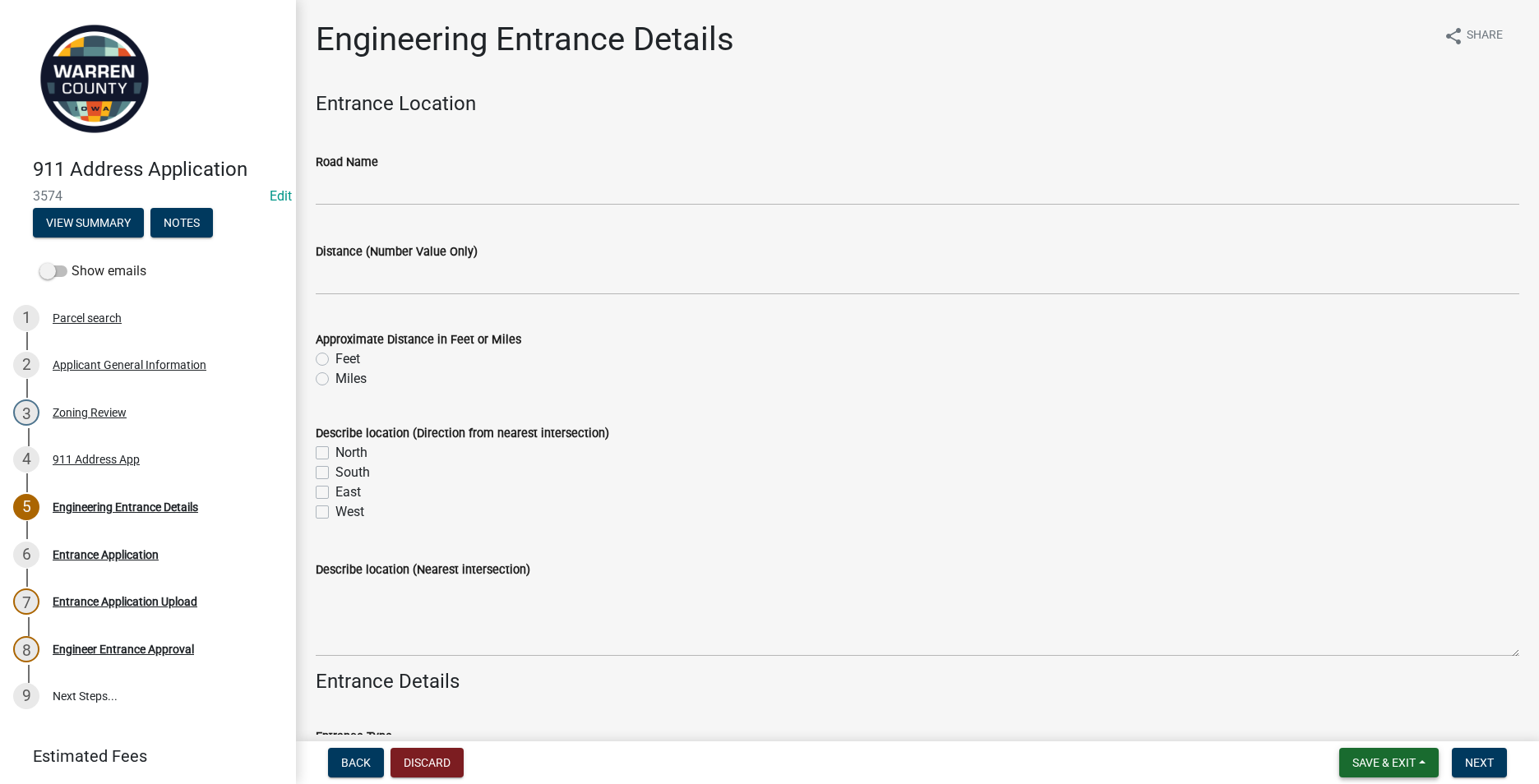
click at [1406, 754] on button "Save & Exit" at bounding box center [1389, 762] width 100 height 29
click at [1339, 716] on button "Save & Exit" at bounding box center [1373, 719] width 131 height 39
